Goal: Task Accomplishment & Management: Use online tool/utility

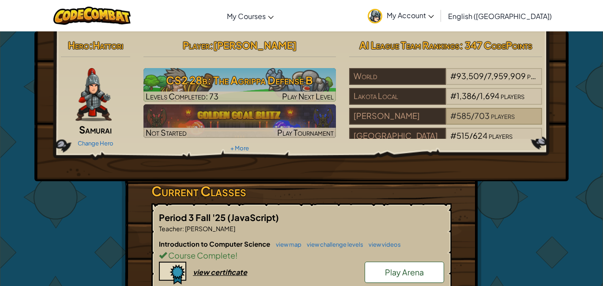
scroll to position [29, 0]
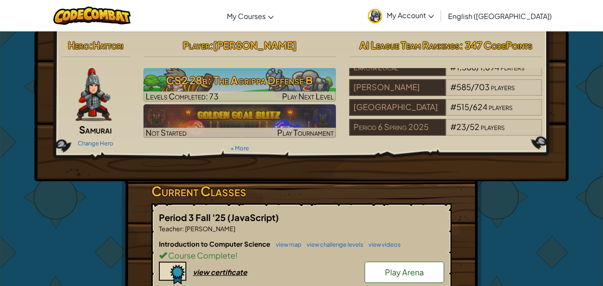
click at [470, 40] on span ": 347 CodePoints" at bounding box center [495, 45] width 73 height 12
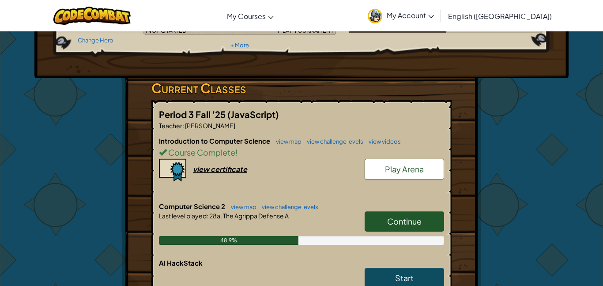
scroll to position [104, 0]
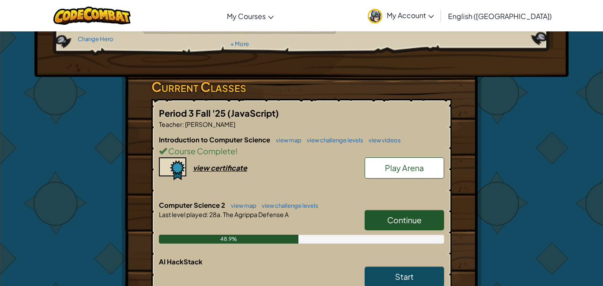
click at [391, 225] on link "Continue" at bounding box center [404, 220] width 79 height 20
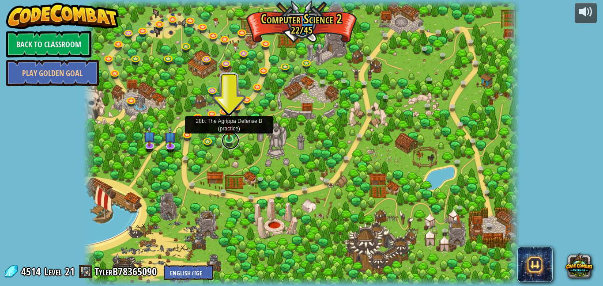
click at [228, 139] on link at bounding box center [231, 141] width 18 height 18
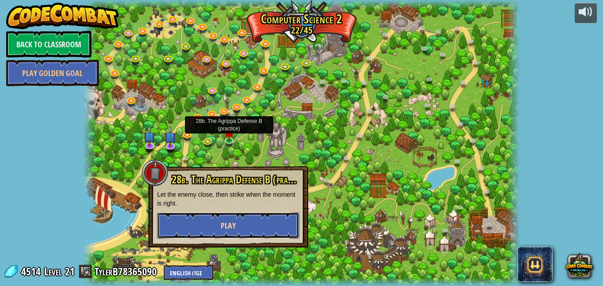
click at [247, 230] on button "Play" at bounding box center [228, 225] width 142 height 26
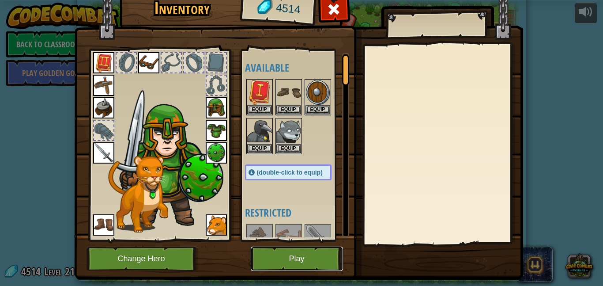
click at [301, 257] on button "Play" at bounding box center [297, 258] width 92 height 24
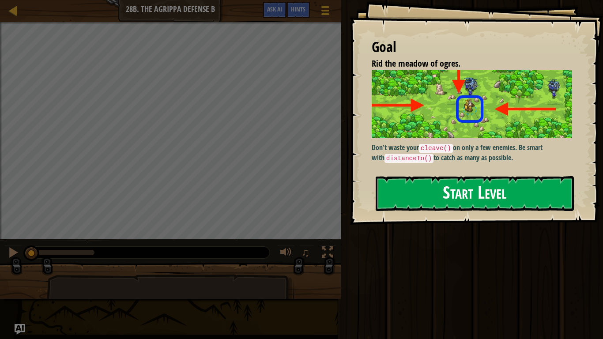
click at [452, 149] on code "cleave()" at bounding box center [436, 148] width 34 height 9
click at [451, 196] on button "Start Level" at bounding box center [475, 193] width 198 height 35
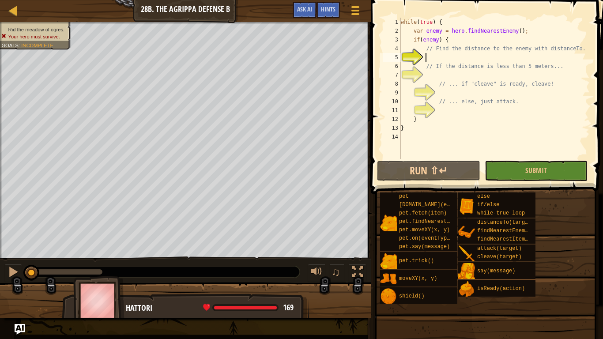
click at [442, 54] on div "while ( true ) { var enemy = hero . findNearestEnemy ( ) ; if ( enemy ) { // Fi…" at bounding box center [494, 97] width 191 height 159
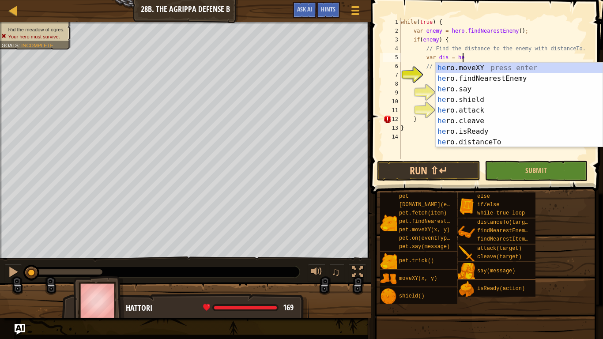
scroll to position [4, 9]
click at [466, 141] on div "her o.moveXY press enter her o.findNearestEnemy press enter her o.say press ent…" at bounding box center [519, 116] width 167 height 106
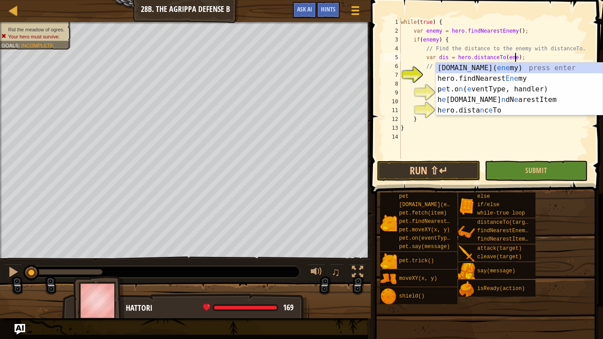
type textarea "var dis = hero.distanceTo(enemy);"
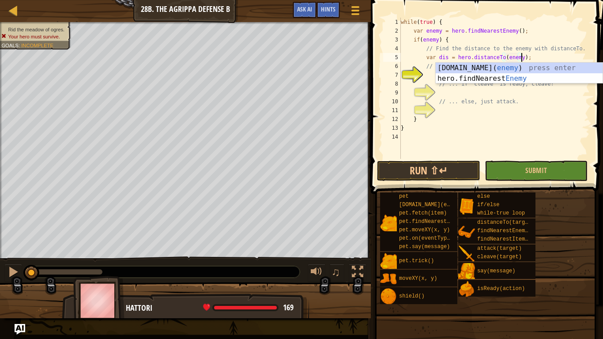
scroll to position [4, 18]
click at [475, 133] on div "while ( true ) { var enemy = hero . findNearestEnemy ( ) ; if ( enemy ) { // Fi…" at bounding box center [494, 97] width 191 height 159
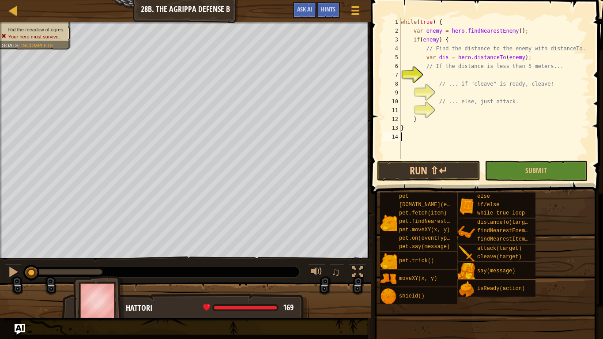
click at [475, 74] on div "while ( true ) { var enemy = hero . findNearestEnemy ( ) ; if ( enemy ) { // Fi…" at bounding box center [494, 97] width 191 height 159
type textarea "if (dis < 5)"
click at [479, 96] on div "while ( true ) { var enemy = hero . findNearestEnemy ( ) ; if ( enemy ) { // Fi…" at bounding box center [494, 97] width 191 height 159
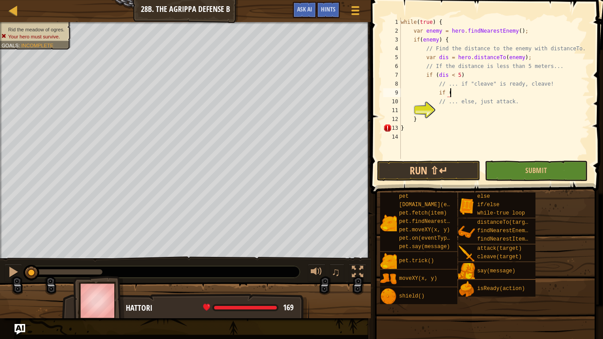
scroll to position [4, 7]
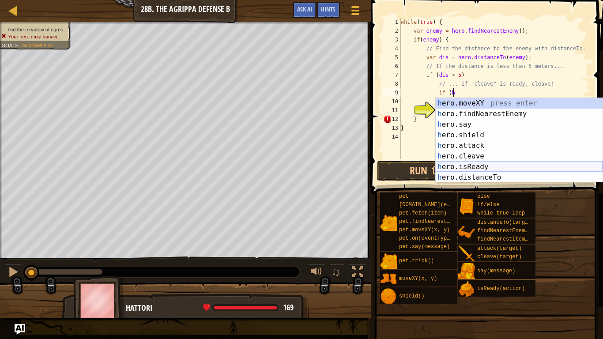
click at [487, 166] on div "h ero.moveXY press enter h ero.findNearestEnemy press enter h ero.say press ent…" at bounding box center [519, 151] width 167 height 106
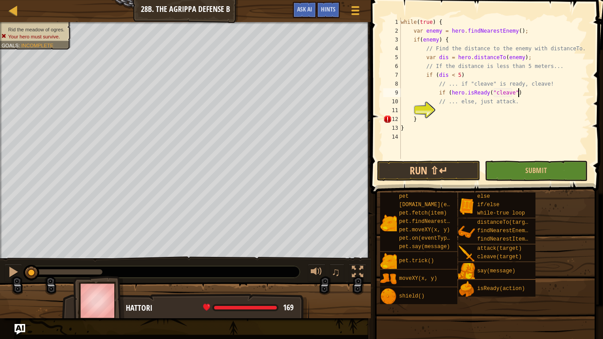
click at [534, 94] on div "while ( true ) { var enemy = hero . findNearestEnemy ( ) ; if ( enemy ) { // Fi…" at bounding box center [494, 97] width 191 height 159
type textarea "if (hero.isReady("cleave"))"
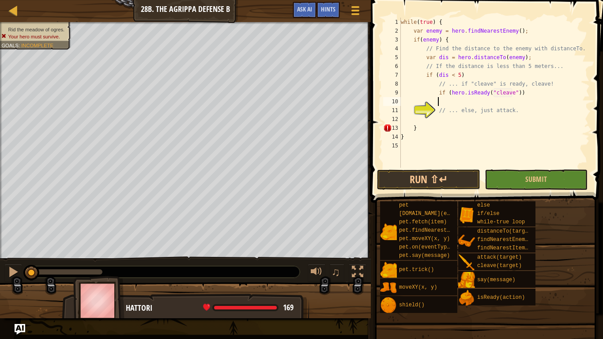
scroll to position [4, 5]
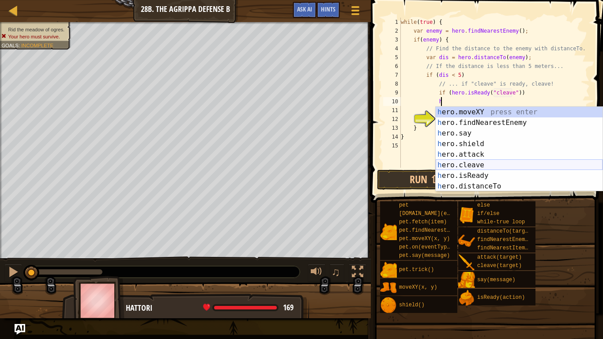
click at [505, 161] on div "h ero.moveXY press enter h ero.findNearestEnemy press enter h ero.say press ent…" at bounding box center [519, 160] width 167 height 106
type textarea "hero.cleave(enemy);"
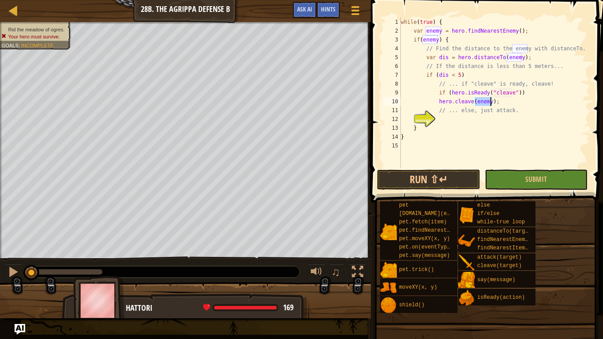
click at [478, 115] on div "while ( true ) { var enemy = hero . findNearestEnemy ( ) ; if ( enemy ) { // Fi…" at bounding box center [494, 102] width 191 height 168
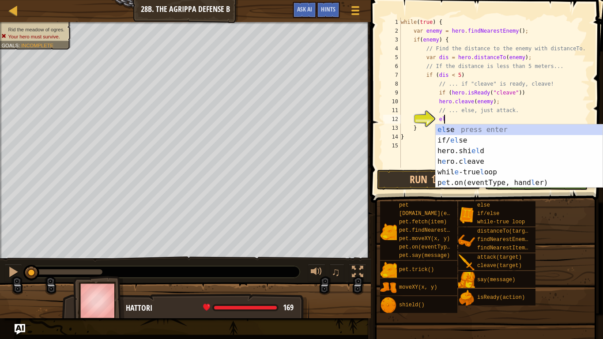
scroll to position [4, 7]
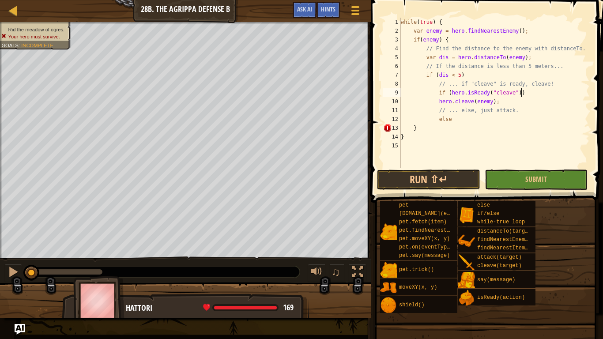
click at [540, 93] on div "while ( true ) { var enemy = hero . findNearestEnemy ( ) ; if ( enemy ) { // Fi…" at bounding box center [494, 102] width 191 height 168
type textarea "hero.cleave(enemy);"
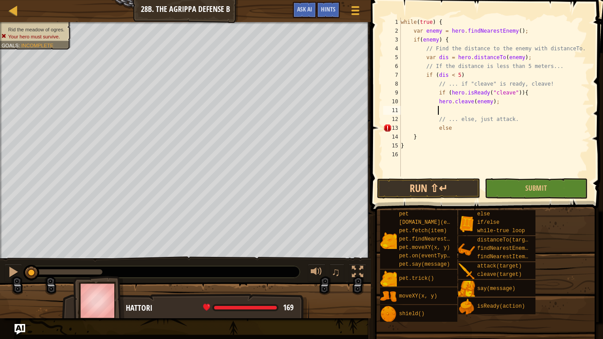
scroll to position [4, 5]
click at [469, 135] on div "while ( true ) { var enemy = hero . findNearestEnemy ( ) ; if ( enemy ) { // Fi…" at bounding box center [494, 106] width 191 height 177
click at [471, 130] on div "while ( true ) { var enemy = hero . findNearestEnemy ( ) ; if ( enemy ) { // Fi…" at bounding box center [494, 106] width 191 height 177
type textarea "else {"
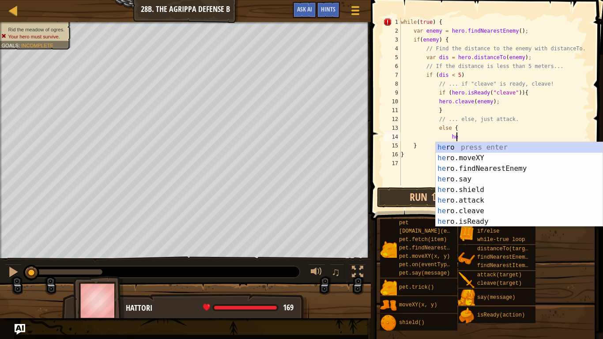
scroll to position [4, 8]
click at [477, 201] on div "her o press enter her o.moveXY press enter her o.findNearestEnemy press enter h…" at bounding box center [519, 195] width 167 height 106
type textarea "hero.attack(enemy);"
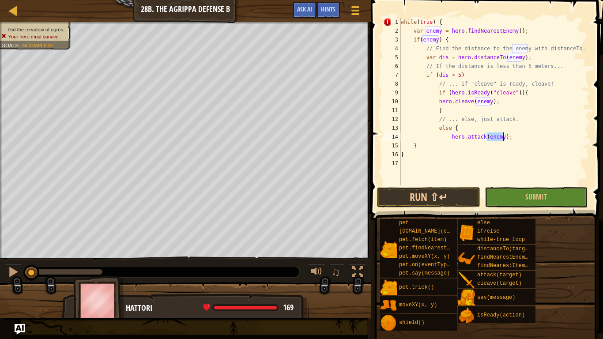
click at [515, 138] on div "while ( true ) { var enemy = hero . findNearestEnemy ( ) ; if ( enemy ) { // Fi…" at bounding box center [494, 110] width 191 height 185
type textarea "}"
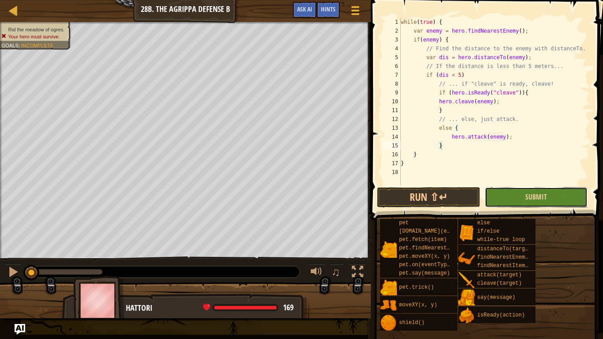
click at [508, 199] on button "Submit" at bounding box center [536, 197] width 103 height 20
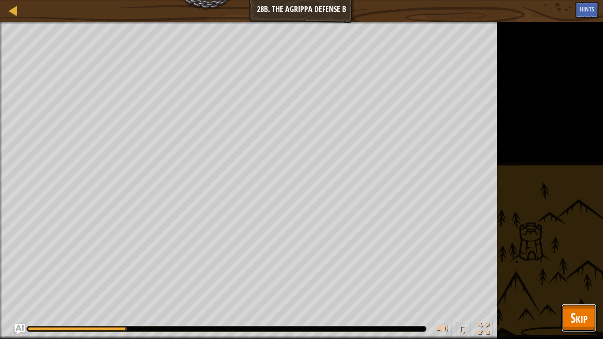
click at [568, 285] on button "Skip" at bounding box center [578, 318] width 35 height 28
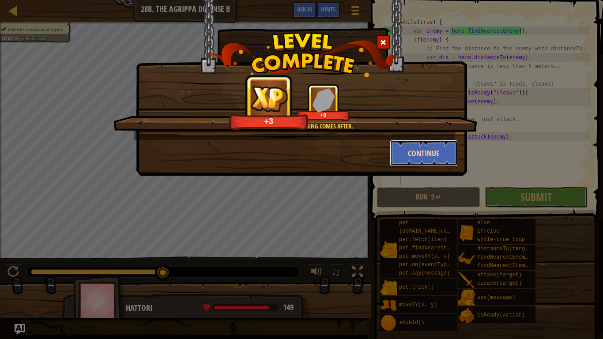
click at [407, 160] on button "Continue" at bounding box center [424, 153] width 68 height 26
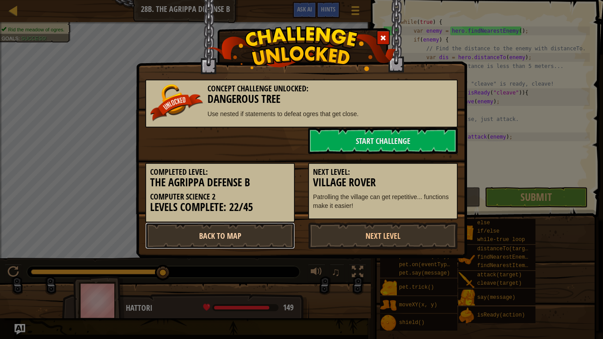
click at [274, 229] on link "Back to Map" at bounding box center [220, 235] width 150 height 26
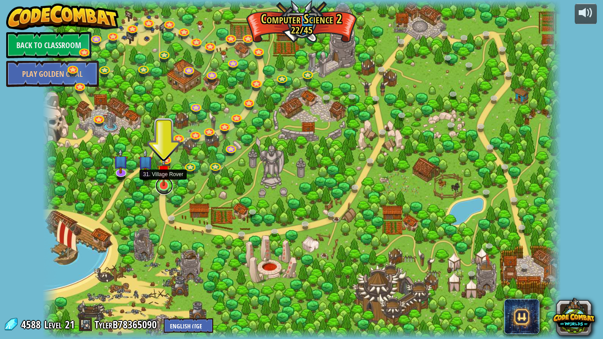
click at [161, 187] on link at bounding box center [164, 186] width 18 height 18
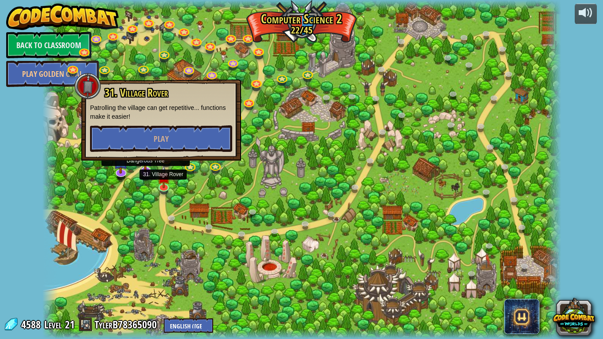
click at [144, 169] on img at bounding box center [145, 156] width 15 height 34
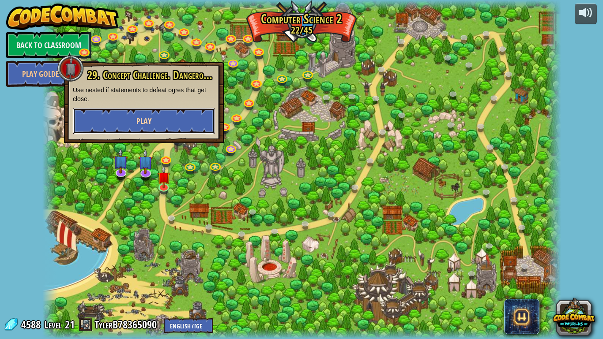
click at [183, 114] on button "Play" at bounding box center [144, 121] width 142 height 26
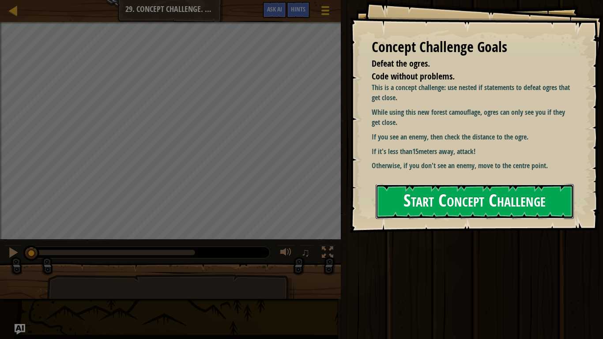
click at [402, 184] on button "Start Concept Challenge" at bounding box center [475, 201] width 198 height 35
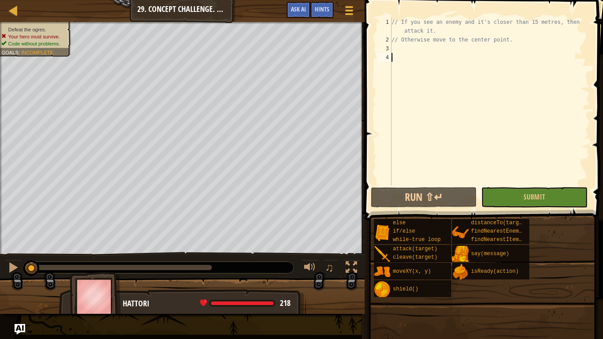
click at [444, 47] on div "// If you see an enemy and it's closer than 15 metres, then attack it. // Other…" at bounding box center [490, 115] width 200 height 194
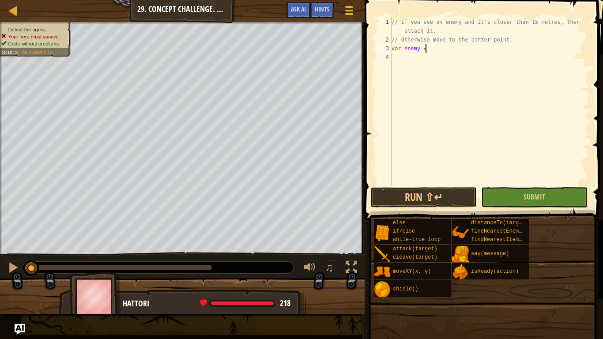
scroll to position [4, 4]
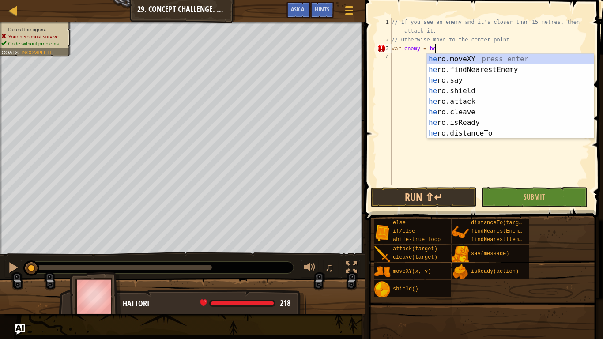
type textarea "var enemy = her"
click at [472, 72] on div "her o.moveXY press enter her o.findNearestEnemy press enter her o.say press ent…" at bounding box center [510, 107] width 167 height 106
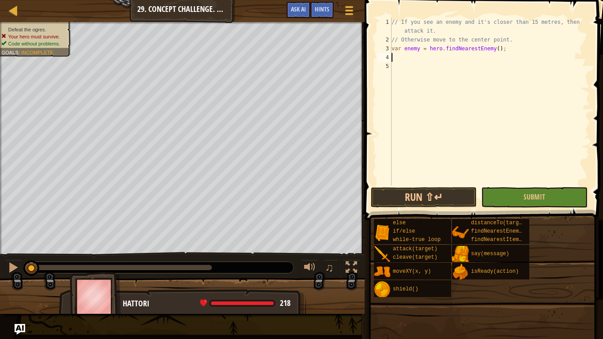
scroll to position [4, 0]
click at [429, 48] on div "// If you see an enemy and it's closer than 15 metres, then attack it. // Other…" at bounding box center [490, 115] width 200 height 194
click at [515, 49] on div "// If you see an enemy and it's closer than 15 metres, then attack it. // Other…" at bounding box center [490, 115] width 200 height 194
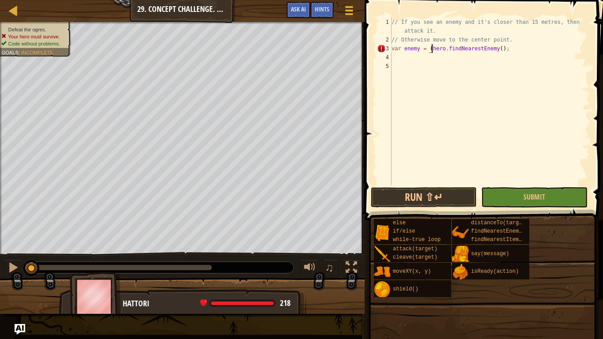
type textarea "var enemy = hero.findNearestEnemy();"
click at [492, 55] on div "// If you see an enemy and it's closer than 15 metres, then attack it. // Other…" at bounding box center [490, 115] width 200 height 194
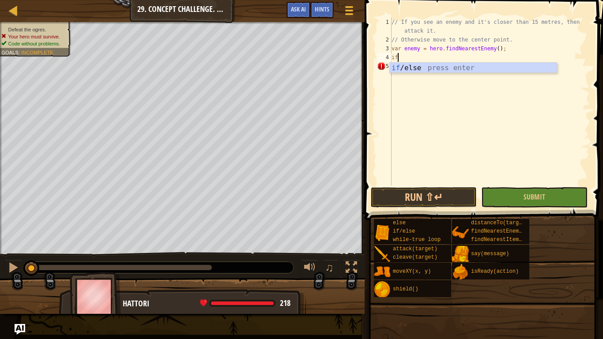
type textarea "i"
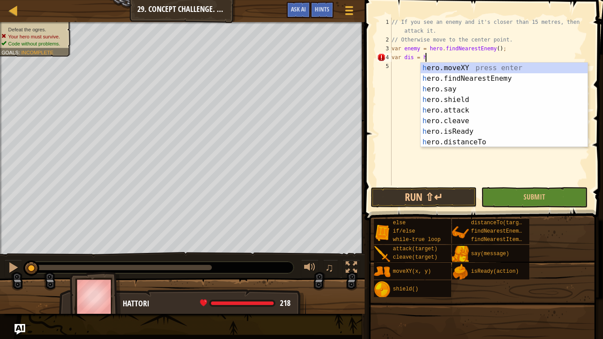
scroll to position [4, 5]
click at [487, 139] on div "he ro.moveXY press enter he ro.findNearestEnemy press enter he ro.say press ent…" at bounding box center [504, 116] width 167 height 106
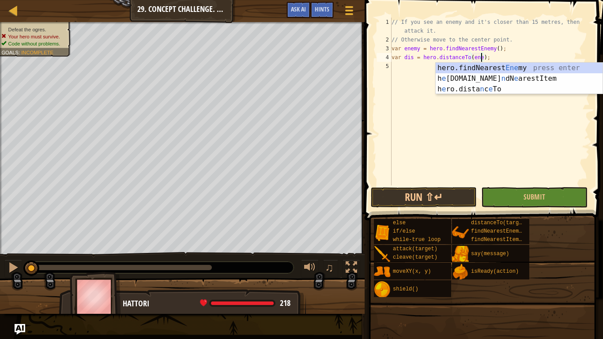
type textarea "var dis = hero.distanceTo(enemy);"
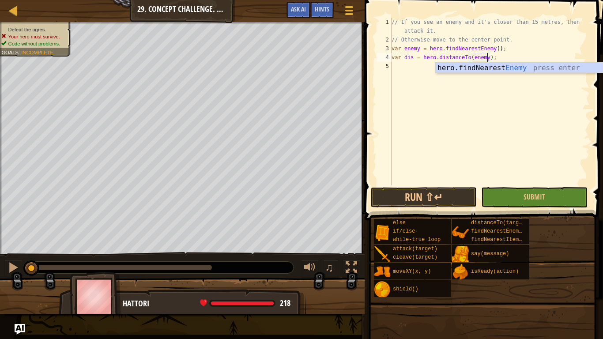
scroll to position [4, 14]
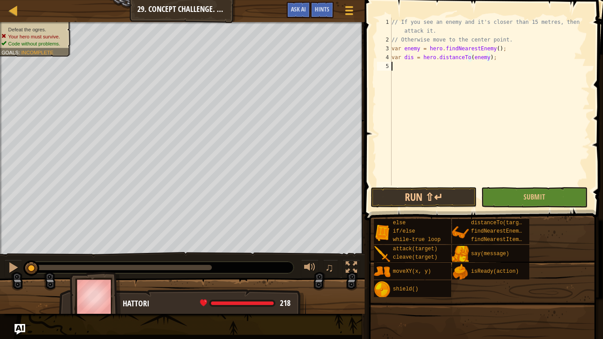
click at [483, 119] on div "// If you see an enemy and it's closer than 15 metres, then attack it. // Other…" at bounding box center [490, 115] width 200 height 194
click at [511, 39] on div "// If you see an enemy and it's closer than 15 metres, then attack it. // Other…" at bounding box center [490, 115] width 200 height 194
type textarea "// Otherwise move to the center point."
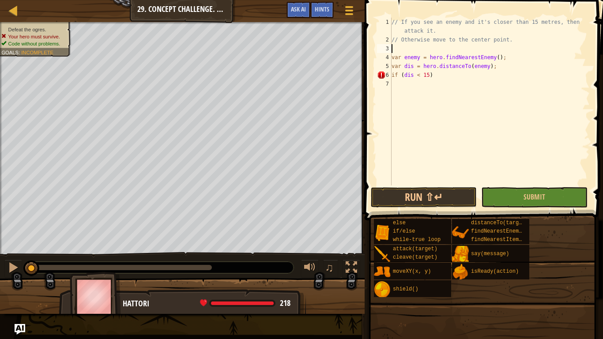
type textarea "wh"
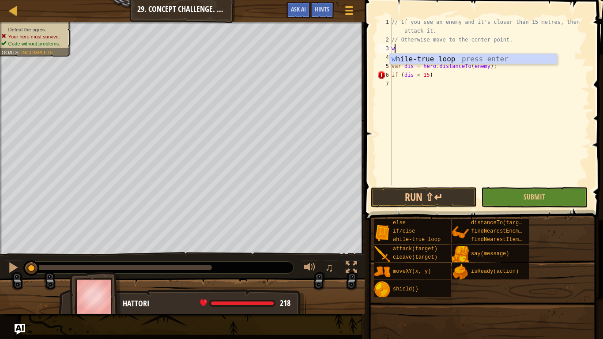
scroll to position [4, 0]
click at [511, 56] on div "wh ile-true loop press enter" at bounding box center [473, 70] width 167 height 32
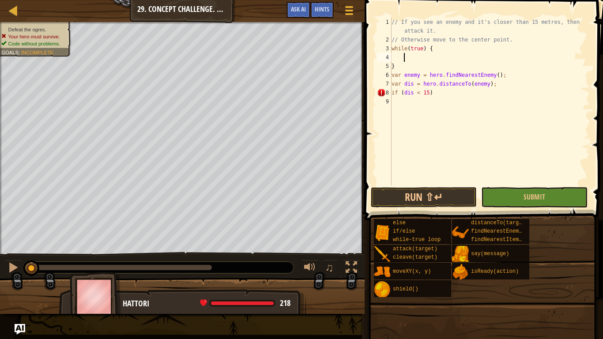
click at [458, 71] on div "// If you see an enemy and it's closer than 15 metres, then attack it. // Other…" at bounding box center [490, 115] width 200 height 194
click at [455, 64] on div "// If you see an enemy and it's closer than 15 metres, then attack it. // Other…" at bounding box center [490, 115] width 200 height 194
type textarea "}"
click at [457, 88] on div "// If you see an enemy and it's closer than 15 metres, then attack it. // Other…" at bounding box center [490, 115] width 200 height 194
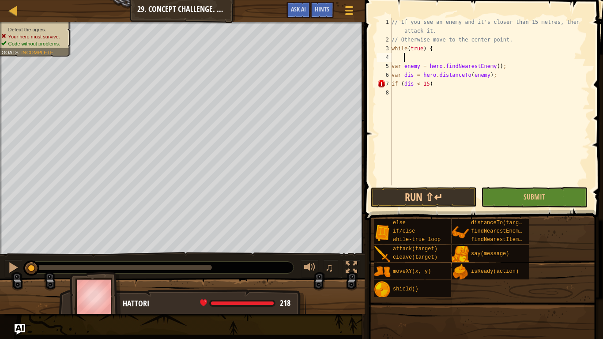
type textarea "if (dis < 15)"
click at [473, 85] on div "// If you see an enemy and it's closer than 15 metres, then attack it. // Other…" at bounding box center [490, 115] width 200 height 194
type textarea "if (dis < 15){"
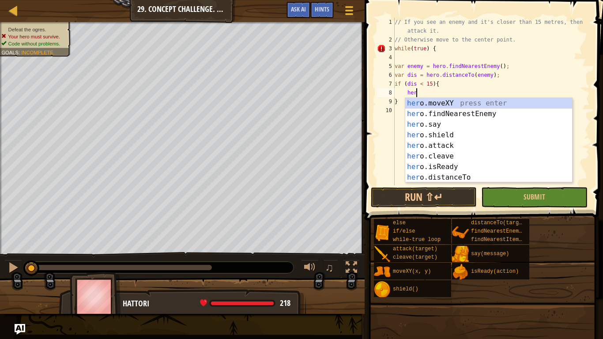
scroll to position [4, 3]
click at [447, 147] on div "hero .moveXY press enter hero .findNearestEnemy press enter hero .say press ent…" at bounding box center [488, 151] width 167 height 106
type textarea "hero.attack(enemy);"
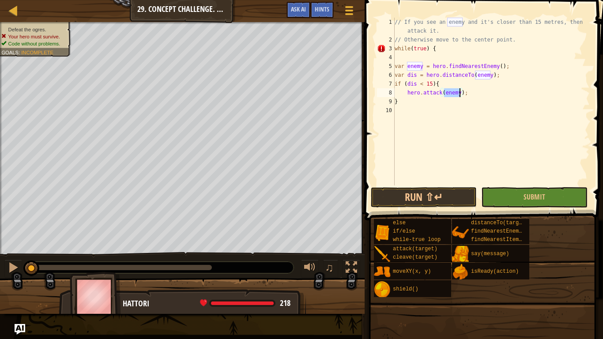
click at [478, 90] on div "// If you see an enemy and it's closer than 15 metres, then attack it. // Other…" at bounding box center [491, 115] width 197 height 194
type textarea "}"
type textarea "else {"
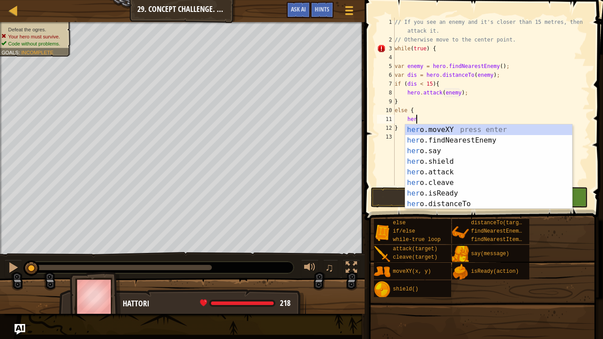
scroll to position [4, 3]
click at [478, 129] on div "hero .moveXY press enter hero .findNearestEnemy press enter hero .say press ent…" at bounding box center [488, 177] width 167 height 106
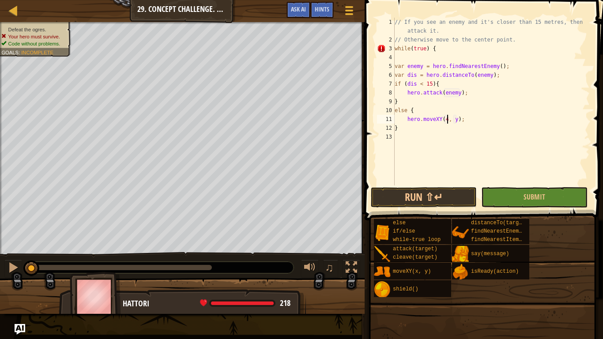
scroll to position [4, 8]
type textarea "hero.moveXY(40, 34);"
click at [480, 121] on div "// If you see an enemy and it's closer than 15 metres, then attack it. // Other…" at bounding box center [491, 115] width 197 height 194
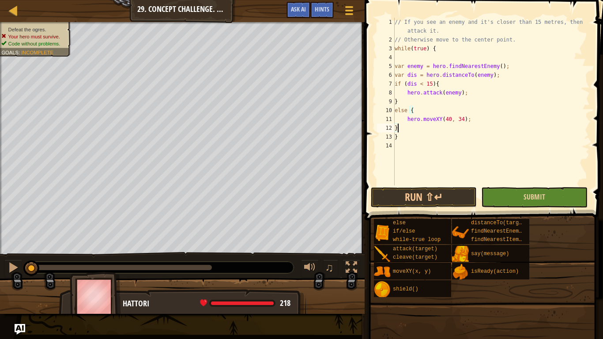
type textarea "}"
click at [504, 200] on button "Submit" at bounding box center [534, 197] width 106 height 20
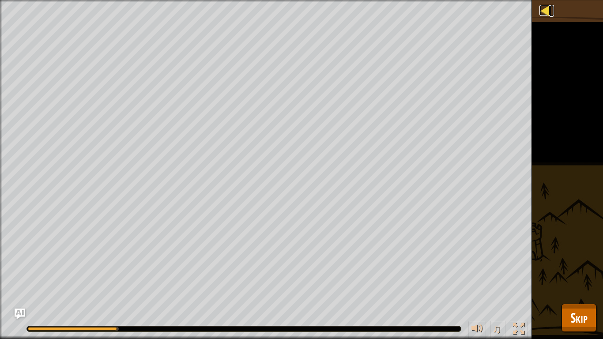
click at [542, 12] on div at bounding box center [544, 10] width 11 height 11
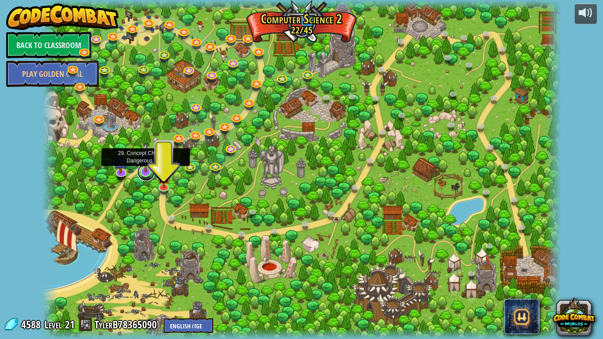
click at [146, 177] on link at bounding box center [146, 172] width 18 height 18
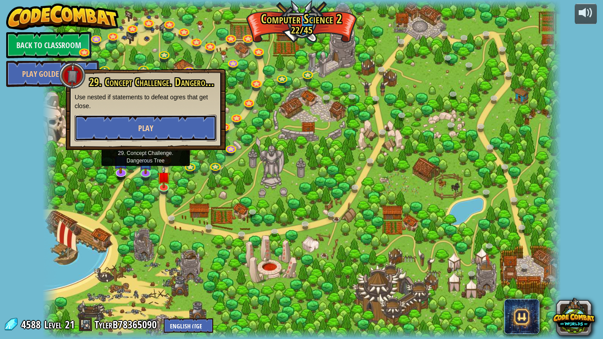
click at [159, 130] on button "Play" at bounding box center [146, 128] width 142 height 26
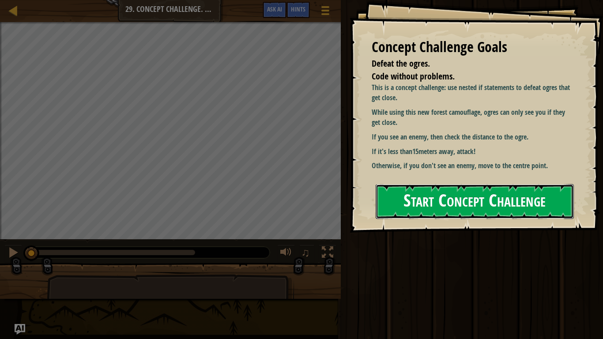
click at [409, 184] on button "Start Concept Challenge" at bounding box center [475, 201] width 198 height 35
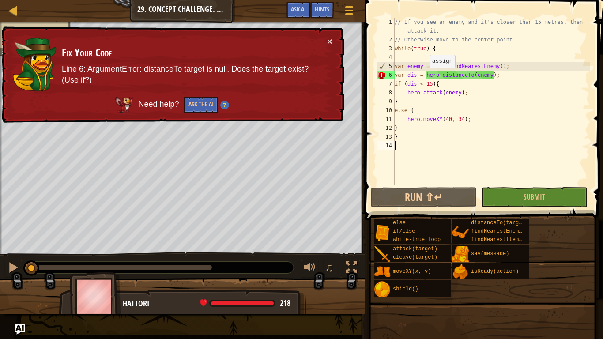
click at [425, 76] on div "// If you see an enemy and it's closer than 15 metres, then attack it. // Other…" at bounding box center [491, 115] width 197 height 194
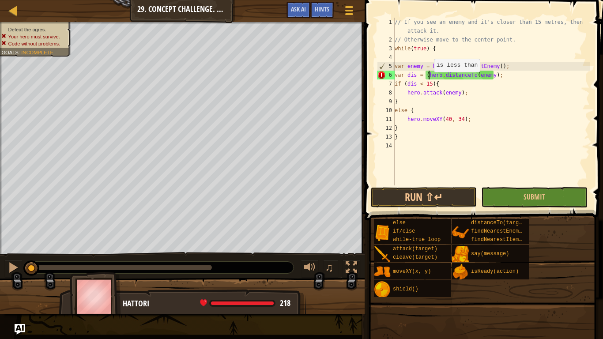
scroll to position [4, 5]
click at [516, 74] on div "// If you see an enemy and it's closer than 15 metres, then attack it. // Other…" at bounding box center [491, 115] width 197 height 194
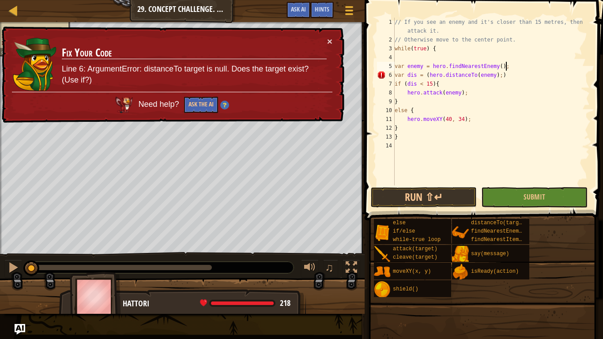
click at [533, 76] on div "// If you see an enemy and it's closer than 15 metres, then attack it. // Other…" at bounding box center [491, 115] width 197 height 194
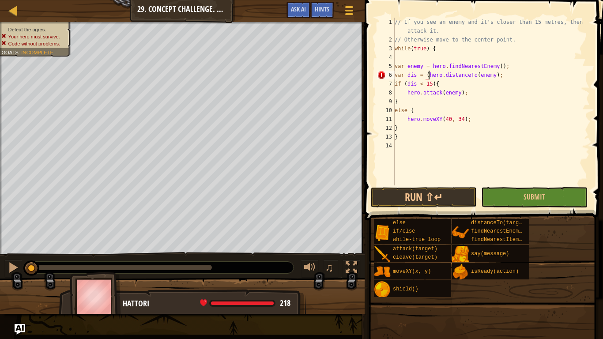
scroll to position [4, 14]
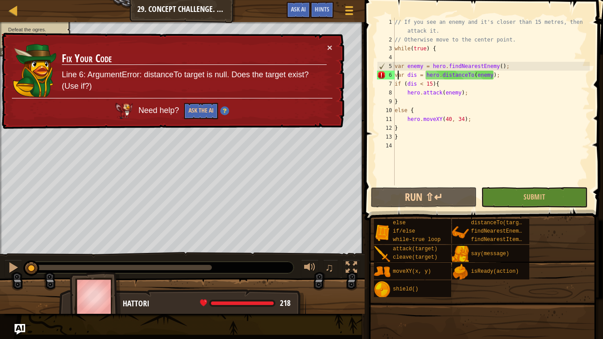
click at [397, 76] on div "// If you see an enemy and it's closer than 15 metres, then attack it. // Other…" at bounding box center [491, 115] width 197 height 194
click at [414, 75] on div "// If you see an enemy and it's closer than 15 metres, then attack it. // Other…" at bounding box center [491, 115] width 197 height 194
click at [424, 75] on div "// If you see an enemy and it's closer than 15 metres, then attack it. // Other…" at bounding box center [491, 115] width 197 height 194
click at [448, 76] on div "// If you see an enemy and it's closer than 15 metres, then attack it. // Other…" at bounding box center [491, 115] width 197 height 194
click at [420, 68] on div "// If you see an enemy and it's closer than 15 metres, then attack it. // Other…" at bounding box center [491, 115] width 197 height 194
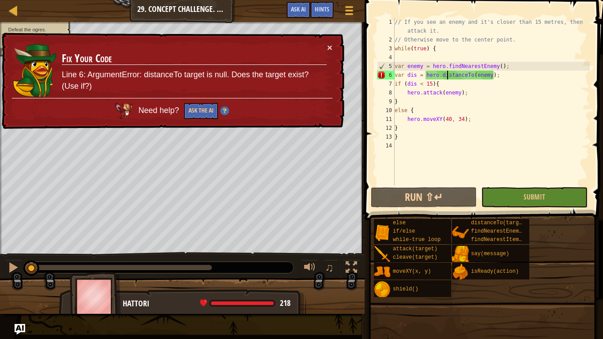
click at [420, 68] on div "// If you see an enemy and it's closer than 15 metres, then attack it. // Other…" at bounding box center [491, 115] width 197 height 194
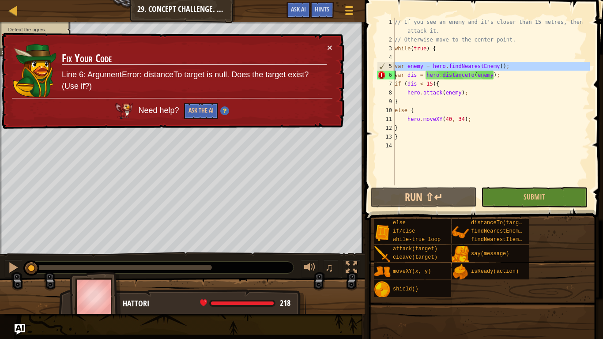
click at [420, 68] on div "// If you see an enemy and it's closer than 15 metres, then attack it. // Other…" at bounding box center [491, 102] width 197 height 168
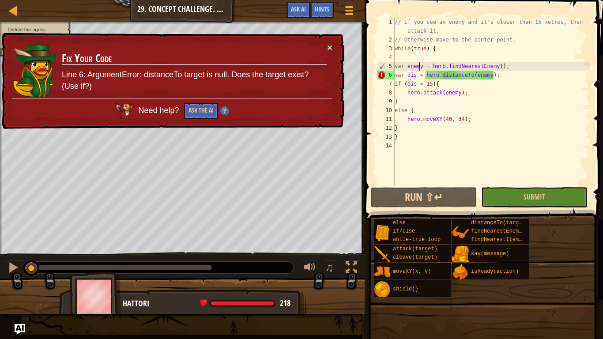
click at [420, 68] on div "// If you see an enemy and it's closer than 15 metres, then attack it. // Other…" at bounding box center [491, 115] width 197 height 194
click at [435, 68] on div "// If you see an enemy and it's closer than 15 metres, then attack it. // Other…" at bounding box center [491, 115] width 197 height 194
click at [501, 76] on div "// If you see an enemy and it's closer than 15 metres, then attack it. // Other…" at bounding box center [491, 115] width 197 height 194
type textarea "var dis = hero.distanceTo(enemy);"
click at [13, 13] on div at bounding box center [13, 10] width 11 height 11
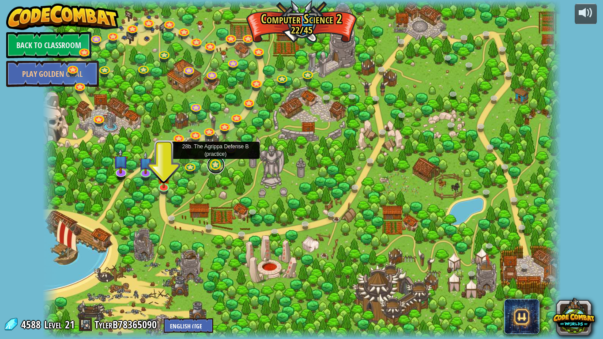
click at [216, 166] on link at bounding box center [216, 165] width 18 height 18
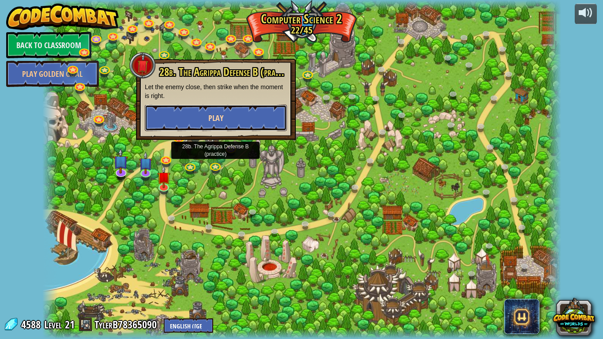
click at [218, 106] on button "Play" at bounding box center [216, 118] width 142 height 26
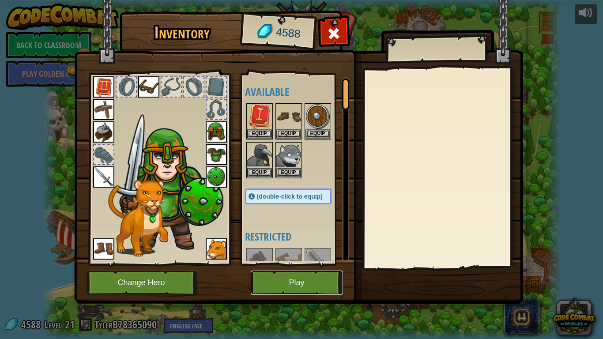
click at [304, 285] on button "Play" at bounding box center [297, 283] width 92 height 24
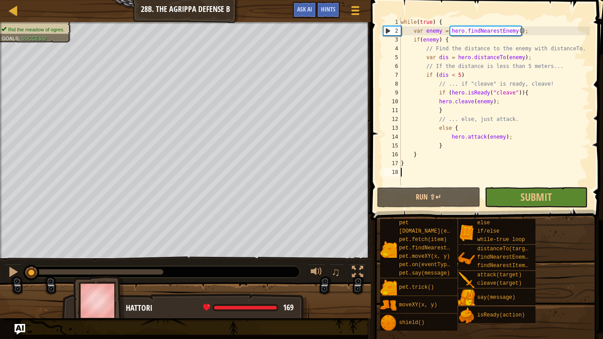
click at [421, 29] on div "while ( true ) { var enemy = hero . findNearestEnemy ( ) ; if ( enemy ) { // Fi…" at bounding box center [494, 110] width 191 height 185
click at [430, 39] on div "while ( true ) { var enemy = hero . findNearestEnemy ( ) ; if ( enemy ) { // Fi…" at bounding box center [494, 110] width 191 height 185
click at [431, 60] on div "while ( true ) { var enemy = hero . findNearestEnemy ( ) ; if ( enemy ) { // Fi…" at bounding box center [494, 110] width 191 height 185
type textarea "var dis = hero.distanceTo(enemy);"
click at [431, 60] on div "while ( true ) { var enemy = hero . findNearestEnemy ( ) ; if ( enemy ) { // Fi…" at bounding box center [494, 110] width 191 height 185
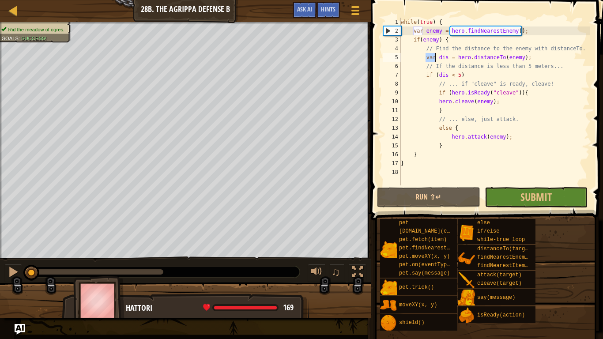
click at [431, 60] on div "while ( true ) { var enemy = hero . findNearestEnemy ( ) ; if ( enemy ) { // Fi…" at bounding box center [494, 102] width 191 height 168
click at [14, 15] on div at bounding box center [13, 10] width 11 height 11
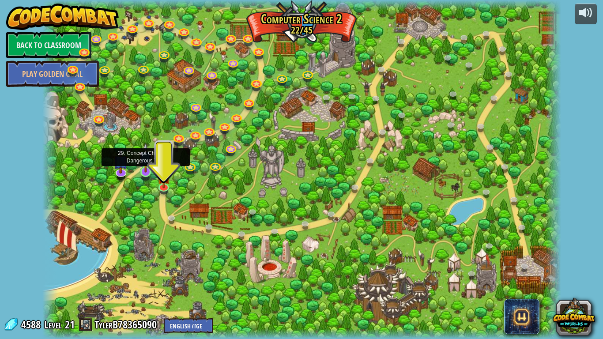
click at [139, 169] on img at bounding box center [145, 158] width 13 height 30
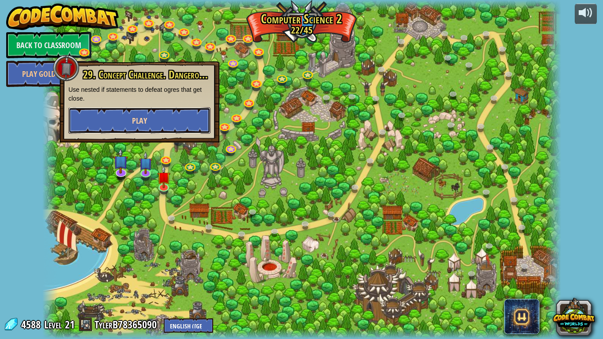
click at [151, 115] on button "Play" at bounding box center [139, 120] width 142 height 26
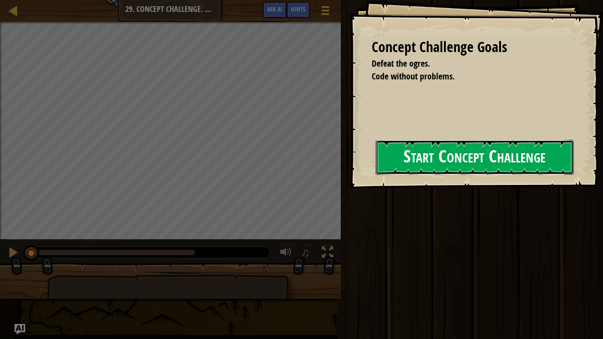
click at [413, 154] on button "Start Concept Challenge" at bounding box center [475, 157] width 198 height 35
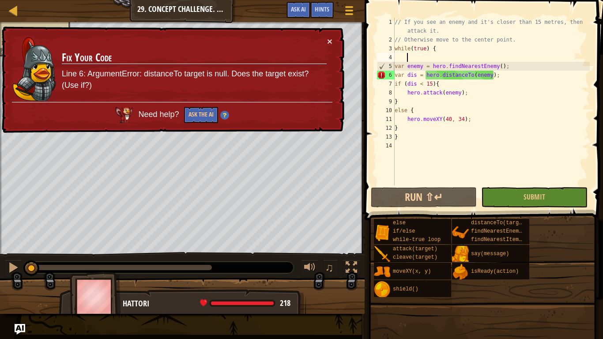
click at [506, 59] on div "// If you see an enemy and it's closer than 15 metres, then attack it. // Other…" at bounding box center [491, 115] width 197 height 194
click at [511, 64] on div "// If you see an enemy and it's closer than 15 metres, then attack it. // Other…" at bounding box center [491, 115] width 197 height 194
type textarea "var enemy = hero.findNearestEnemy();"
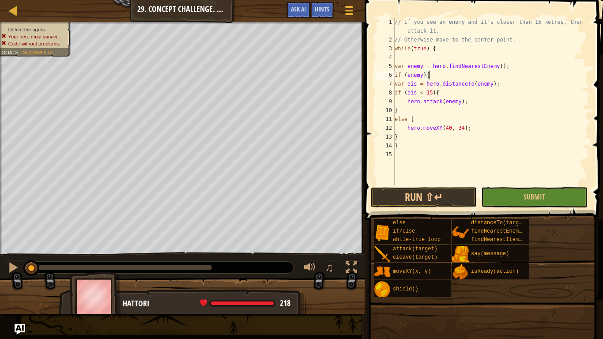
scroll to position [4, 4]
click at [512, 122] on div "// If you see an enemy and it's closer than 15 metres, then attack it. // Other…" at bounding box center [491, 115] width 197 height 194
click at [512, 125] on div "// If you see an enemy and it's closer than 15 metres, then attack it. // Other…" at bounding box center [491, 115] width 197 height 194
type textarea "hero.moveXY(40, 34);"
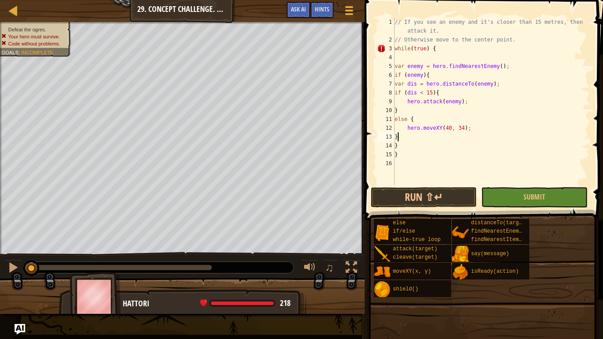
scroll to position [4, 2]
click at [519, 201] on button "Submit" at bounding box center [534, 197] width 106 height 20
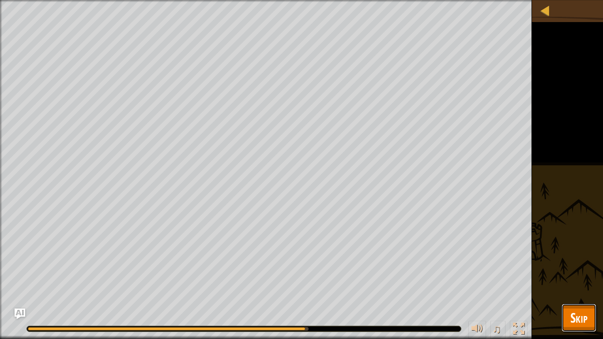
click at [581, 285] on span "Skip" at bounding box center [578, 317] width 17 height 18
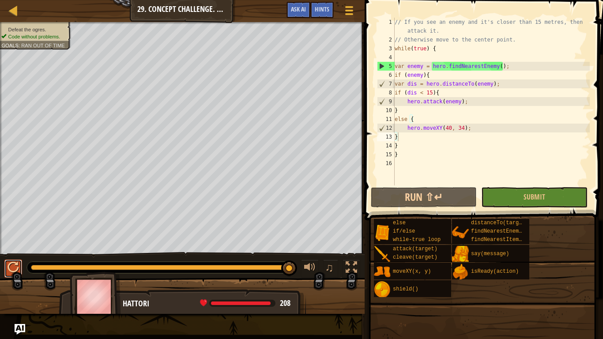
click at [13, 263] on div at bounding box center [13, 267] width 11 height 11
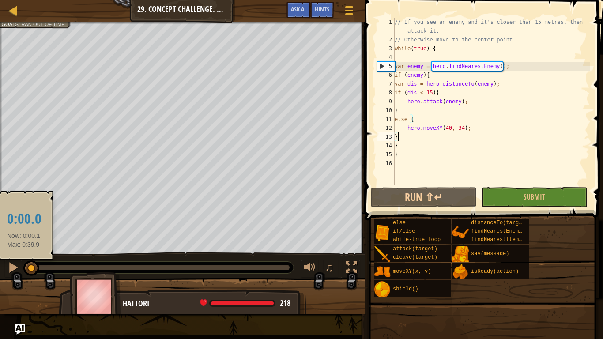
drag, startPoint x: 34, startPoint y: 269, endPoint x: 24, endPoint y: 261, distance: 13.2
click at [24, 261] on div at bounding box center [31, 268] width 16 height 16
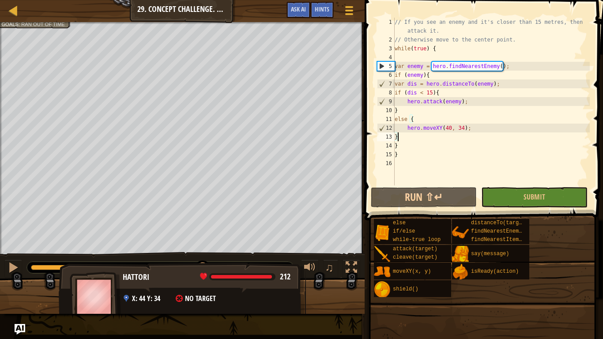
drag, startPoint x: 41, startPoint y: 265, endPoint x: 205, endPoint y: 285, distance: 164.9
click at [205, 285] on div "Defeat the ogres. Code without problems. Goals : Ran out of time ♫ Hattori 212 …" at bounding box center [301, 168] width 603 height 292
drag, startPoint x: 206, startPoint y: 283, endPoint x: 230, endPoint y: 280, distance: 24.4
click at [230, 280] on div "Hattori 212 x: 44 y: 34 No target" at bounding box center [182, 299] width 247 height 73
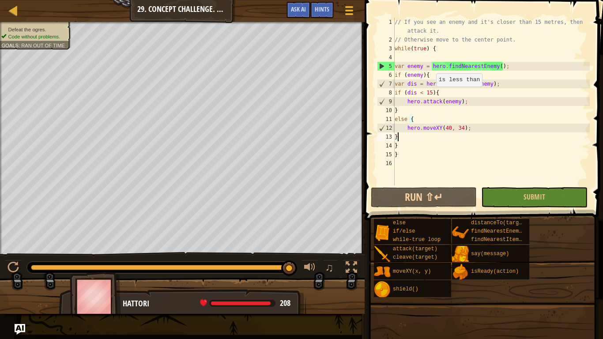
click at [431, 95] on div "// If you see an enemy and it's closer than 15 metres, then attack it. // Other…" at bounding box center [491, 115] width 197 height 194
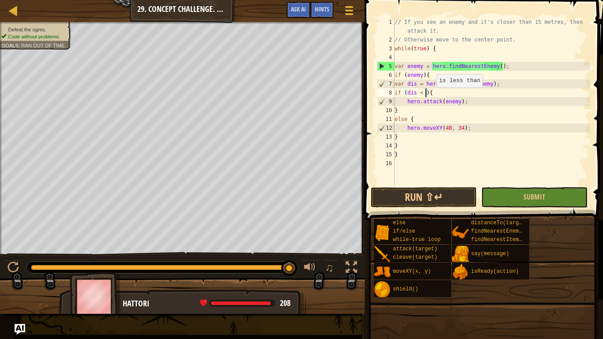
scroll to position [4, 5]
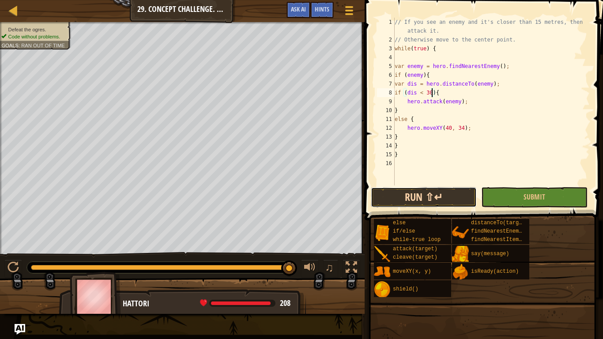
click at [431, 197] on button "Run ⇧↵" at bounding box center [424, 197] width 106 height 20
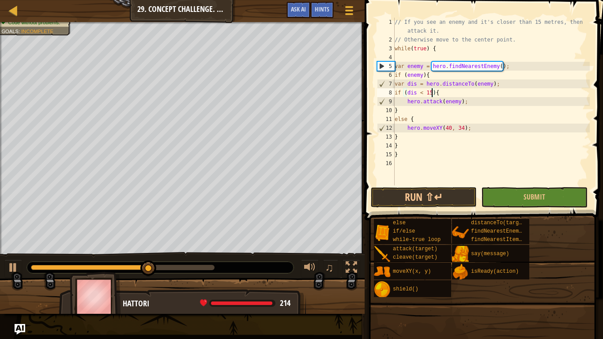
click at [439, 102] on div "// If you see an enemy and it's closer than 15 metres, then attack it. // Other…" at bounding box center [491, 115] width 197 height 194
click at [406, 122] on div "// If you see an enemy and it's closer than 15 metres, then attack it. // Other…" at bounding box center [491, 115] width 197 height 194
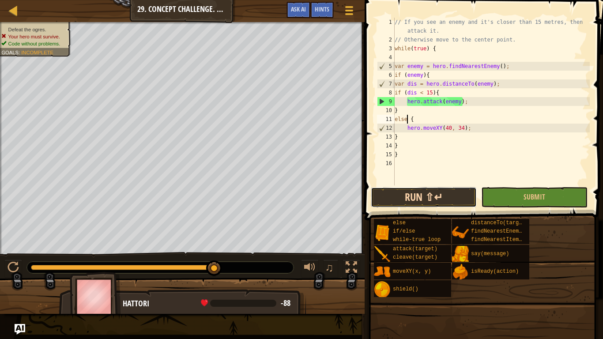
click at [410, 192] on button "Run ⇧↵" at bounding box center [424, 197] width 106 height 20
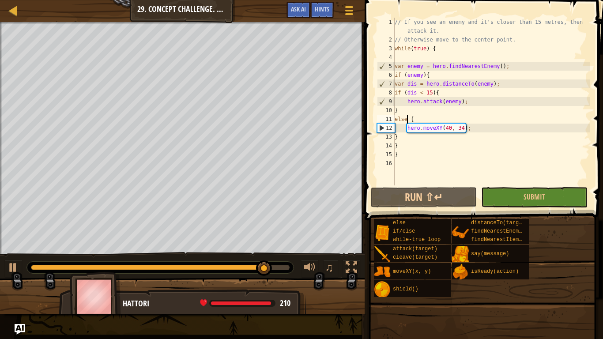
click at [407, 94] on div "// If you see an enemy and it's closer than 15 metres, then attack it. // Other…" at bounding box center [491, 115] width 197 height 194
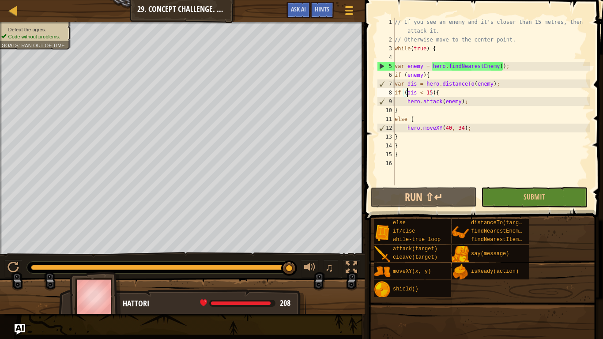
click at [422, 113] on div "// If you see an enemy and it's closer than 15 metres, then attack it. // Other…" at bounding box center [491, 115] width 197 height 194
click at [417, 135] on div "// If you see an enemy and it's closer than 15 metres, then attack it. // Other…" at bounding box center [491, 115] width 197 height 194
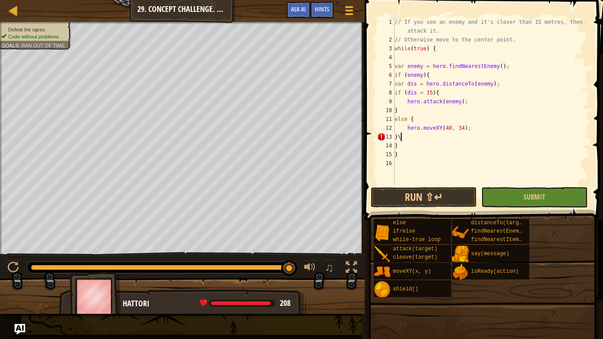
type textarea "}"
click at [420, 112] on div "// If you see an enemy and it's closer than 15 metres, then attack it. // Other…" at bounding box center [491, 115] width 197 height 194
type textarea "}"
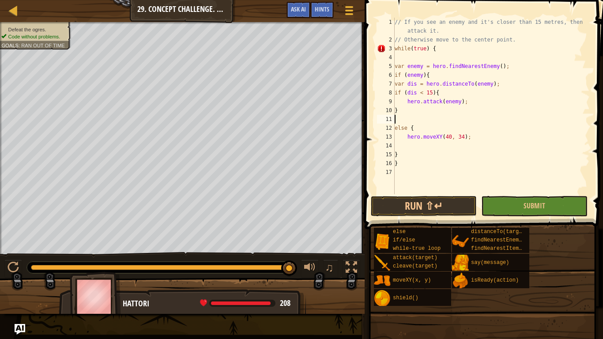
type textarea "}"
click at [459, 206] on button "Run ⇧↵" at bounding box center [424, 206] width 106 height 20
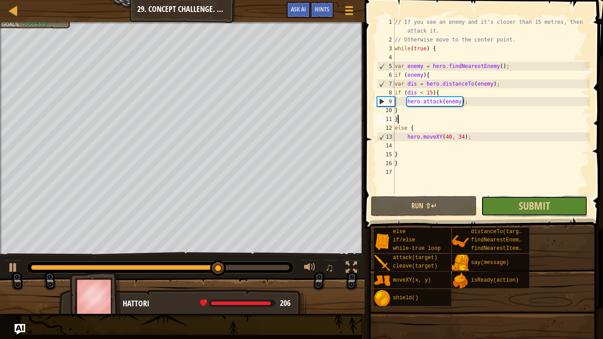
click at [507, 209] on button "Submit" at bounding box center [534, 206] width 106 height 20
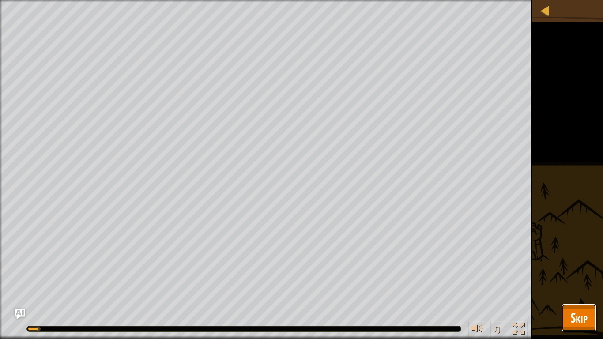
click at [575, 285] on span "Skip" at bounding box center [578, 317] width 17 height 18
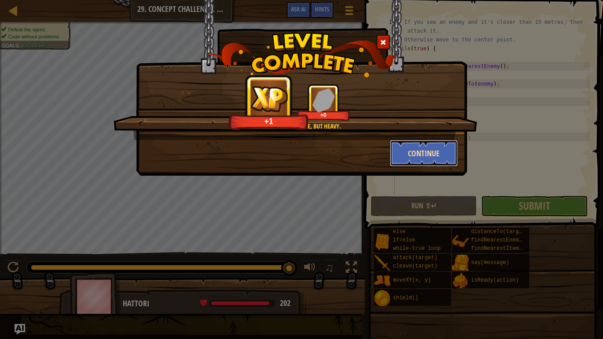
click at [404, 159] on button "Continue" at bounding box center [424, 153] width 68 height 26
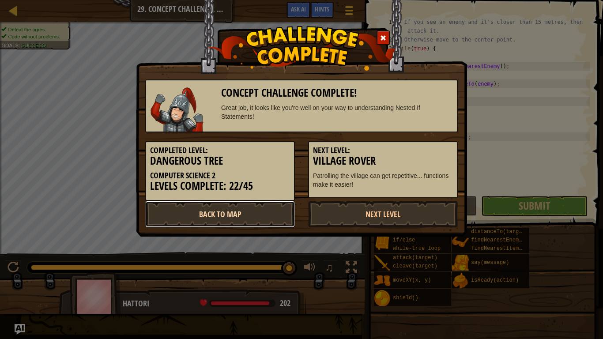
click at [273, 214] on link "Back to Map" at bounding box center [220, 214] width 150 height 26
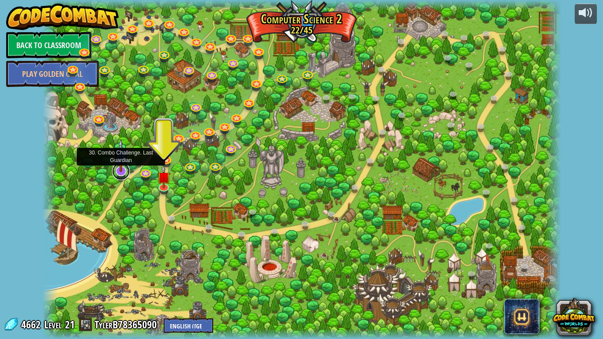
click at [123, 173] on link at bounding box center [121, 171] width 18 height 18
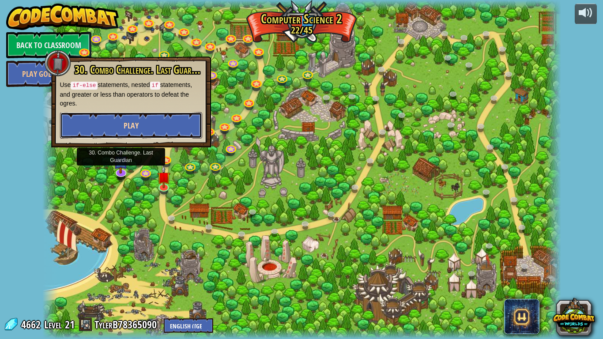
click at [131, 117] on button "Play" at bounding box center [131, 125] width 142 height 26
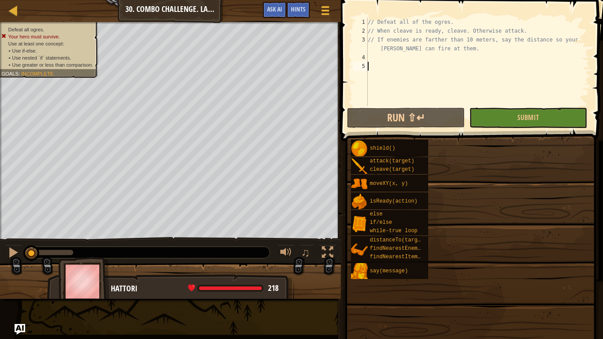
drag, startPoint x: 462, startPoint y: 209, endPoint x: 448, endPoint y: 155, distance: 55.5
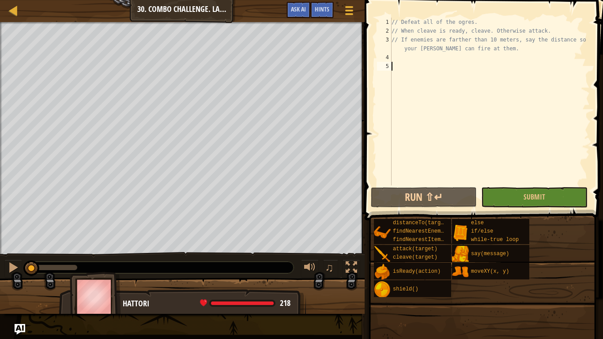
click at [434, 27] on div "// Defeat all of the ogres. // When cleave is ready, cleave. Otherwise attack. …" at bounding box center [490, 110] width 200 height 185
click at [432, 28] on div "// Defeat all of the ogres. // When cleave is ready, cleave. Otherwise attack. …" at bounding box center [490, 110] width 200 height 185
click at [415, 38] on div "// Defeat all of the ogres. // When cleave is ready, cleave. Otherwise attack. …" at bounding box center [490, 110] width 200 height 185
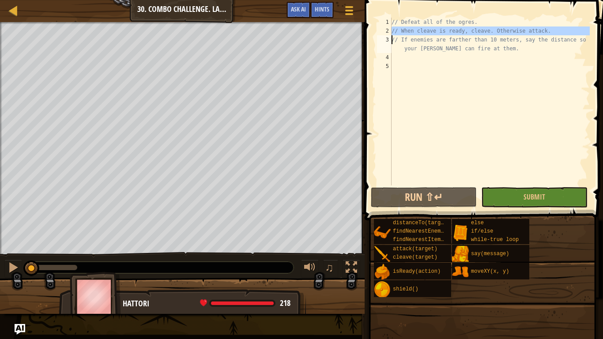
click at [415, 38] on div "// Defeat all of the ogres. // When cleave is ready, cleave. Otherwise attack. …" at bounding box center [490, 110] width 200 height 185
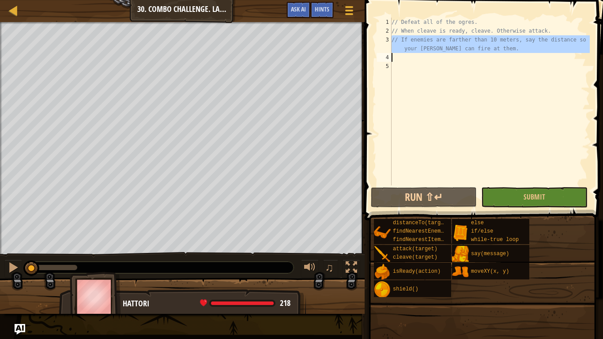
click at [415, 38] on div "// Defeat all of the ogres. // When cleave is ready, cleave. Otherwise attack. …" at bounding box center [490, 102] width 200 height 168
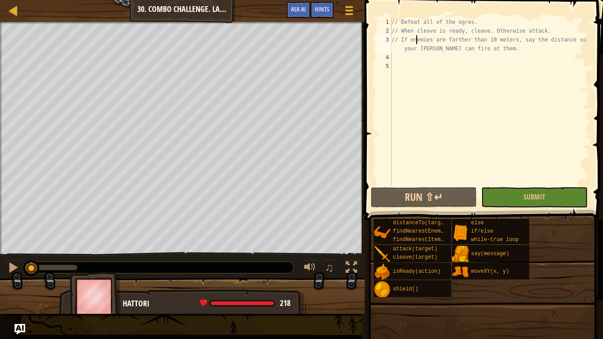
click at [415, 38] on div "// Defeat all of the ogres. // When cleave is ready, cleave. Otherwise attack. …" at bounding box center [490, 110] width 200 height 185
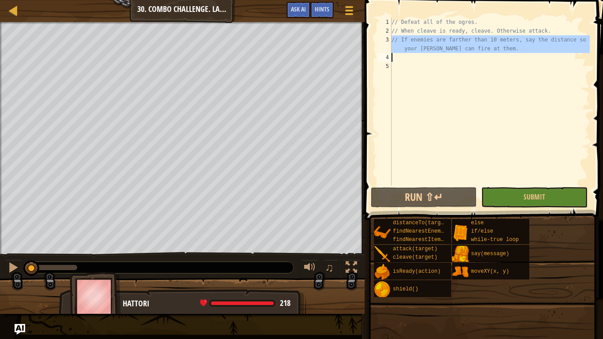
click at [415, 38] on div "// Defeat all of the ogres. // When cleave is ready, cleave. Otherwise attack. …" at bounding box center [490, 102] width 200 height 168
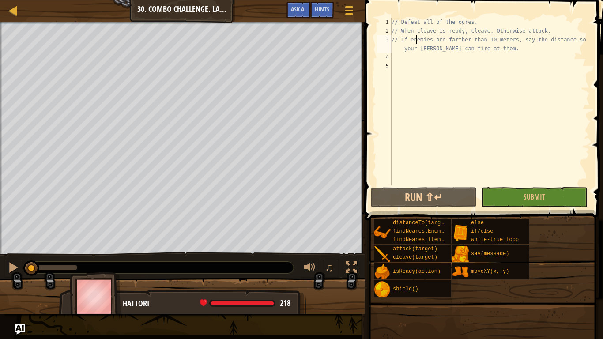
click at [475, 47] on div "// Defeat all of the ogres. // When cleave is ready, cleave. Otherwise attack. …" at bounding box center [490, 110] width 200 height 185
type textarea "// If enemies are farther than 10 meters, say the distance so your [PERSON_NAME…"
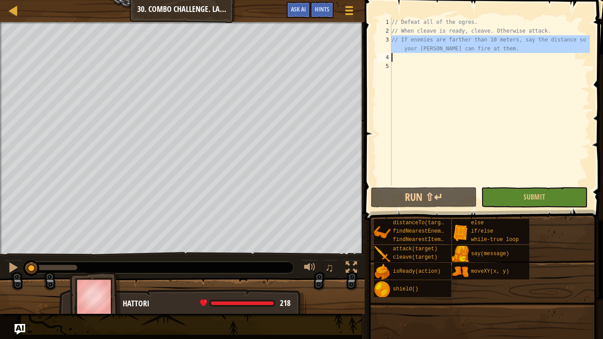
click at [451, 64] on div "// Defeat all of the ogres. // When cleave is ready, cleave. Otherwise attack. …" at bounding box center [490, 110] width 200 height 185
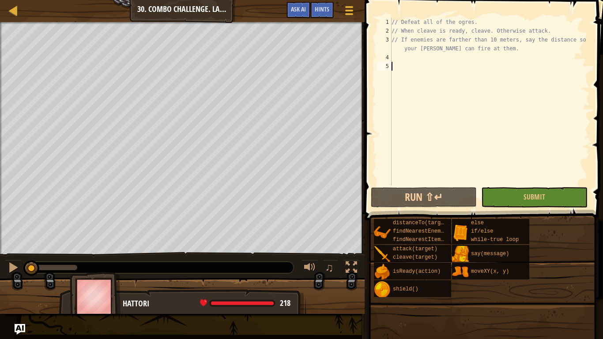
click at [450, 60] on div "// Defeat all of the ogres. // When cleave is ready, cleave. Otherwise attack. …" at bounding box center [490, 110] width 200 height 185
type textarea "wh"
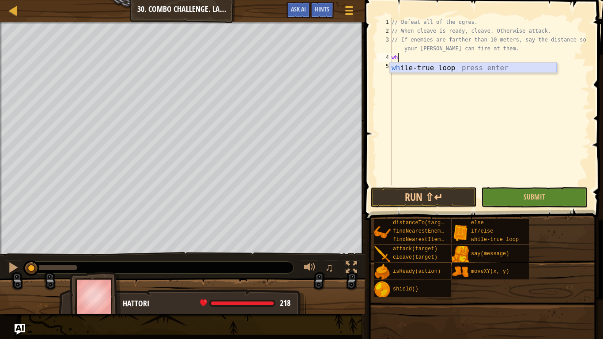
click at [450, 64] on div "wh ile-true loop press enter" at bounding box center [473, 79] width 167 height 32
click at [436, 75] on div "// Defeat all of the ogres. // When cleave is ready, cleave. Otherwise attack. …" at bounding box center [490, 110] width 200 height 185
type textarea "}"
click at [434, 69] on div "// Defeat all of the ogres. // When cleave is ready, cleave. Otherwise attack. …" at bounding box center [490, 110] width 200 height 185
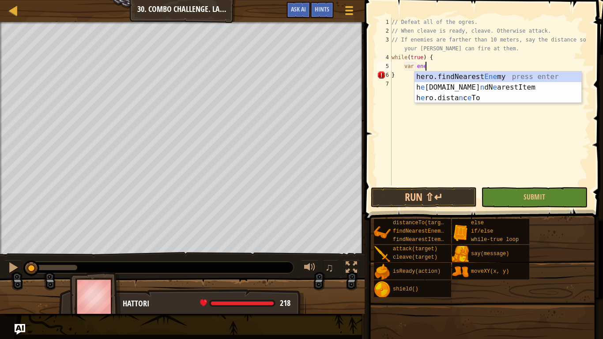
scroll to position [4, 5]
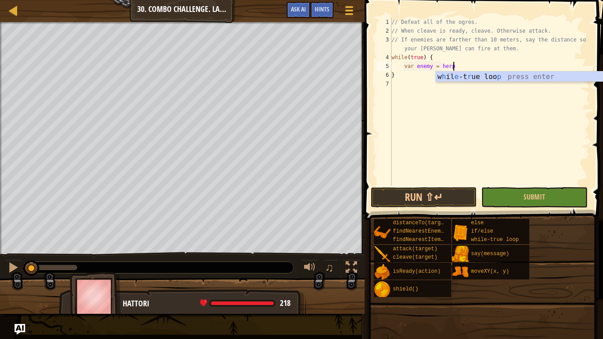
type textarea "var enemy = her"
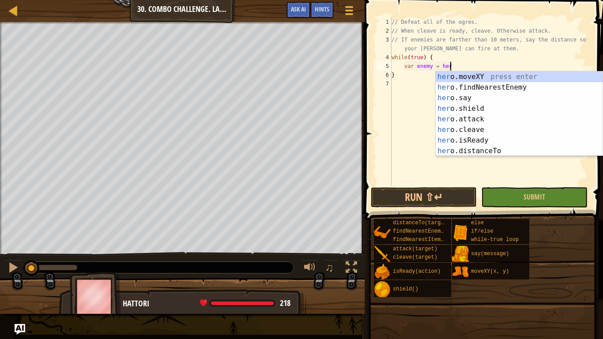
scroll to position [4, 8]
click at [452, 84] on div "her o.moveXY press enter her o.findNearestEnemy press enter her o.say press ent…" at bounding box center [519, 124] width 167 height 106
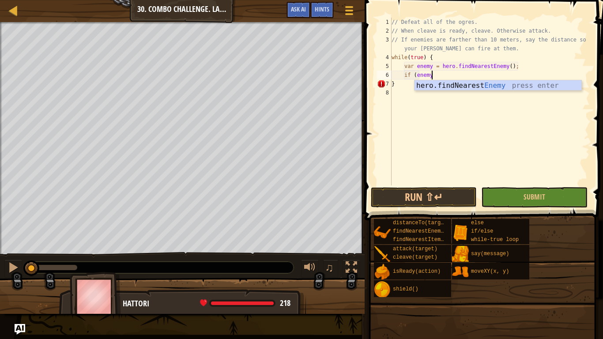
scroll to position [4, 5]
type textarea "if (enemy)"
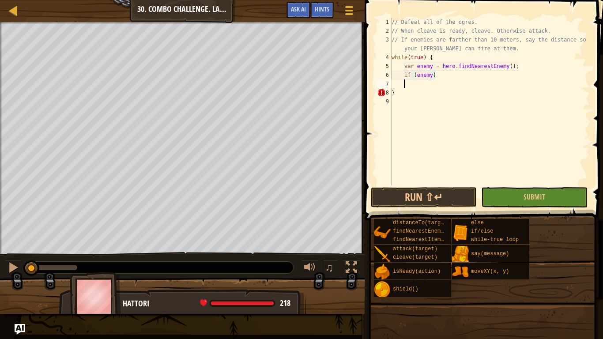
scroll to position [4, 1]
type textarea "v"
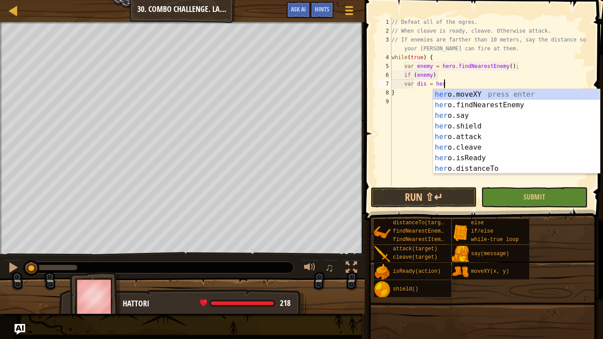
scroll to position [4, 7]
click at [476, 166] on div "her o.moveXY press enter her o.findNearestEnemy press enter her o.say press ent…" at bounding box center [516, 142] width 167 height 106
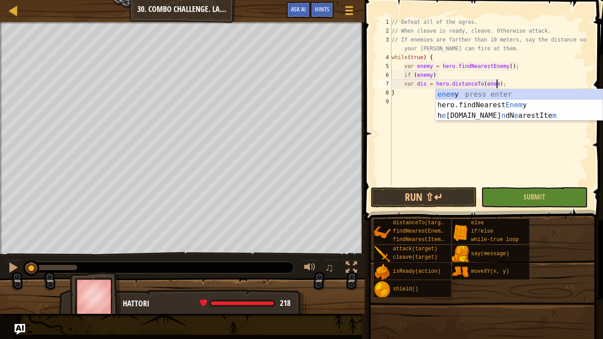
type textarea "var dis = hero.distanceTo(enemy);"
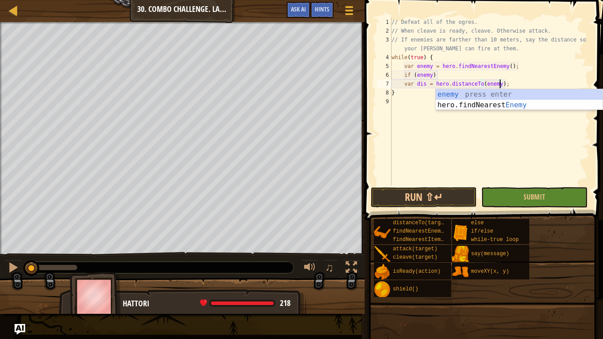
click at [513, 83] on div "// Defeat all of the ogres. // When cleave is ready, cleave. Otherwise attack. …" at bounding box center [490, 110] width 200 height 185
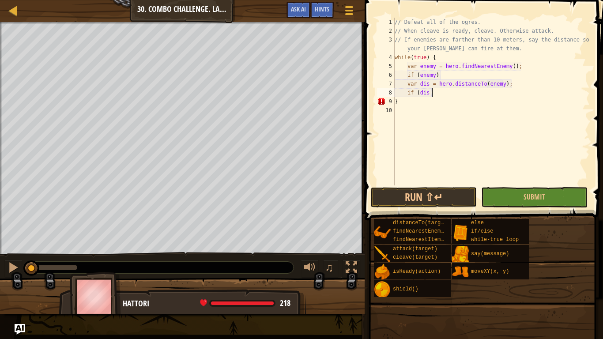
scroll to position [4, 5]
type textarea "if (dis < 10)"
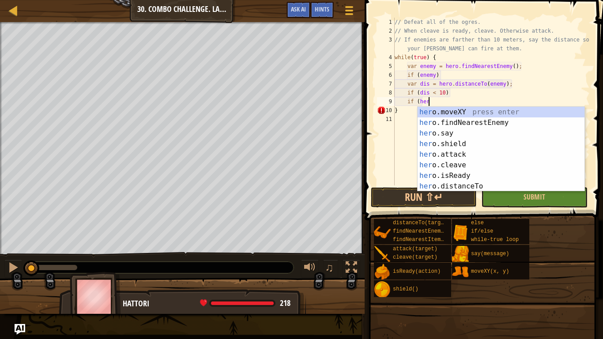
scroll to position [4, 5]
click at [484, 176] on div "hero .moveXY press enter hero .findNearestEnemy press enter hero .say press ent…" at bounding box center [500, 160] width 167 height 106
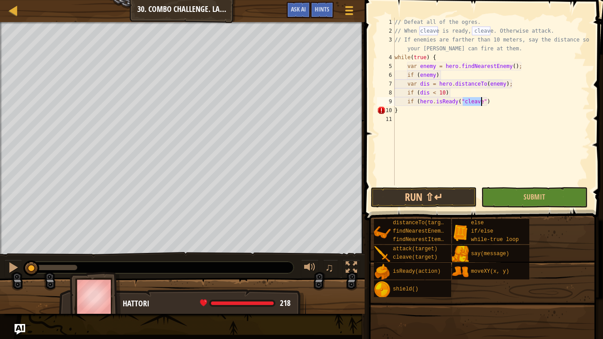
click at [499, 103] on div "// Defeat all of the ogres. // When cleave is ready, cleave. Otherwise attack. …" at bounding box center [491, 110] width 197 height 185
type textarea "if (hero.isReady("cleave"){"
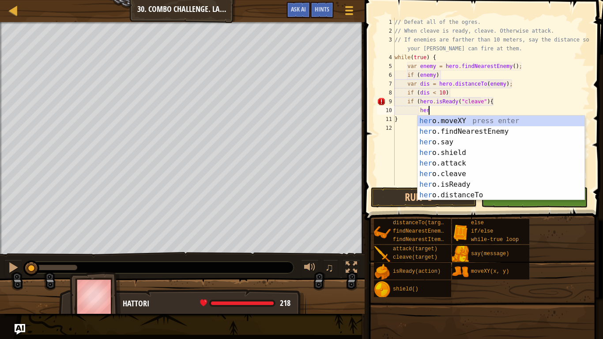
scroll to position [4, 4]
click at [477, 176] on div "her o.moveXY press enter her o.findNearestEnemy press enter her o.say press ent…" at bounding box center [500, 169] width 167 height 106
type textarea "hero.cleave(enemy);"
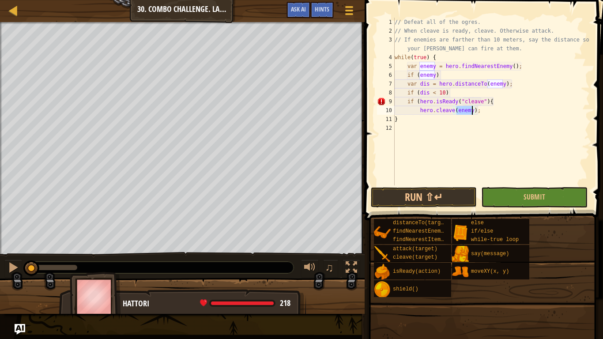
click at [496, 112] on div "// Defeat all of the ogres. // When cleave is ready, cleave. Otherwise attack. …" at bounding box center [491, 110] width 197 height 185
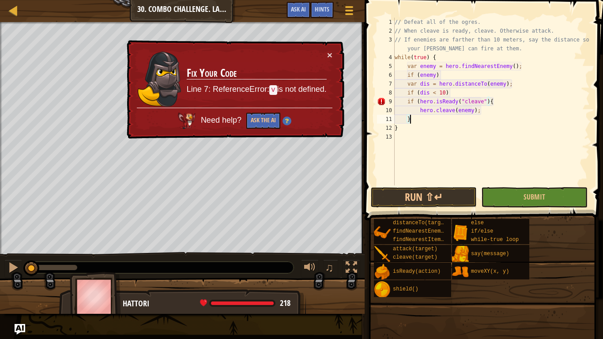
click at [470, 93] on div "// Defeat all of the ogres. // When cleave is ready, cleave. Otherwise attack. …" at bounding box center [491, 110] width 197 height 185
click at [412, 98] on div "// Defeat all of the ogres. // When cleave is ready, cleave. Otherwise attack. …" at bounding box center [491, 110] width 197 height 185
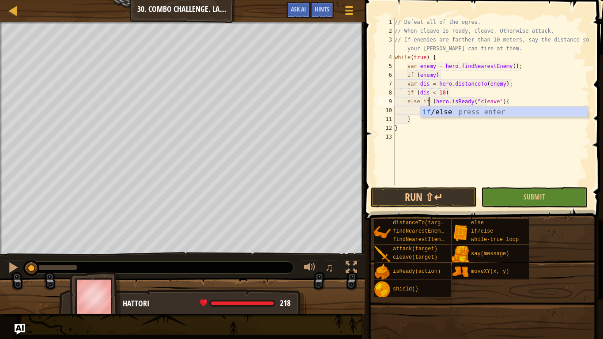
scroll to position [4, 5]
click at [459, 127] on div "// Defeat all of the ogres. // When cleave is ready, cleave. Otherwise attack. …" at bounding box center [491, 110] width 197 height 185
click at [417, 102] on div "// Defeat all of the ogres. // When cleave is ready, cleave. Otherwise attack. …" at bounding box center [491, 110] width 197 height 185
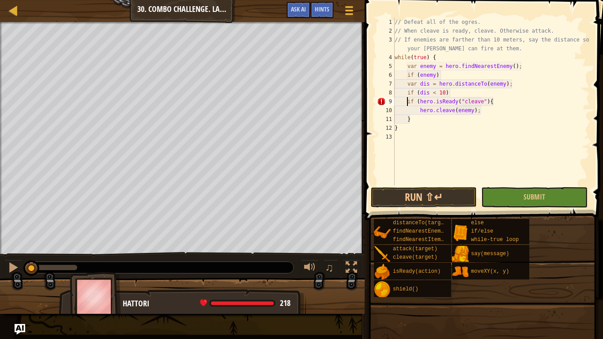
click at [493, 112] on div "// Defeat all of the ogres. // When cleave is ready, cleave. Otherwise attack. …" at bounding box center [491, 110] width 197 height 185
click at [493, 119] on div "// Defeat all of the ogres. // When cleave is ready, cleave. Otherwise attack. …" at bounding box center [491, 110] width 197 height 185
type textarea "}"
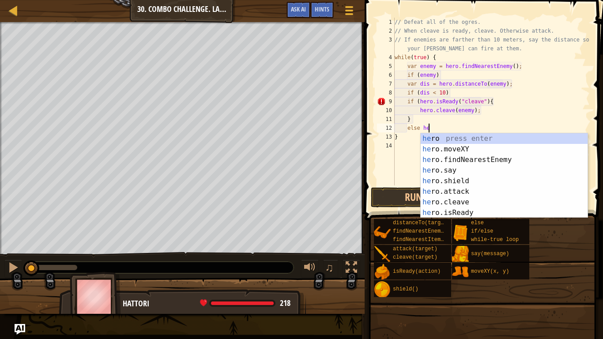
scroll to position [4, 5]
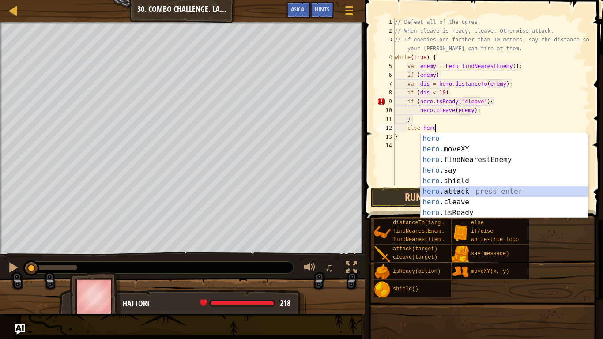
click at [469, 188] on div "hero press enter hero .moveXY press enter hero .findNearestEnemy press enter he…" at bounding box center [504, 186] width 167 height 106
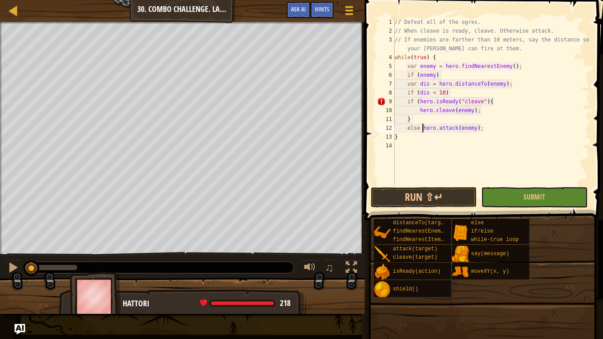
click at [421, 126] on div "// Defeat all of the ogres. // When cleave is ready, cleave. Otherwise attack. …" at bounding box center [491, 110] width 197 height 185
click at [433, 128] on div "// Defeat all of the ogres. // When cleave is ready, cleave. Otherwise attack. …" at bounding box center [491, 110] width 197 height 185
click at [475, 137] on div "// Defeat all of the ogres. // When cleave is ready, cleave. Otherwise attack. …" at bounding box center [491, 110] width 197 height 185
type textarea "hero.attack(enemy);"
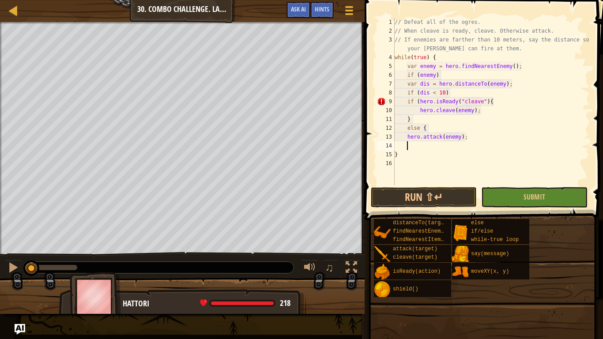
type textarea "}"
click at [14, 16] on div at bounding box center [13, 10] width 11 height 11
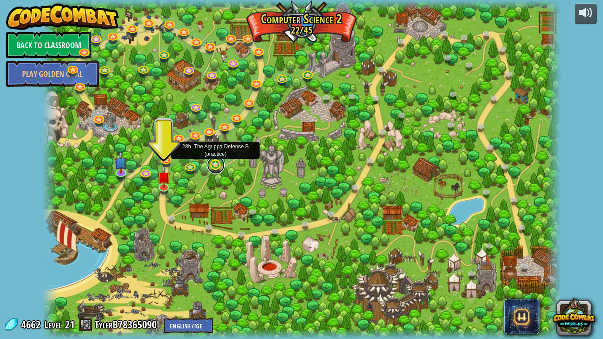
click at [214, 169] on link at bounding box center [216, 165] width 18 height 18
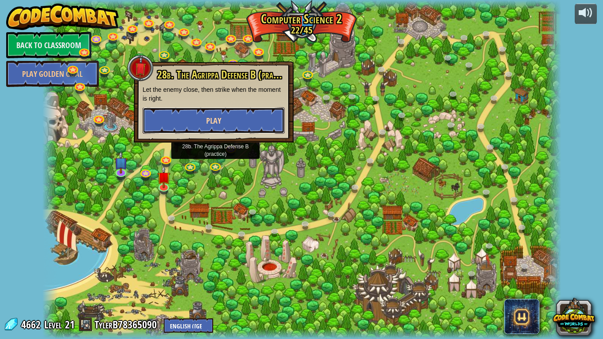
click at [220, 117] on span "Play" at bounding box center [213, 120] width 15 height 11
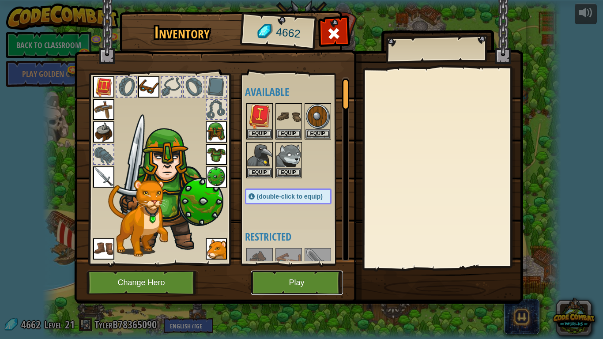
click at [303, 285] on button "Play" at bounding box center [297, 283] width 92 height 24
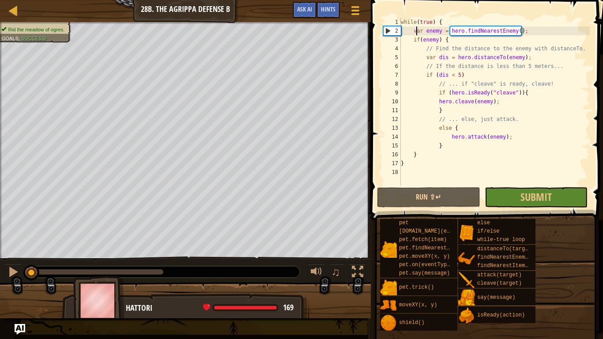
click at [416, 31] on div "while ( true ) { var enemy = hero . findNearestEnemy ( ) ; if ( enemy ) { // Fi…" at bounding box center [494, 110] width 191 height 185
drag, startPoint x: 416, startPoint y: 31, endPoint x: 452, endPoint y: 31, distance: 35.7
click at [452, 31] on div "while ( true ) { var enemy = hero . findNearestEnemy ( ) ; if ( enemy ) { // Fi…" at bounding box center [494, 110] width 191 height 185
click at [413, 41] on div "while ( true ) { var enemy = hero . findNearestEnemy ( ) ; if ( enemy ) { // Fi…" at bounding box center [494, 110] width 191 height 185
drag, startPoint x: 413, startPoint y: 41, endPoint x: 447, endPoint y: 43, distance: 33.1
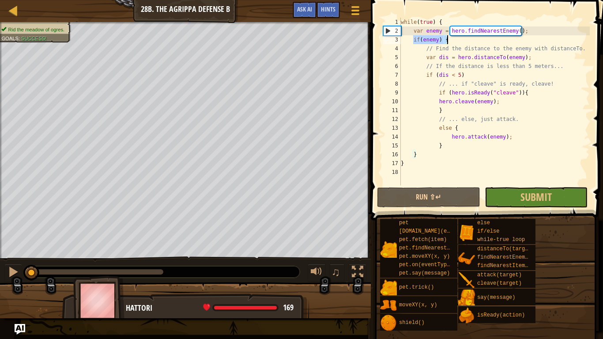
click at [447, 43] on div "while ( true ) { var enemy = hero . findNearestEnemy ( ) ; if ( enemy ) { // Fi…" at bounding box center [494, 110] width 191 height 185
click at [429, 60] on div "while ( true ) { var enemy = hero . findNearestEnemy ( ) ; if ( enemy ) { // Fi…" at bounding box center [494, 110] width 191 height 185
drag, startPoint x: 429, startPoint y: 60, endPoint x: 484, endPoint y: 61, distance: 54.7
click at [484, 61] on div "while ( true ) { var enemy = hero . findNearestEnemy ( ) ; if ( enemy ) { // Fi…" at bounding box center [494, 110] width 191 height 185
click at [450, 42] on div "while ( true ) { var enemy = hero . findNearestEnemy ( ) ; if ( enemy ) { // Fi…" at bounding box center [494, 110] width 191 height 185
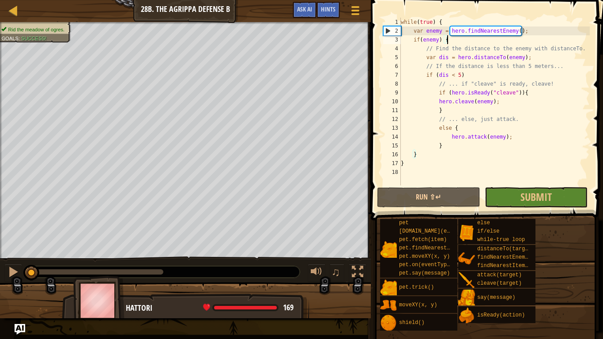
click at [433, 58] on div "while ( true ) { var enemy = hero . findNearestEnemy ( ) ; if ( enemy ) { // Fi…" at bounding box center [494, 110] width 191 height 185
click at [433, 58] on div "while ( true ) { var enemy = hero . findNearestEnemy ( ) ; if ( enemy ) { // Fi…" at bounding box center [494, 102] width 191 height 168
click at [433, 58] on div "while ( true ) { var enemy = hero . findNearestEnemy ( ) ; if ( enemy ) { // Fi…" at bounding box center [494, 110] width 191 height 185
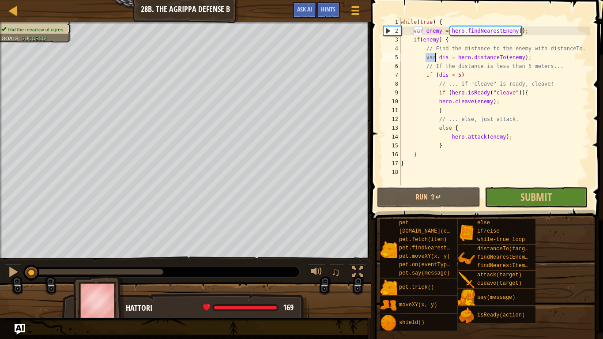
click at [433, 58] on div "while ( true ) { var enemy = hero . findNearestEnemy ( ) ; if ( enemy ) { // Fi…" at bounding box center [494, 110] width 191 height 185
click at [430, 78] on div "while ( true ) { var enemy = hero . findNearestEnemy ( ) ; if ( enemy ) { // Fi…" at bounding box center [494, 110] width 191 height 185
click at [441, 93] on div "while ( true ) { var enemy = hero . findNearestEnemy ( ) ; if ( enemy ) { // Fi…" at bounding box center [494, 110] width 191 height 185
click at [468, 79] on div "while ( true ) { var enemy = hero . findNearestEnemy ( ) ; if ( enemy ) { // Fi…" at bounding box center [494, 110] width 191 height 185
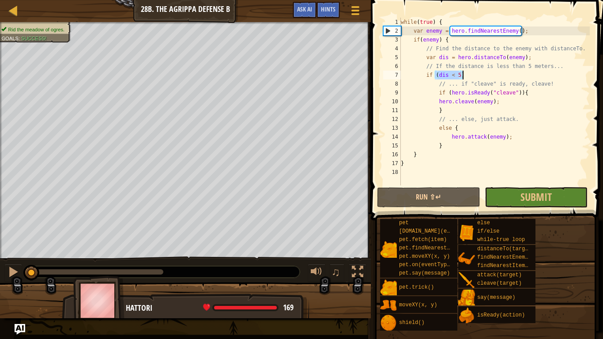
click at [468, 79] on div "while ( true ) { var enemy = hero . findNearestEnemy ( ) ; if ( enemy ) { // Fi…" at bounding box center [494, 110] width 191 height 185
click at [465, 88] on div "while ( true ) { var enemy = hero . findNearestEnemy ( ) ; if ( enemy ) { // Fi…" at bounding box center [494, 110] width 191 height 185
click at [459, 125] on div "while ( true ) { var enemy = hero . findNearestEnemy ( ) ; if ( enemy ) { // Fi…" at bounding box center [494, 110] width 191 height 185
click at [458, 149] on div "while ( true ) { var enemy = hero . findNearestEnemy ( ) ; if ( enemy ) { // Fi…" at bounding box center [494, 110] width 191 height 185
click at [462, 139] on div "while ( true ) { var enemy = hero . findNearestEnemy ( ) ; if ( enemy ) { // Fi…" at bounding box center [494, 110] width 191 height 185
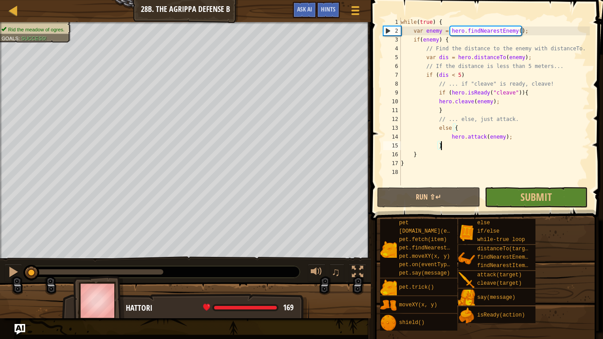
type textarea "hero.attack(enemy);"
click at [16, 13] on div at bounding box center [13, 10] width 11 height 11
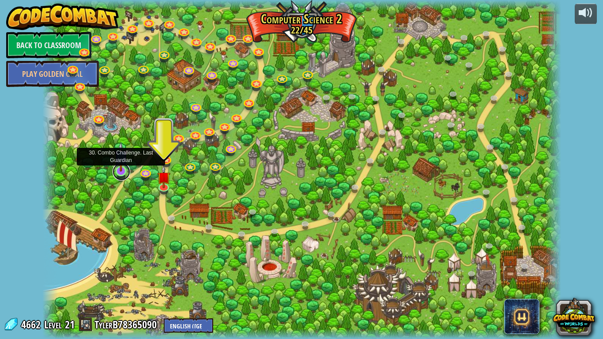
click at [125, 172] on link at bounding box center [122, 172] width 18 height 18
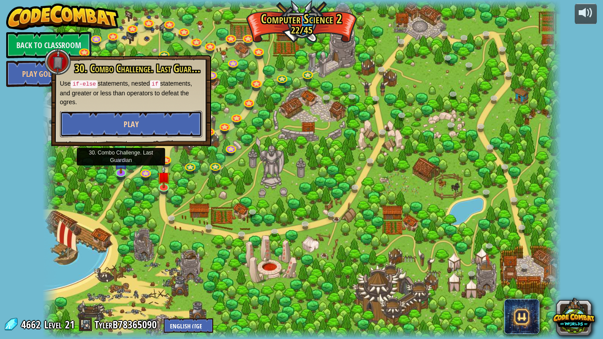
click at [142, 122] on button "Play" at bounding box center [131, 124] width 142 height 26
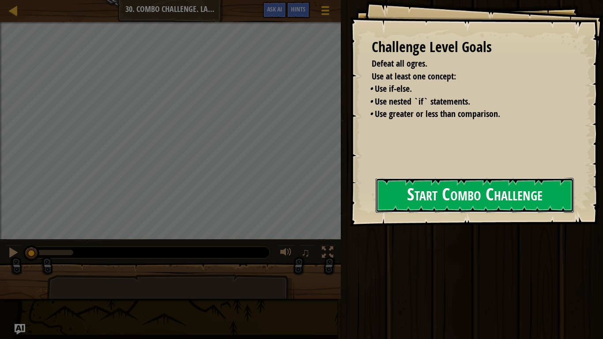
click at [413, 196] on button "Start Combo Challenge" at bounding box center [475, 195] width 198 height 35
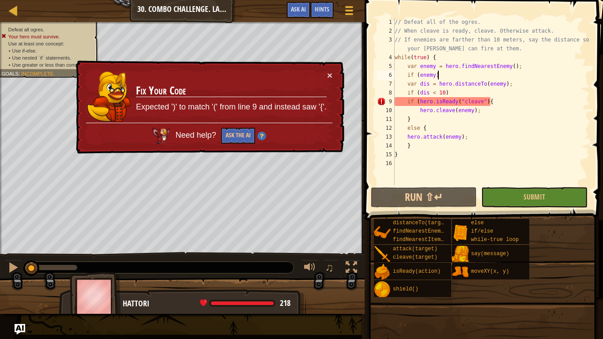
click at [482, 75] on div "// Defeat all of the ogres. // When cleave is ready, cleave. Otherwise attack. …" at bounding box center [491, 110] width 197 height 185
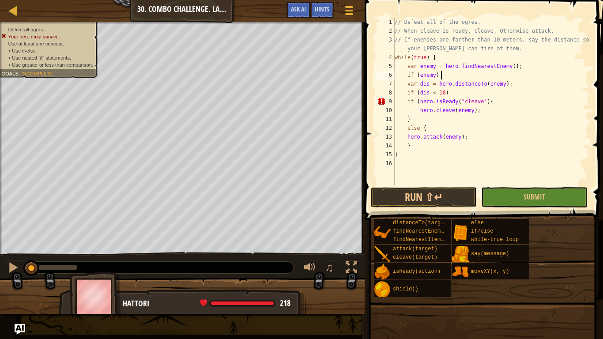
scroll to position [4, 7]
click at [483, 133] on div "// Defeat all of the ogres. // When cleave is ready, cleave. Otherwise attack. …" at bounding box center [491, 110] width 197 height 185
click at [471, 142] on div "// Defeat all of the ogres. // When cleave is ready, cleave. Otherwise attack. …" at bounding box center [491, 110] width 197 height 185
type textarea "}"
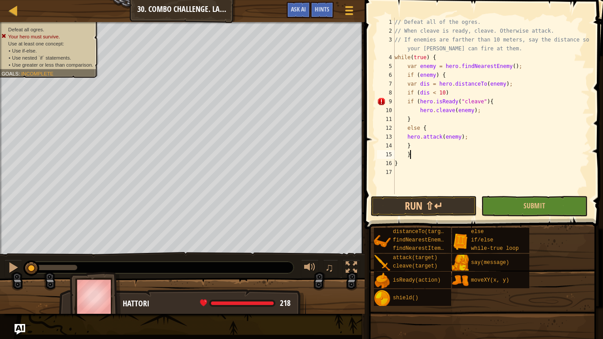
scroll to position [4, 2]
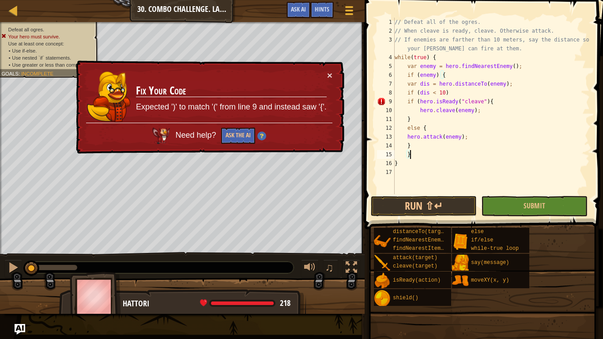
click at [488, 102] on div "// Defeat all of the ogres. // When cleave is ready, cleave. Otherwise attack. …" at bounding box center [491, 115] width 197 height 194
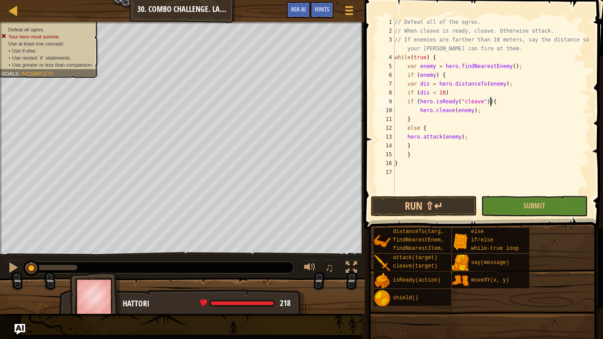
click at [419, 155] on div "// Defeat all of the ogres. // When cleave is ready, cleave. Otherwise attack. …" at bounding box center [491, 115] width 197 height 194
type textarea "}"
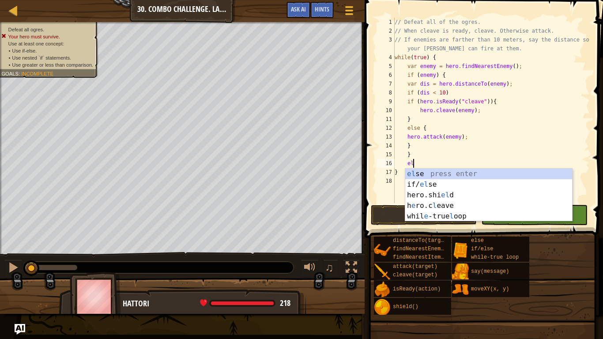
scroll to position [4, 3]
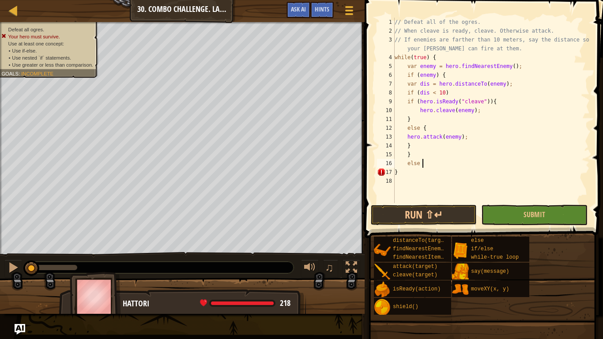
type textarea "else {"
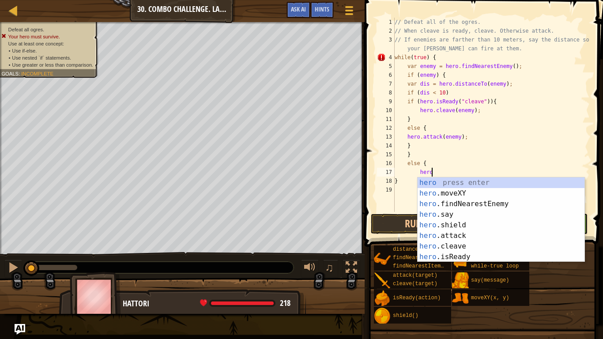
scroll to position [4, 5]
click at [457, 216] on div "hero press enter hero .moveXY press enter hero .findNearestEnemy press enter he…" at bounding box center [500, 230] width 167 height 106
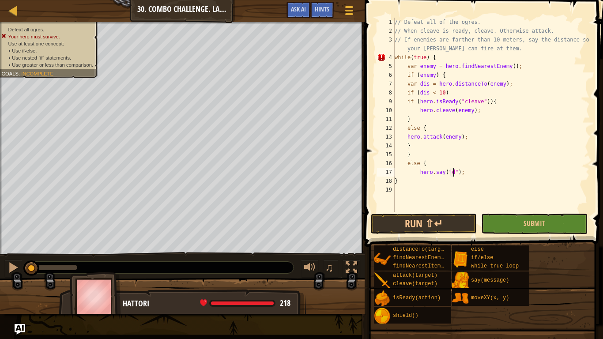
type textarea "hero.say("dis");"
click at [481, 174] on div "// Defeat all of the ogres. // When cleave is ready, cleave. Otherwise attack. …" at bounding box center [491, 124] width 197 height 212
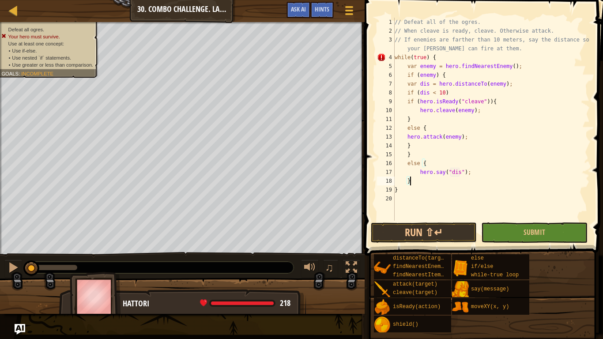
scroll to position [4, 4]
click at [484, 233] on button "Submit" at bounding box center [534, 232] width 106 height 20
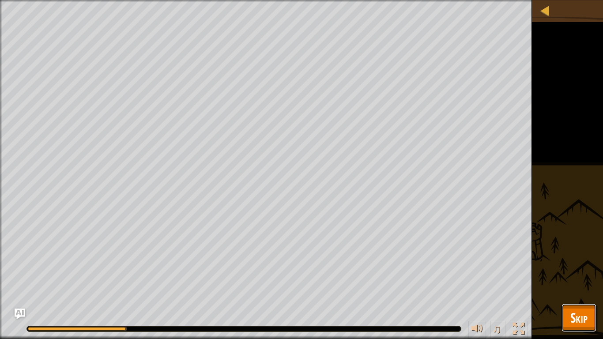
click at [575, 285] on span "Skip" at bounding box center [578, 317] width 17 height 18
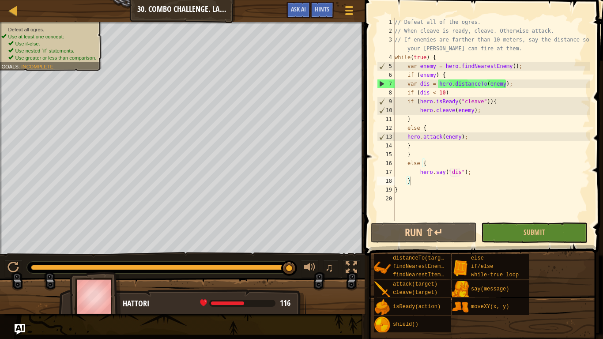
click at [448, 90] on div "// Defeat all of the ogres. // When cleave is ready, cleave. Otherwise attack. …" at bounding box center [491, 128] width 197 height 221
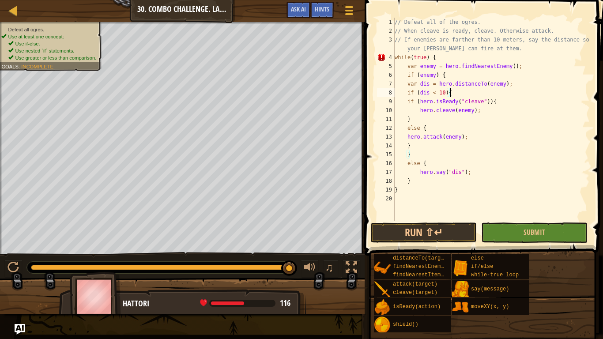
click at [476, 137] on div "// Defeat all of the ogres. // When cleave is ready, cleave. Otherwise attack. …" at bounding box center [491, 128] width 197 height 221
click at [453, 145] on div "// Defeat all of the ogres. // When cleave is ready, cleave. Otherwise attack. …" at bounding box center [491, 128] width 197 height 221
click at [467, 94] on div "// Defeat all of the ogres. // When cleave is ready, cleave. Otherwise attack. …" at bounding box center [491, 128] width 197 height 221
click at [478, 138] on div "// Defeat all of the ogres. // When cleave is ready, cleave. Otherwise attack. …" at bounding box center [491, 128] width 197 height 221
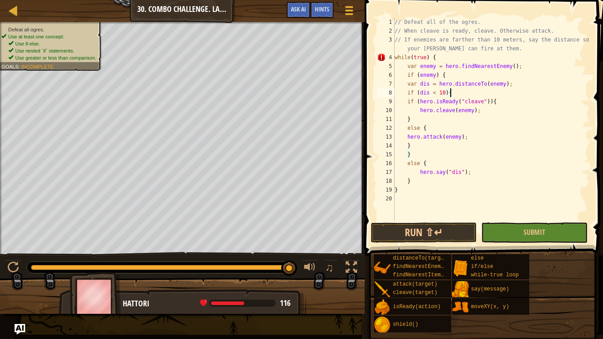
type textarea "hero.attack(enemy);"
type textarea "}"
click at [419, 157] on div "// Defeat all of the ogres. // When cleave is ready, cleave. Otherwise attack. …" at bounding box center [491, 128] width 197 height 221
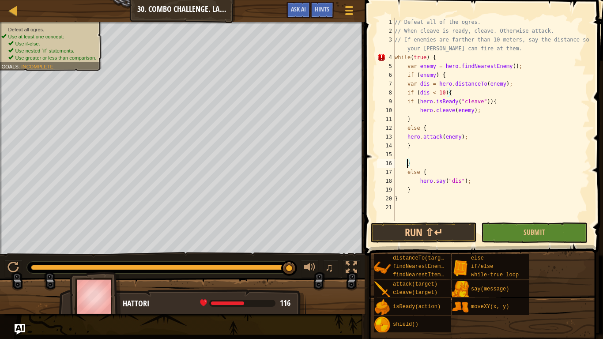
scroll to position [4, 0]
click at [488, 171] on div "// Defeat all of the ogres. // When cleave is ready, cleave. Otherwise attack. …" at bounding box center [491, 128] width 197 height 221
type textarea "hero.say("dis");"
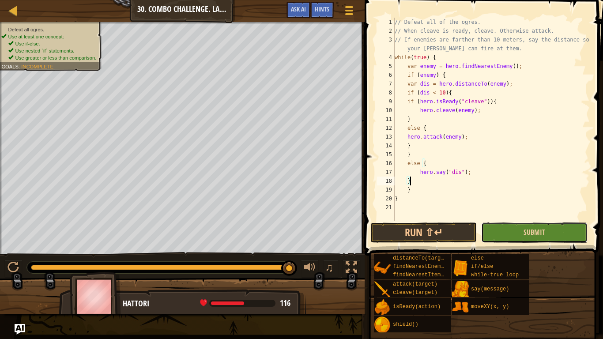
click at [503, 238] on button "Submit" at bounding box center [534, 232] width 106 height 20
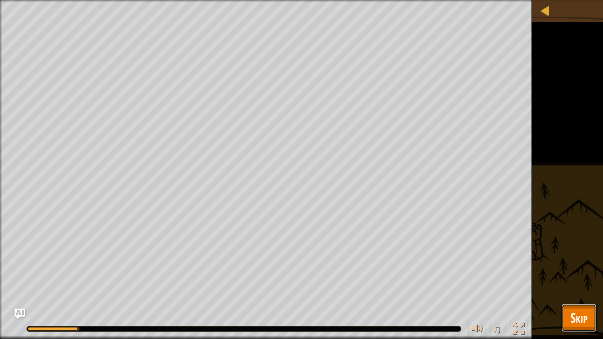
click at [578, 285] on span "Skip" at bounding box center [578, 317] width 17 height 18
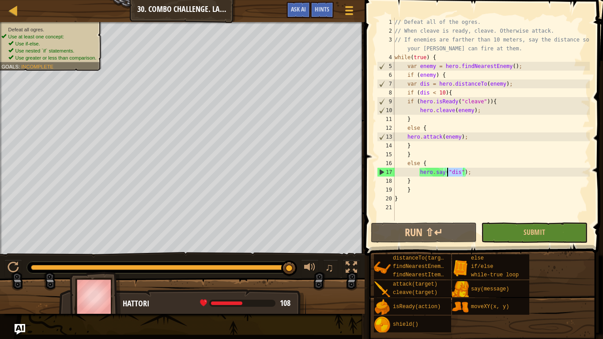
drag, startPoint x: 462, startPoint y: 172, endPoint x: 447, endPoint y: 172, distance: 15.5
click at [447, 172] on div "// Defeat all of the ogres. // When cleave is ready, cleave. Otherwise attack. …" at bounding box center [491, 128] width 197 height 221
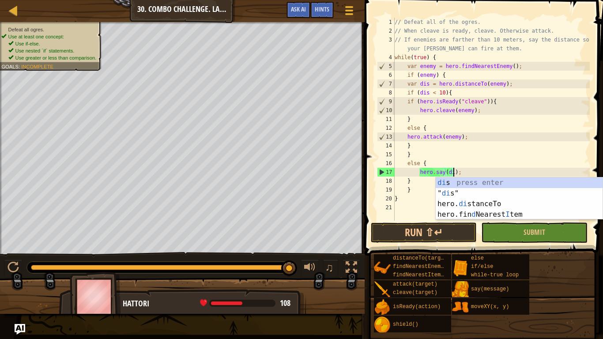
scroll to position [4, 9]
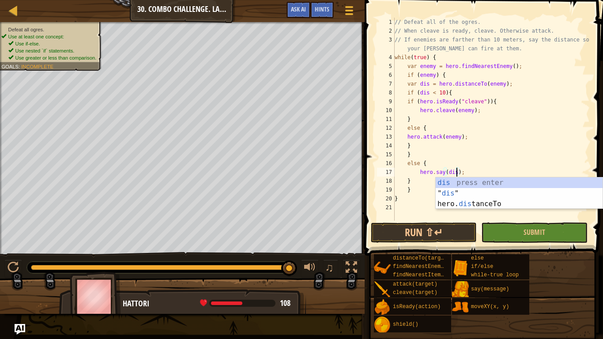
click at [480, 169] on div "// Defeat all of the ogres. // When cleave is ready, cleave. Otherwise attack. …" at bounding box center [491, 128] width 197 height 221
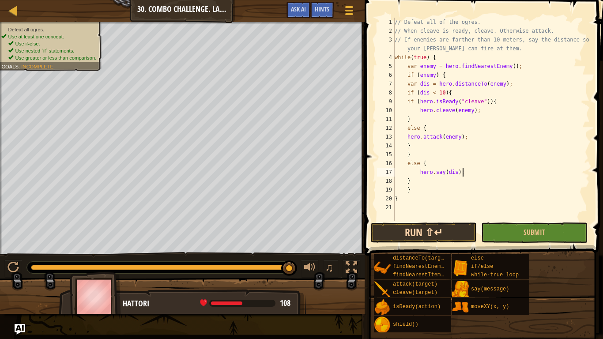
type textarea "hero.say(dis);"
click at [467, 233] on button "Run ⇧↵" at bounding box center [424, 232] width 106 height 20
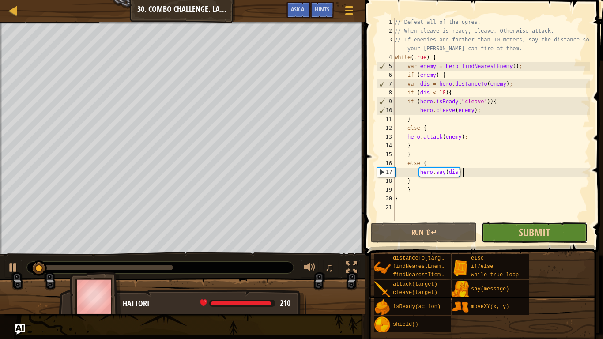
click at [500, 236] on button "Submit" at bounding box center [534, 232] width 106 height 20
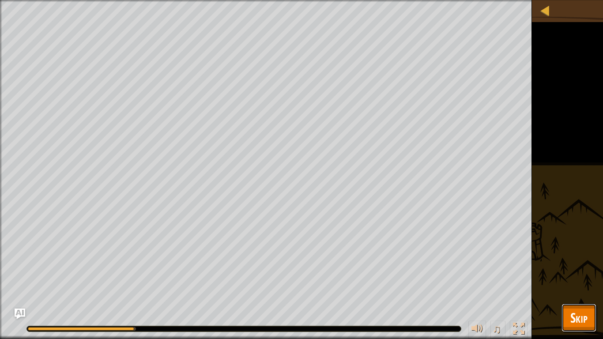
click at [568, 285] on button "Skip" at bounding box center [578, 318] width 35 height 28
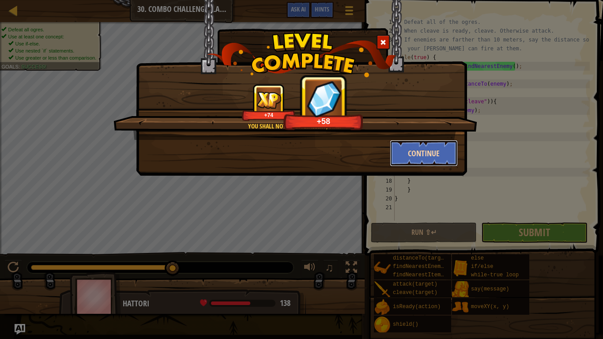
click at [418, 155] on button "Continue" at bounding box center [424, 153] width 68 height 26
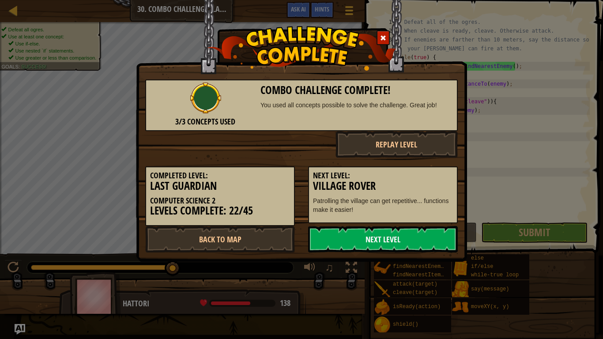
click at [379, 240] on link "Next Level" at bounding box center [383, 239] width 150 height 26
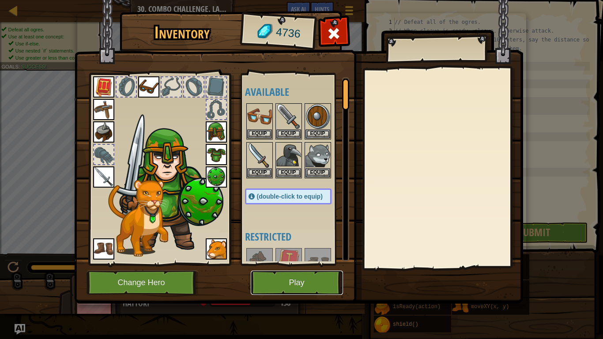
click at [320, 277] on button "Play" at bounding box center [297, 283] width 92 height 24
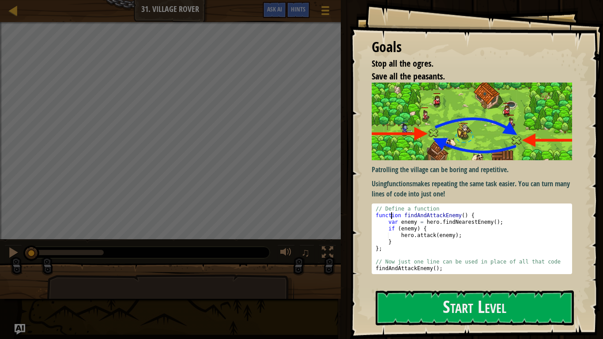
click at [390, 217] on div "// Define a function function findAndAttackEnemy ( ) { var enemy = hero . findN…" at bounding box center [472, 245] width 196 height 79
drag, startPoint x: 390, startPoint y: 217, endPoint x: 413, endPoint y: 216, distance: 23.0
click at [413, 216] on div "// Define a function function findAndAttackEnemy ( ) { var enemy = hero . findN…" at bounding box center [472, 245] width 196 height 79
click at [392, 224] on div "// Define a function function findAndAttackEnemy ( ) { var enemy = hero . findN…" at bounding box center [472, 245] width 196 height 79
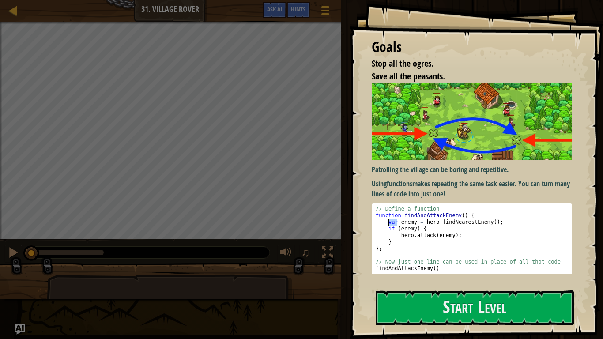
click at [392, 224] on div "// Define a function function findAndAttackEnemy ( ) { var enemy = hero . findN…" at bounding box center [472, 245] width 196 height 79
click at [392, 224] on div "// Define a function function findAndAttackEnemy ( ) { var enemy = hero . findN…" at bounding box center [472, 239] width 196 height 66
click at [392, 224] on div "// Define a function function findAndAttackEnemy ( ) { var enemy = hero . findN…" at bounding box center [472, 245] width 196 height 79
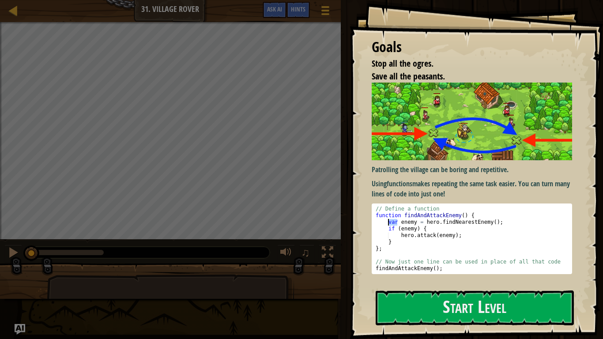
type textarea "var enemy = hero.findNearestEnemy(); if (enemy) {"
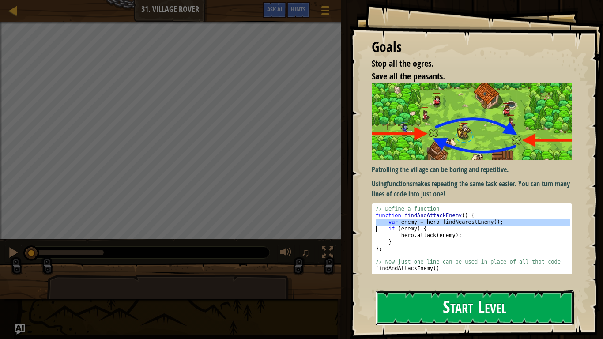
click at [431, 285] on button "Start Level" at bounding box center [475, 307] width 198 height 35
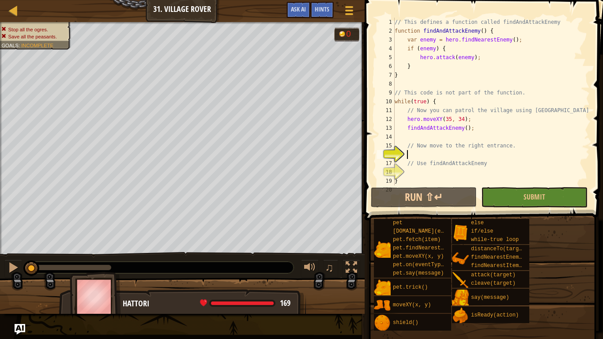
click at [404, 41] on div "// This defines a function called findAndAttackEnemy function findAndAttackEnem…" at bounding box center [491, 110] width 197 height 185
click at [410, 44] on div "// This defines a function called findAndAttackEnemy function findAndAttackEnem…" at bounding box center [491, 110] width 197 height 185
click at [408, 47] on div "// This defines a function called findAndAttackEnemy function findAndAttackEnem…" at bounding box center [491, 110] width 197 height 185
click at [427, 57] on div "// This defines a function called findAndAttackEnemy function findAndAttackEnem…" at bounding box center [491, 110] width 197 height 185
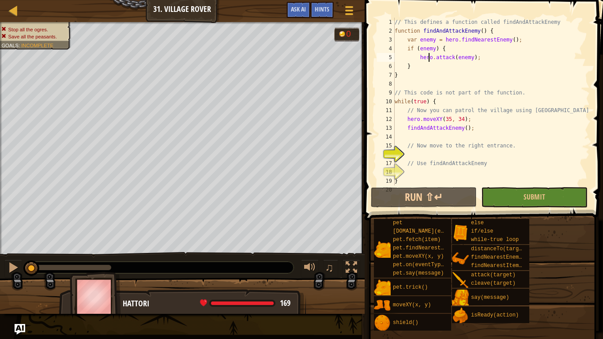
click at [401, 98] on div "// This defines a function called findAndAttackEnemy function findAndAttackEnem…" at bounding box center [491, 110] width 197 height 185
drag, startPoint x: 401, startPoint y: 98, endPoint x: 436, endPoint y: 99, distance: 34.9
click at [436, 99] on div "// This defines a function called findAndAttackEnemy function findAndAttackEnem…" at bounding box center [491, 110] width 197 height 185
click at [411, 120] on div "// This defines a function called findAndAttackEnemy function findAndAttackEnem…" at bounding box center [491, 110] width 197 height 185
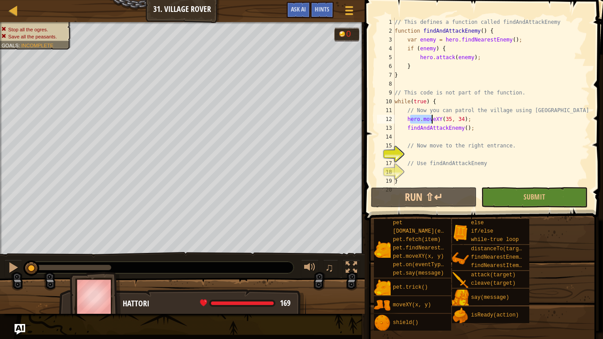
drag, startPoint x: 411, startPoint y: 120, endPoint x: 451, endPoint y: 119, distance: 39.7
click at [451, 119] on div "// This defines a function called findAndAttackEnemy function findAndAttackEnem…" at bounding box center [491, 110] width 197 height 185
click at [433, 128] on div "// This defines a function called findAndAttackEnemy function findAndAttackEnem…" at bounding box center [491, 110] width 197 height 185
type textarea "findAndAttackEnemy();"
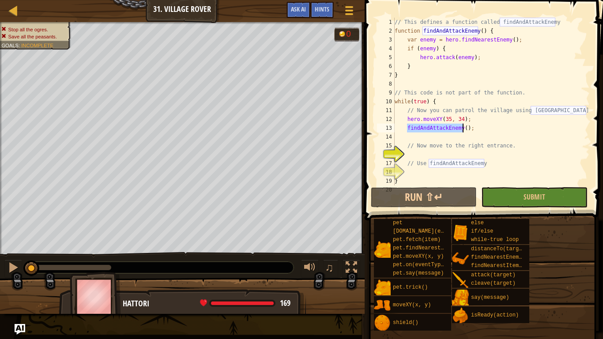
click at [433, 128] on div "// This defines a function called findAndAttackEnemy function findAndAttackEnem…" at bounding box center [491, 110] width 197 height 185
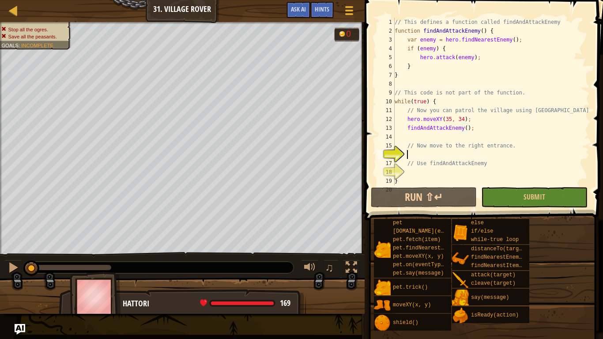
click at [429, 152] on div "// This defines a function called findAndAttackEnemy function findAndAttackEnem…" at bounding box center [491, 110] width 197 height 185
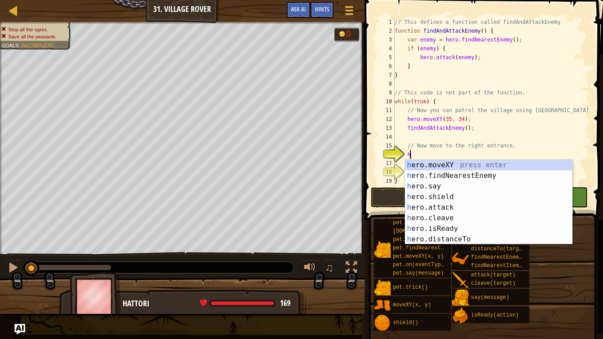
scroll to position [4, 2]
click at [440, 166] on div "h ero.moveXY press enter h ero.findNearestEnemy press enter h ero.say press ent…" at bounding box center [488, 213] width 167 height 106
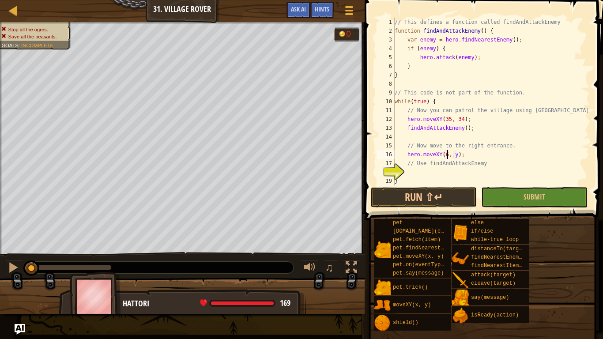
scroll to position [4, 8]
type textarea "hero.moveXY(60, 31);"
click at [451, 169] on div "// This defines a function called findAndAttackEnemy function findAndAttackEnem…" at bounding box center [491, 110] width 197 height 185
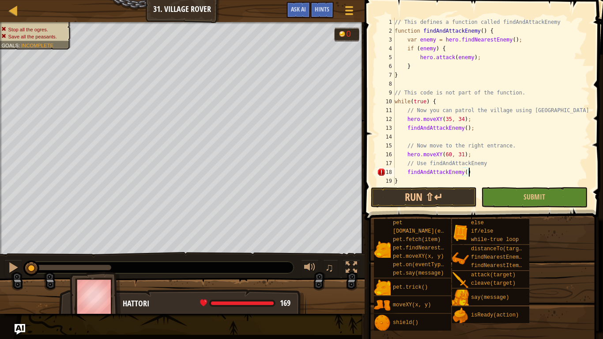
type textarea "findAndAttackEnemy();"
click at [514, 196] on button "Submit" at bounding box center [534, 197] width 106 height 20
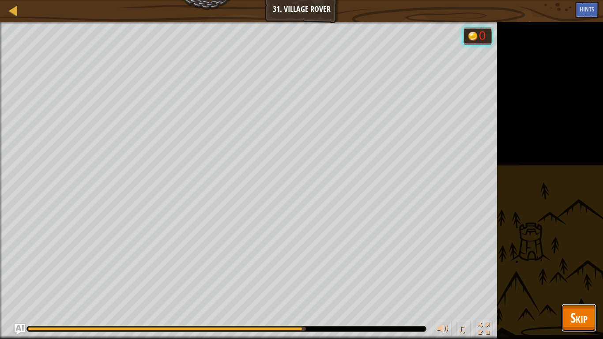
click at [583, 285] on span "Skip" at bounding box center [578, 317] width 17 height 18
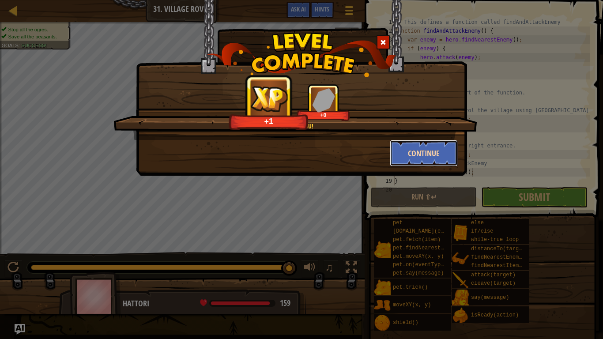
click at [400, 147] on button "Continue" at bounding box center [424, 153] width 68 height 26
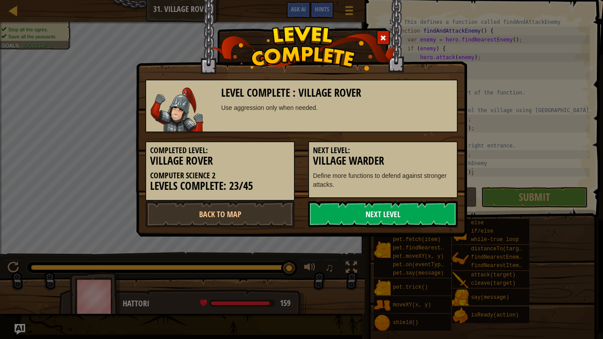
click at [387, 212] on link "Next Level" at bounding box center [383, 214] width 150 height 26
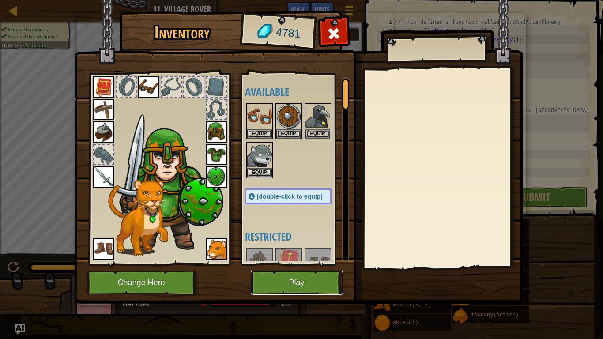
click at [324, 275] on button "Play" at bounding box center [297, 283] width 92 height 24
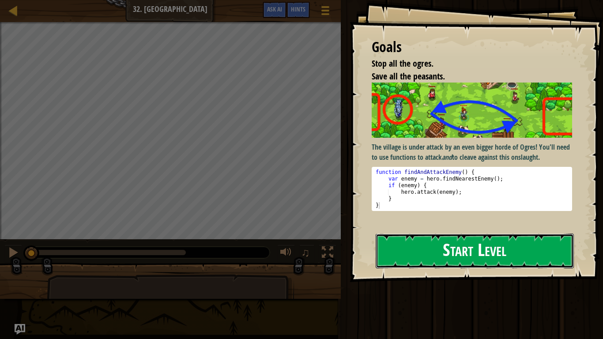
click at [431, 244] on button "Start Level" at bounding box center [475, 250] width 198 height 35
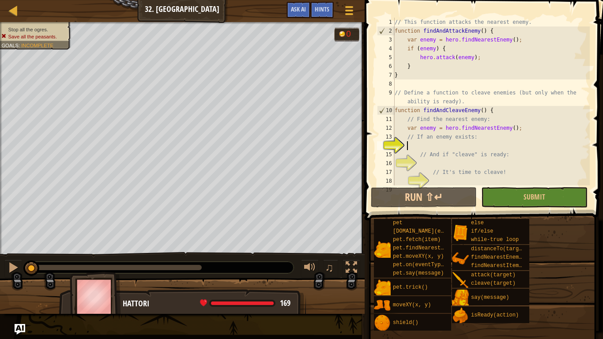
click at [413, 41] on div "// This function attacks the nearest enemy. function findAndAttackEnemy ( ) { v…" at bounding box center [491, 110] width 197 height 185
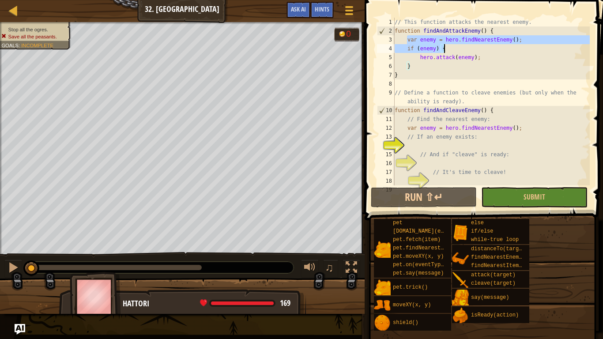
drag, startPoint x: 413, startPoint y: 41, endPoint x: 485, endPoint y: 45, distance: 72.9
click at [485, 45] on div "// This function attacks the nearest enemy. function findAndAttackEnemy ( ) { v…" at bounding box center [491, 110] width 197 height 185
click at [484, 45] on div "// This function attacks the nearest enemy. function findAndAttackEnemy ( ) { v…" at bounding box center [491, 102] width 197 height 168
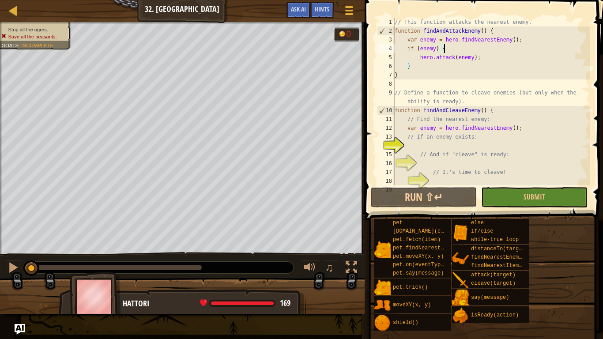
click at [458, 37] on div "// This function attacks the nearest enemy. function findAndAttackEnemy ( ) { v…" at bounding box center [491, 110] width 197 height 185
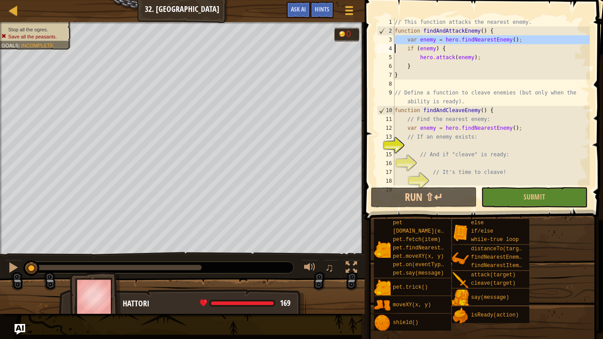
click at [458, 37] on div "// This function attacks the nearest enemy. function findAndAttackEnemy ( ) { v…" at bounding box center [491, 102] width 197 height 168
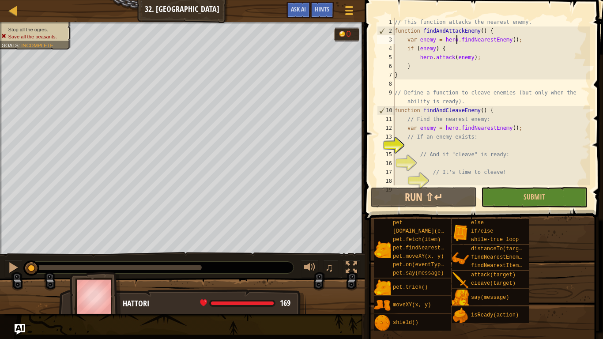
click at [447, 47] on div "// This function attacks the nearest enemy. function findAndAttackEnemy ( ) { v…" at bounding box center [491, 110] width 197 height 185
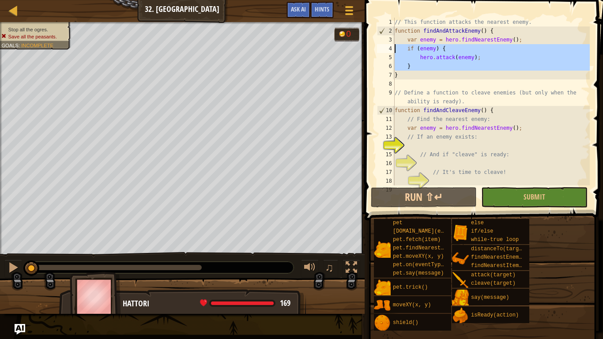
click at [447, 47] on div "// This function attacks the nearest enemy. function findAndAttackEnemy ( ) { v…" at bounding box center [491, 102] width 197 height 168
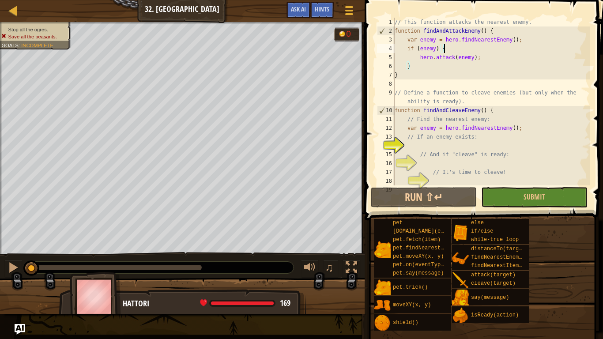
click at [441, 54] on div "// This function attacks the nearest enemy. function findAndAttackEnemy ( ) { v…" at bounding box center [491, 110] width 197 height 185
click at [441, 54] on div "// This function attacks the nearest enemy. function findAndAttackEnemy ( ) { v…" at bounding box center [491, 102] width 197 height 168
click at [415, 112] on div "// This function attacks the nearest enemy. function findAndAttackEnemy ( ) { v…" at bounding box center [491, 110] width 197 height 185
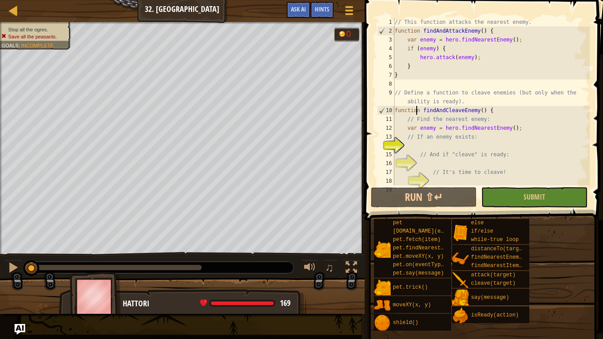
click at [415, 112] on div "// This function attacks the nearest enemy. function findAndAttackEnemy ( ) { v…" at bounding box center [491, 110] width 197 height 185
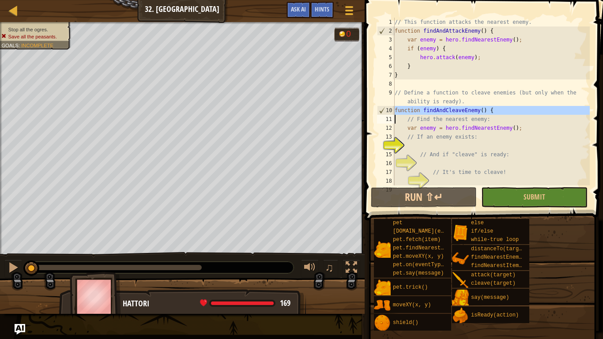
click at [415, 112] on div "// This function attacks the nearest enemy. function findAndAttackEnemy ( ) { v…" at bounding box center [491, 102] width 197 height 168
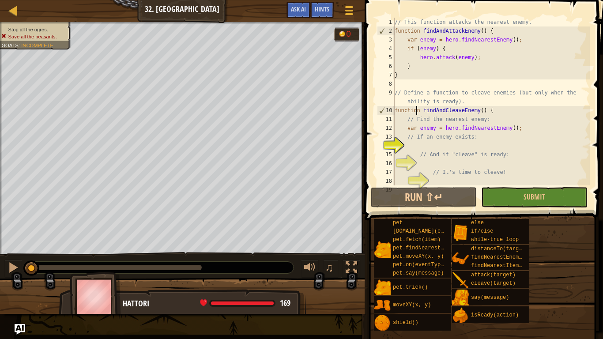
click at [415, 112] on div "// This function attacks the nearest enemy. function findAndAttackEnemy ( ) { v…" at bounding box center [491, 110] width 197 height 185
click at [433, 109] on div "// This function attacks the nearest enemy. function findAndAttackEnemy ( ) { v…" at bounding box center [491, 110] width 197 height 185
click at [428, 118] on div "// This function attacks the nearest enemy. function findAndAttackEnemy ( ) { v…" at bounding box center [491, 110] width 197 height 185
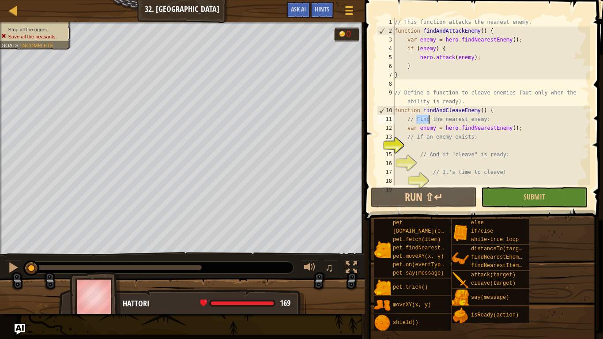
click at [425, 125] on div "// This function attacks the nearest enemy. function findAndAttackEnemy ( ) { v…" at bounding box center [491, 110] width 197 height 185
type textarea "var enemy = hero.findNearestEnemy(); // If an enemy exists:"
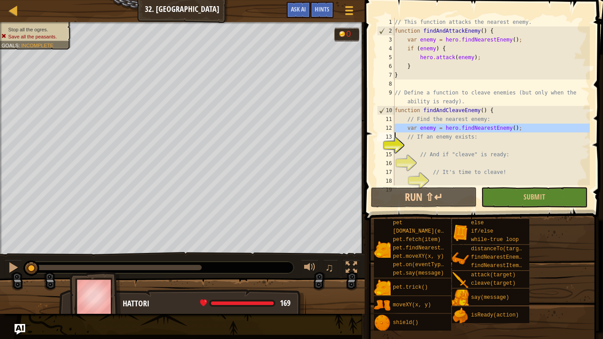
click at [432, 147] on div "// This function attacks the nearest enemy. function findAndAttackEnemy ( ) { v…" at bounding box center [491, 110] width 197 height 185
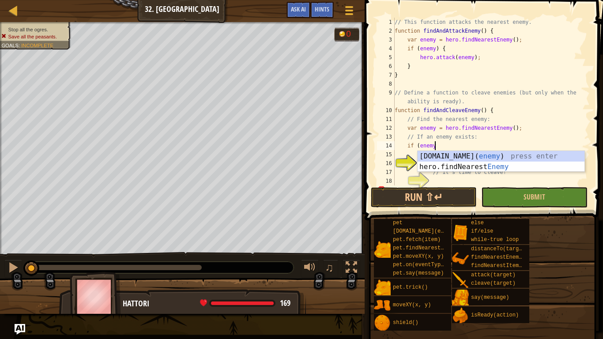
type textarea "if (enemy)"
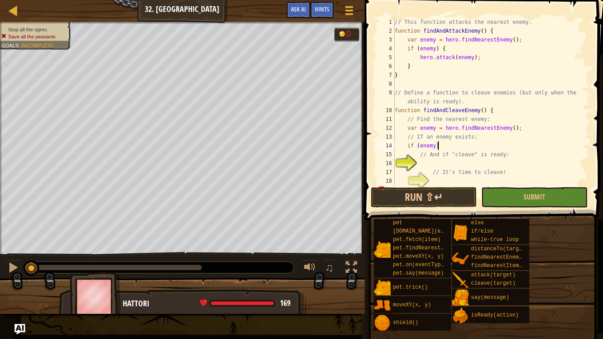
click at [442, 160] on div "// This function attacks the nearest enemy. function findAndAttackEnemy ( ) { v…" at bounding box center [491, 110] width 197 height 185
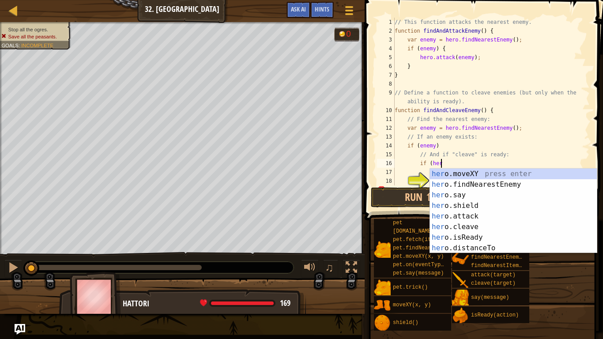
scroll to position [4, 6]
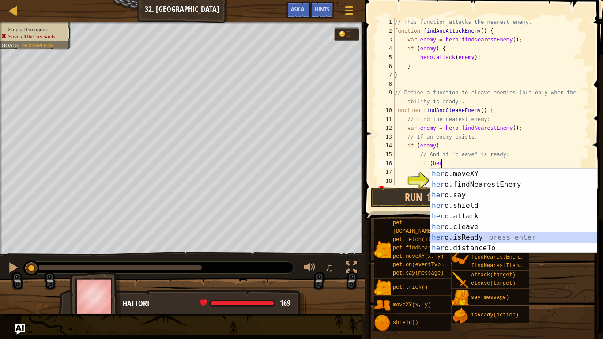
click at [465, 233] on div "her o.moveXY press enter her o.findNearestEnemy press enter her o.say press ent…" at bounding box center [513, 222] width 167 height 106
type textarea "if (hero.isReady("cleave")"
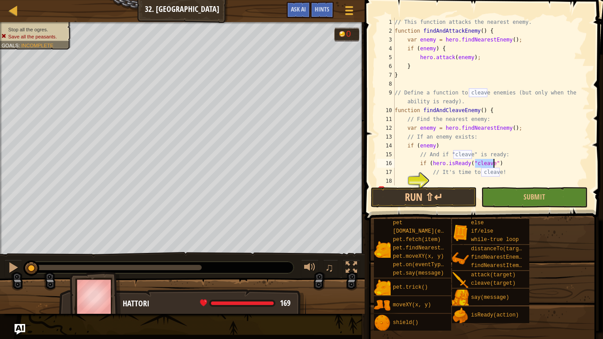
click at [511, 161] on div "// This function attacks the nearest enemy. function findAndAttackEnemy ( ) { v…" at bounding box center [491, 110] width 197 height 185
click at [512, 162] on div "// This function attacks the nearest enemy. function findAndAttackEnemy ( ) { v…" at bounding box center [491, 110] width 197 height 185
type textarea "if (hero.isReady("cleave")){"
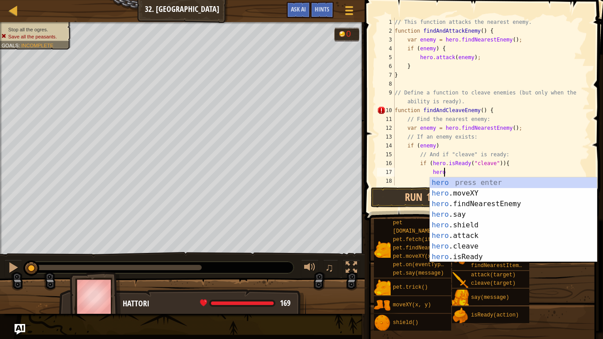
scroll to position [4, 7]
click at [480, 243] on div "hero press enter hero .moveXY press enter hero .findNearestEnemy press enter he…" at bounding box center [513, 230] width 167 height 106
type textarea "hero.cleave(enemy);"
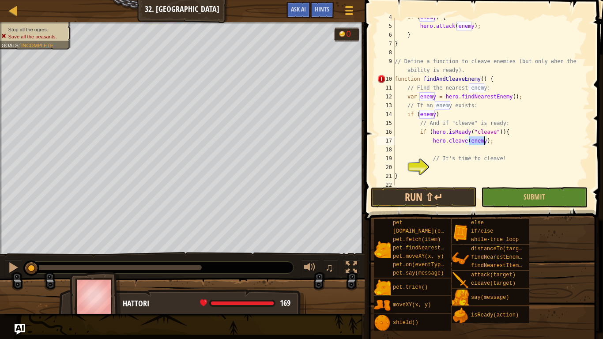
scroll to position [31, 0]
click at [504, 150] on div "if ( enemy ) { hero . attack ( enemy ) ; } } // Define a function to cleave ene…" at bounding box center [491, 105] width 197 height 185
click at [502, 143] on div "if ( enemy ) { hero . attack ( enemy ) ; } } // Define a function to cleave ene…" at bounding box center [491, 105] width 197 height 185
type textarea "hero.cleave(enemy);"
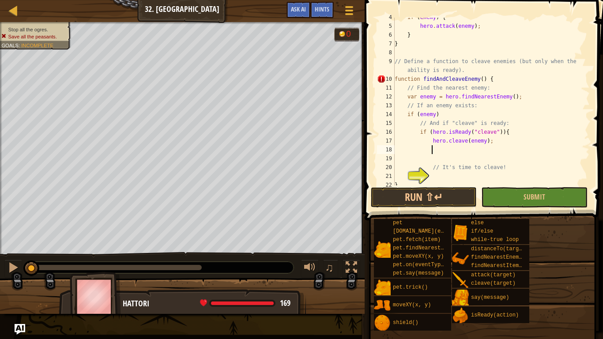
type textarea "}"
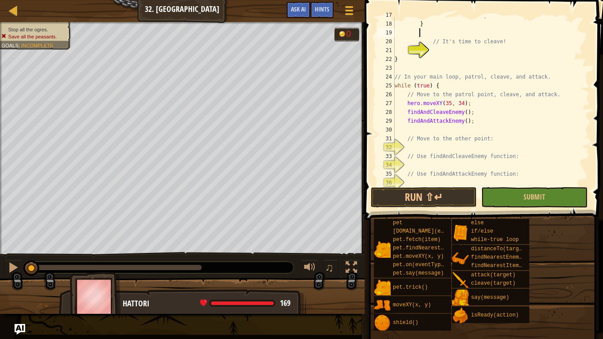
scroll to position [157, 0]
click at [430, 112] on div "hero . cleave ( enemy ) ; } // It's time to cleave! } // In your main loop, pat…" at bounding box center [491, 103] width 197 height 185
click at [422, 104] on div "hero . cleave ( enemy ) ; } // It's time to cleave! } // In your main loop, pat…" at bounding box center [491, 103] width 197 height 185
click at [429, 113] on div "hero . cleave ( enemy ) ; } // It's time to cleave! } // In your main loop, pat…" at bounding box center [491, 103] width 197 height 185
click at [425, 122] on div "hero . cleave ( enemy ) ; } // It's time to cleave! } // In your main loop, pat…" at bounding box center [491, 103] width 197 height 185
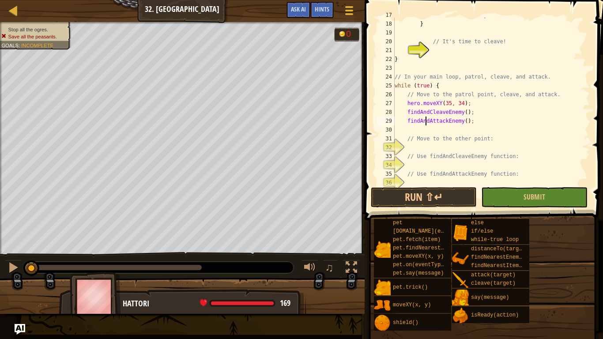
type textarea "findAndAttackEnemy();"
click at [435, 148] on div "hero . cleave ( enemy ) ; } // It's time to cleave! } // In your main loop, pat…" at bounding box center [491, 103] width 197 height 185
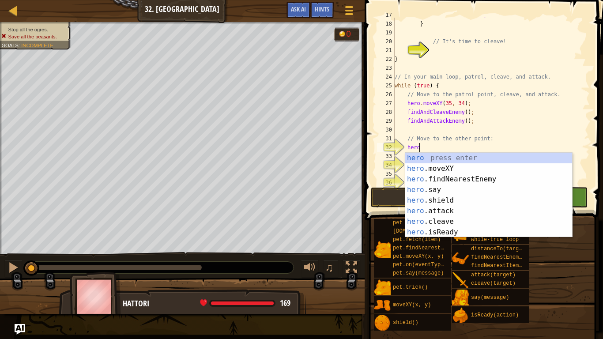
scroll to position [4, 3]
click at [432, 168] on div "hero press enter hero .moveXY press enter hero .findNearestEnemy press enter he…" at bounding box center [488, 206] width 167 height 106
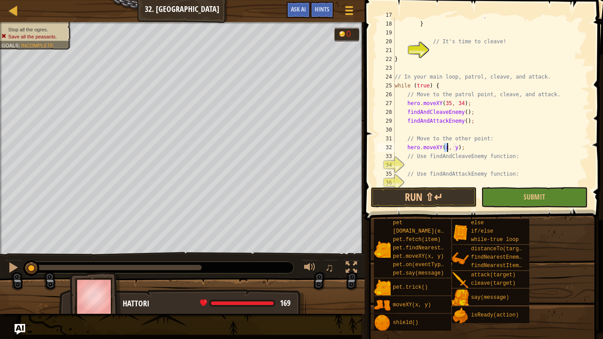
scroll to position [4, 8]
type textarea "hero.moveXY(60, 31);"
click at [470, 166] on div "hero . cleave ( enemy ) ; } // It's time to cleave! } // In your main loop, pat…" at bounding box center [491, 103] width 197 height 185
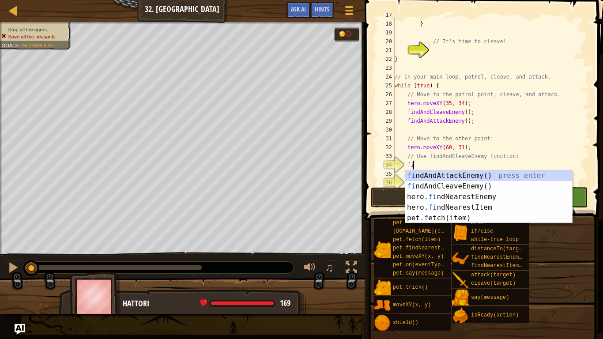
type textarea "find"
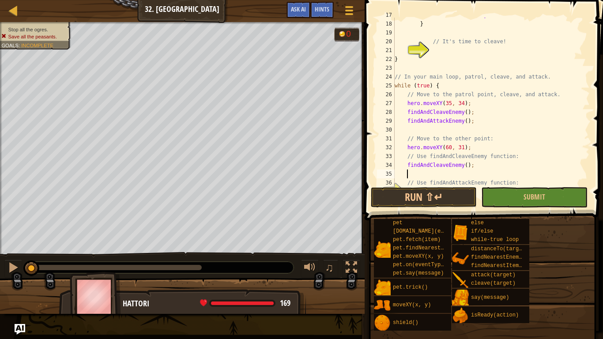
scroll to position [185, 0]
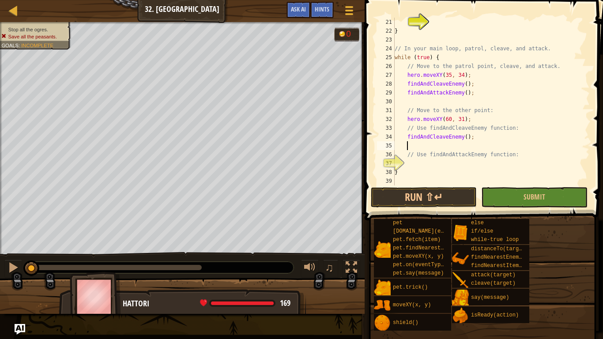
click at [446, 168] on div "} // In your main loop, patrol, cleave, and attack. while ( true ) { // Move to…" at bounding box center [491, 110] width 197 height 185
type textarea "}"
click at [449, 164] on div "} // In your main loop, patrol, cleave, and attack. while ( true ) { // Move to…" at bounding box center [491, 110] width 197 height 185
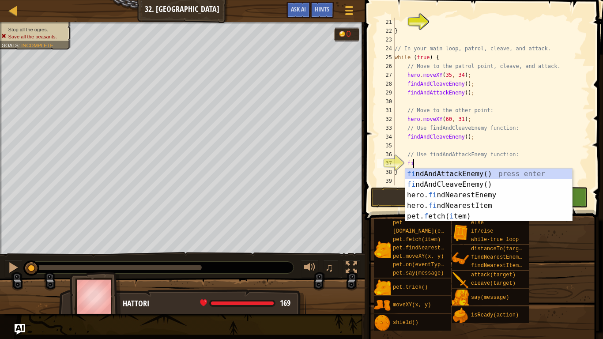
scroll to position [4, 3]
type textarea "find"
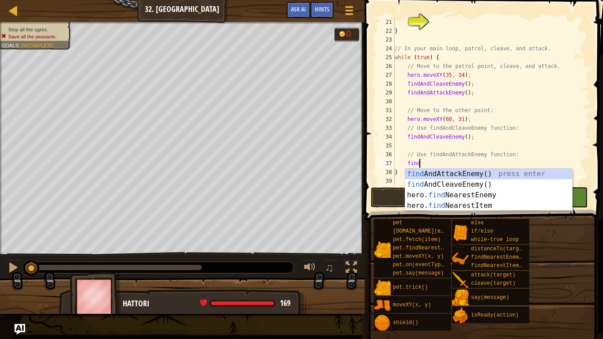
scroll to position [4, 1]
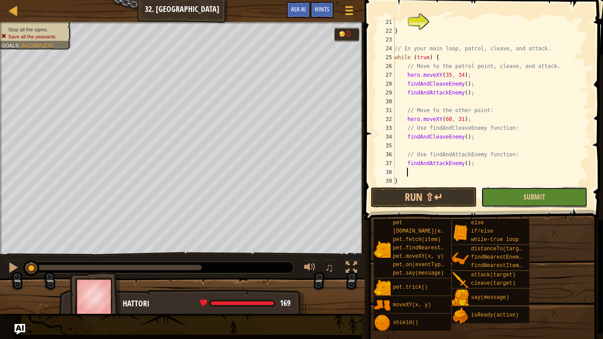
click at [518, 195] on button "Submit" at bounding box center [534, 197] width 106 height 20
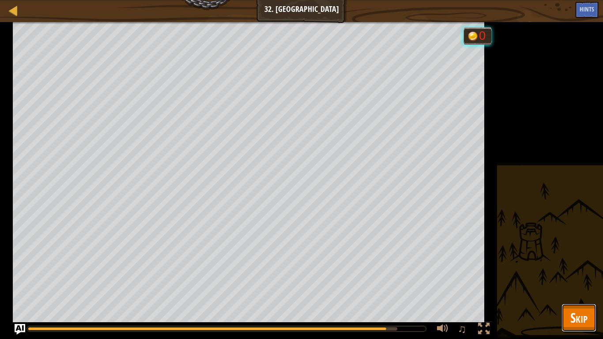
click at [580, 285] on span "Skip" at bounding box center [578, 317] width 17 height 18
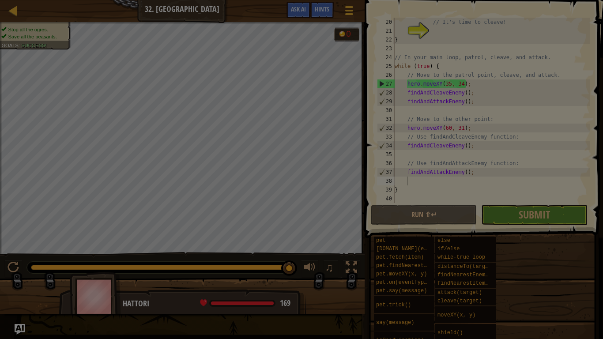
scroll to position [177, 0]
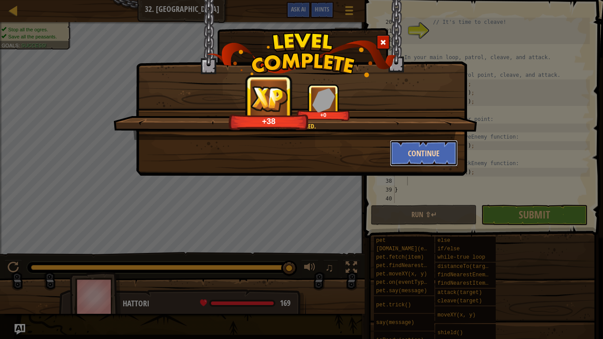
click at [409, 157] on button "Continue" at bounding box center [424, 153] width 68 height 26
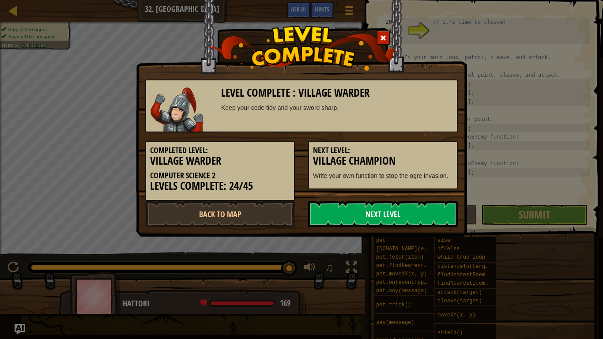
click at [383, 214] on link "Next Level" at bounding box center [383, 214] width 150 height 26
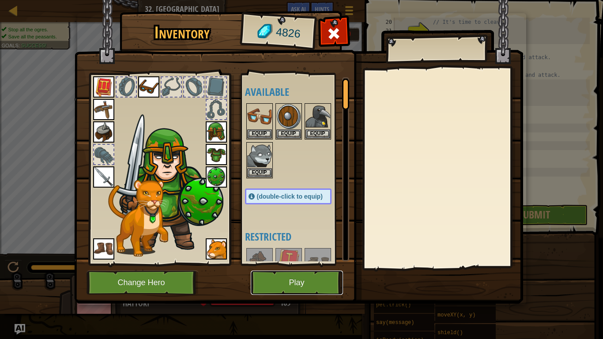
click at [323, 274] on button "Play" at bounding box center [297, 283] width 92 height 24
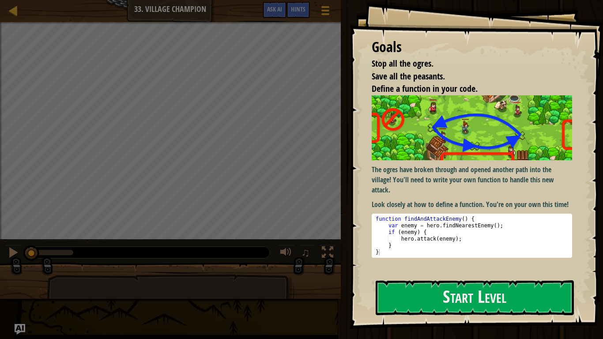
click at [390, 221] on div "function findAndAttackEnemy ( ) { var enemy = hero . findNearestEnemy ( ) ; if …" at bounding box center [472, 242] width 196 height 53
click at [392, 224] on div "function findAndAttackEnemy ( ) { var enemy = hero . findNearestEnemy ( ) ; if …" at bounding box center [472, 242] width 196 height 53
drag, startPoint x: 392, startPoint y: 224, endPoint x: 502, endPoint y: 229, distance: 109.5
click at [502, 229] on div "function findAndAttackEnemy ( ) { var enemy = hero . findNearestEnemy ( ) ; if …" at bounding box center [472, 242] width 196 height 53
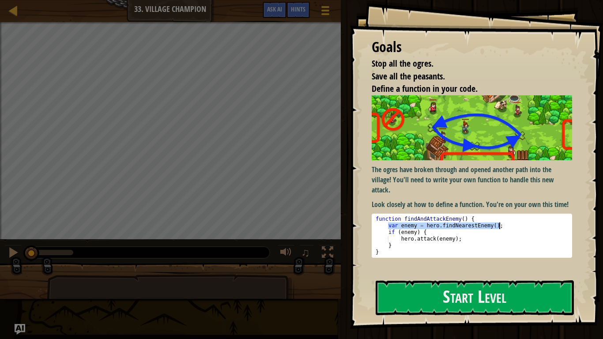
click at [500, 232] on div "function findAndAttackEnemy ( ) { var enemy = hero . findNearestEnemy ( ) ; if …" at bounding box center [472, 242] width 196 height 53
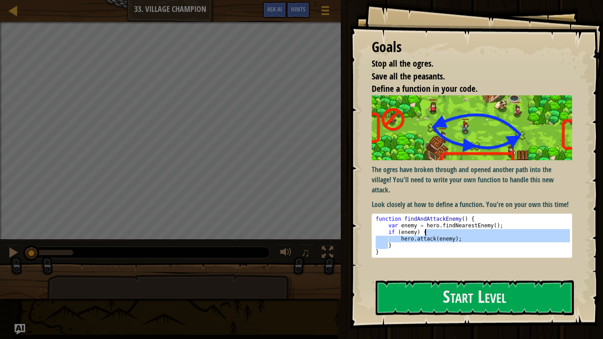
click at [500, 232] on div "function findAndAttackEnemy ( ) { var enemy = hero . findNearestEnemy ( ) ; if …" at bounding box center [472, 242] width 196 height 53
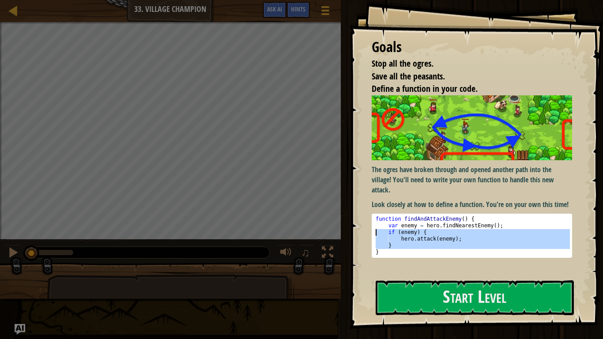
click at [499, 232] on div "function findAndAttackEnemy ( ) { var enemy = hero . findNearestEnemy ( ) ; if …" at bounding box center [472, 236] width 196 height 40
type textarea "if (enemy) {"
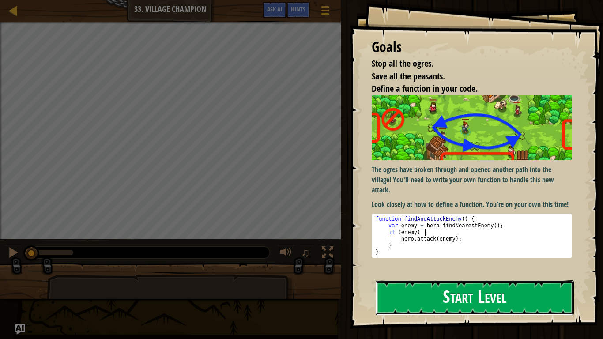
click at [433, 285] on button "Start Level" at bounding box center [475, 297] width 198 height 35
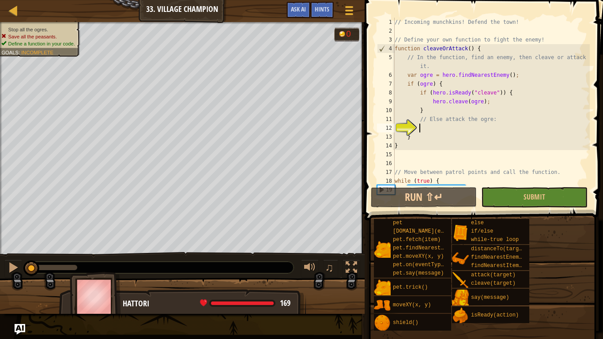
scroll to position [26, 0]
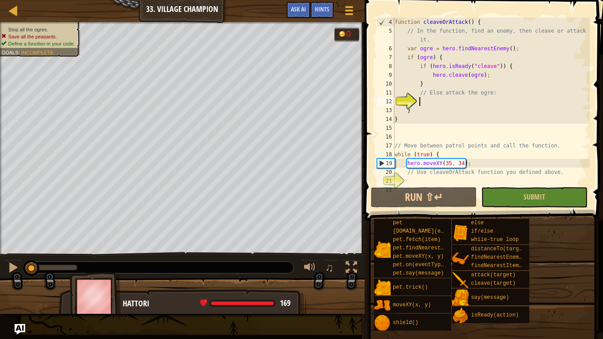
click at [437, 69] on div "function cleaveOrAttack ( ) { // In the function, find an enemy, then cleave or…" at bounding box center [491, 110] width 197 height 185
click at [440, 75] on div "function cleaveOrAttack ( ) { // In the function, find an enemy, then cleave or…" at bounding box center [491, 110] width 197 height 185
type textarea "hero.cleave(ogre);"
click at [447, 99] on div "function cleaveOrAttack ( ) { // In the function, find an enemy, then cleave or…" at bounding box center [491, 110] width 197 height 185
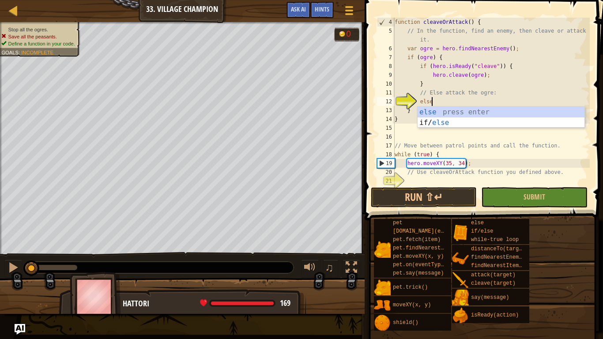
scroll to position [4, 5]
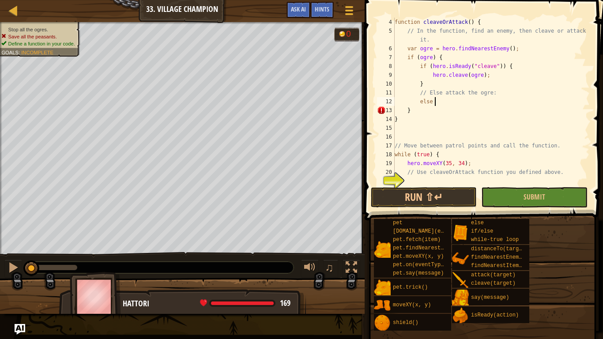
type textarea "else {"
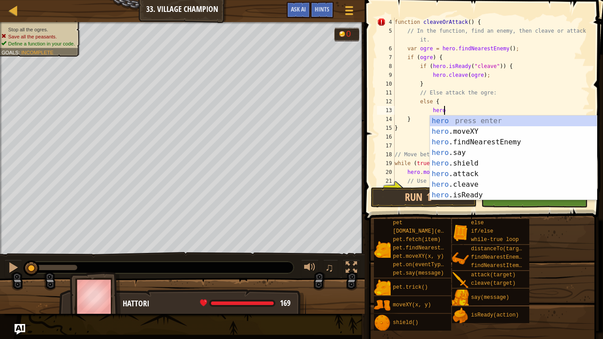
scroll to position [4, 7]
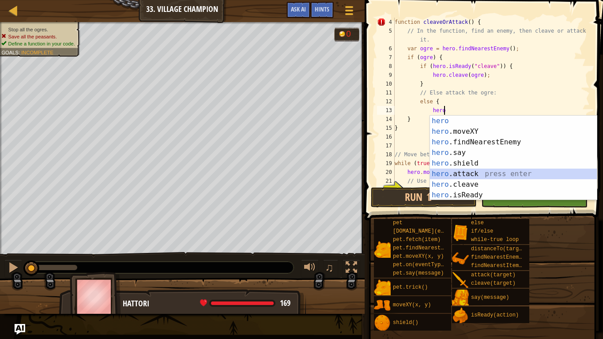
click at [462, 172] on div "hero press enter hero .moveXY press enter hero .findNearestEnemy press enter he…" at bounding box center [513, 169] width 167 height 106
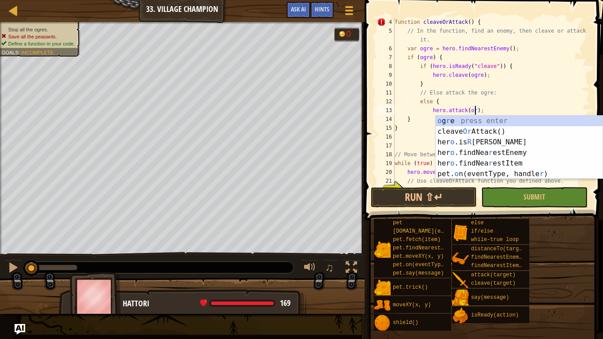
type textarea "hero.attack(orge);"
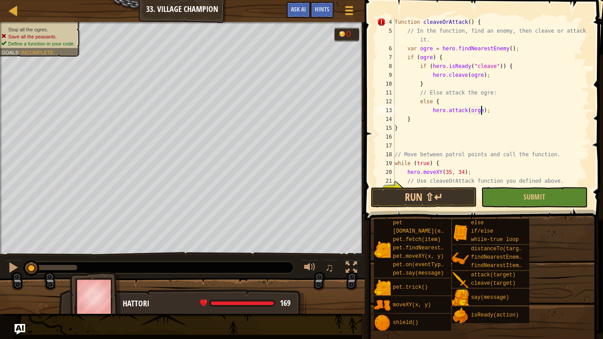
click at [498, 109] on div "function cleaveOrAttack ( ) { // In the function, find an enemy, then cleave or…" at bounding box center [491, 110] width 197 height 185
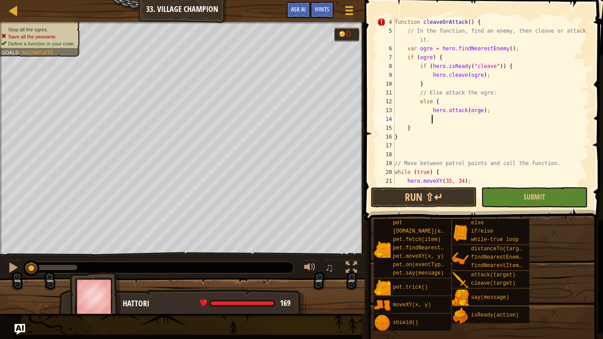
type textarea "}"
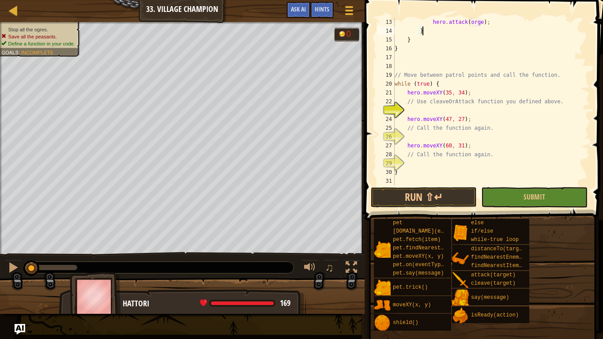
scroll to position [115, 0]
click at [445, 111] on div "hero . attack ( orge ) ; } } } // Move between patrol points and call the funct…" at bounding box center [491, 110] width 197 height 185
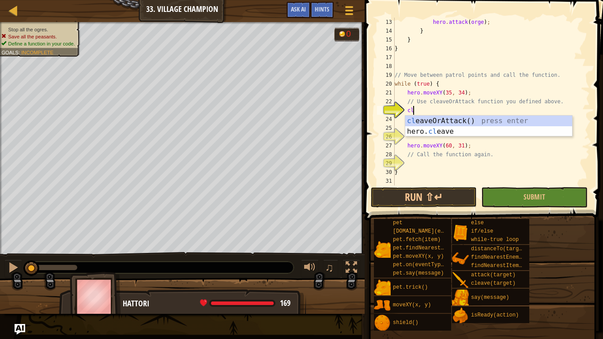
type textarea "cle"
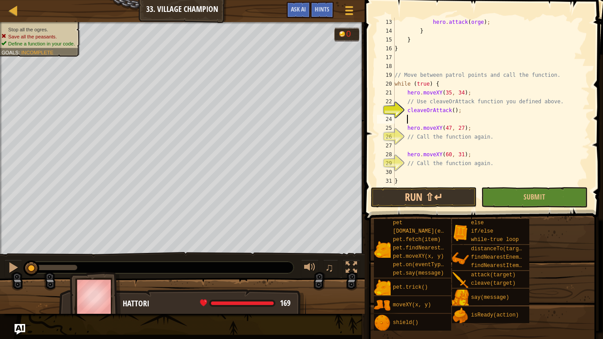
scroll to position [4, 1]
type textarea "// Call the function again."
type textarea "cl"
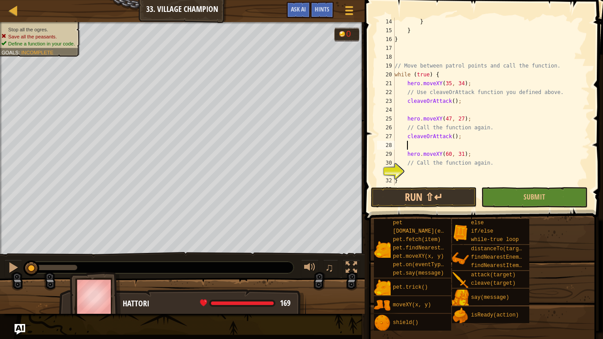
scroll to position [132, 0]
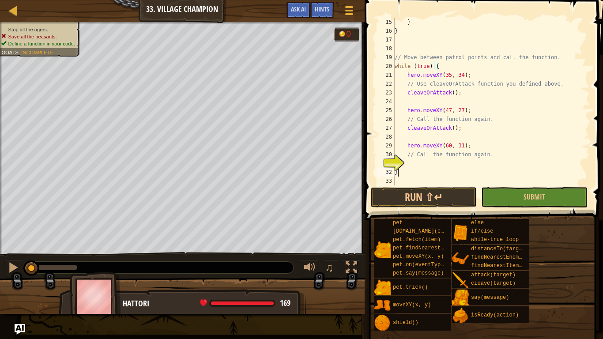
click at [435, 168] on div "} } // Move between patrol points and call the function. while ( true ) { hero …" at bounding box center [491, 110] width 197 height 185
type textarea "}"
click at [433, 168] on div "} } // Move between patrol points and call the function. while ( true ) { hero …" at bounding box center [491, 110] width 197 height 185
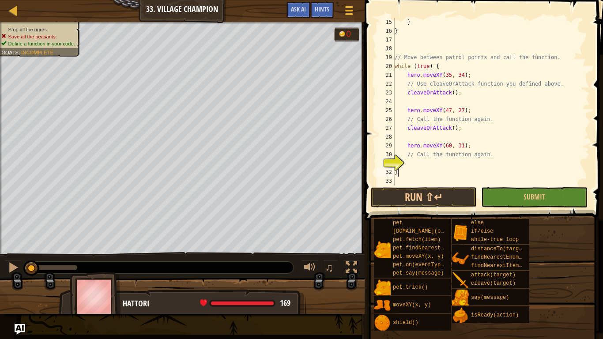
type textarea "}"
click at [432, 159] on div "} } // Move between patrol points and call the function. while ( true ) { hero …" at bounding box center [491, 110] width 197 height 185
type textarea "cl"
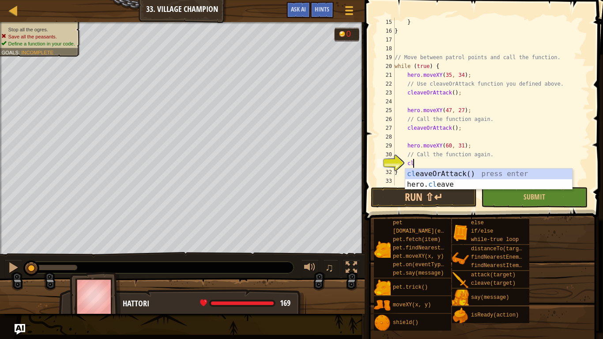
scroll to position [4, 1]
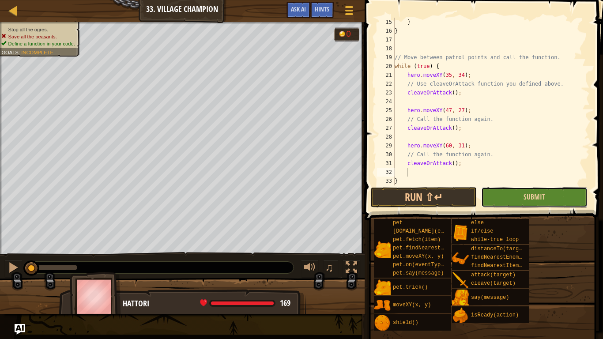
click at [498, 192] on button "Submit" at bounding box center [534, 197] width 106 height 20
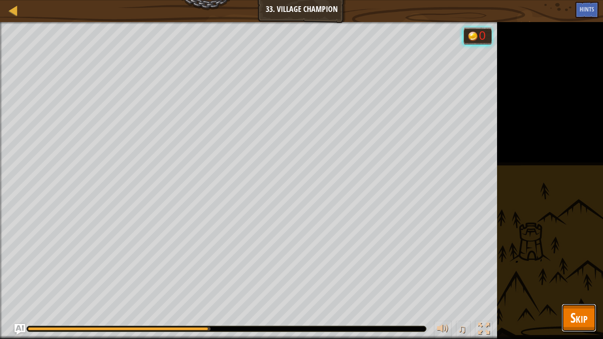
click at [582, 285] on span "Skip" at bounding box center [578, 317] width 17 height 18
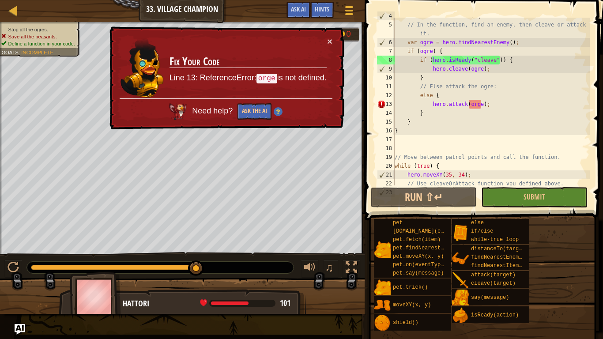
scroll to position [33, 0]
click at [478, 105] on div "function cleaveOrAttack ( ) { // In the function, find an enemy, then cleave or…" at bounding box center [491, 103] width 197 height 185
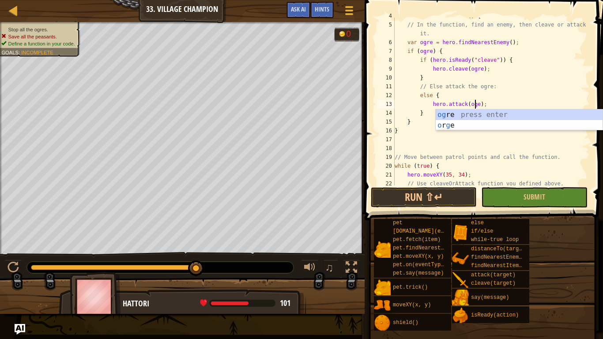
type textarea "hero.attack(ogre);"
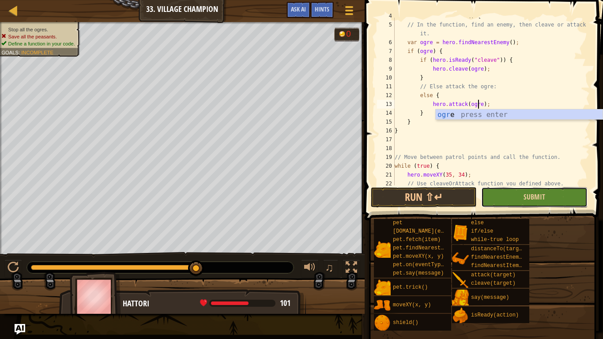
click at [492, 200] on button "Submit" at bounding box center [534, 197] width 106 height 20
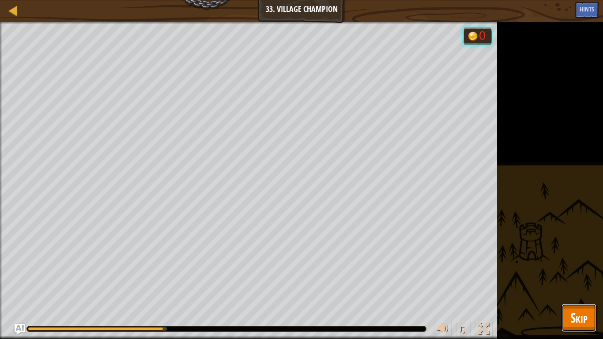
click at [576, 285] on span "Skip" at bounding box center [578, 317] width 17 height 18
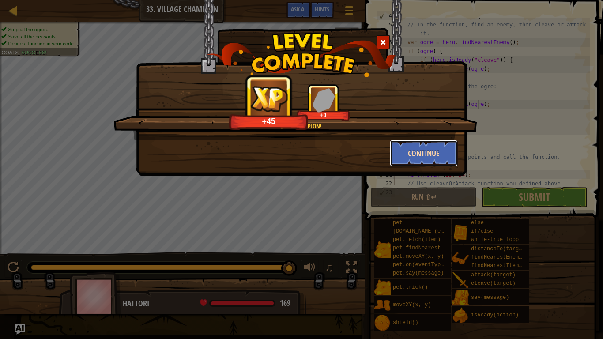
click at [416, 150] on button "Continue" at bounding box center [424, 153] width 68 height 26
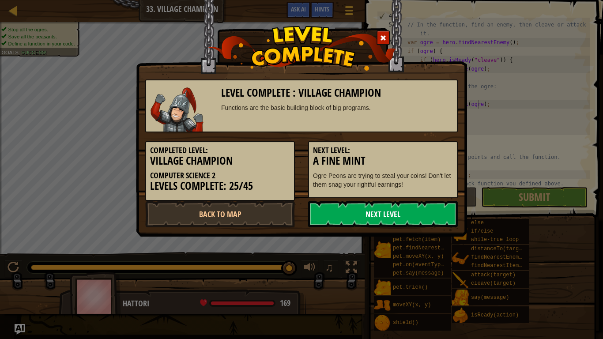
click at [400, 216] on link "Next Level" at bounding box center [383, 214] width 150 height 26
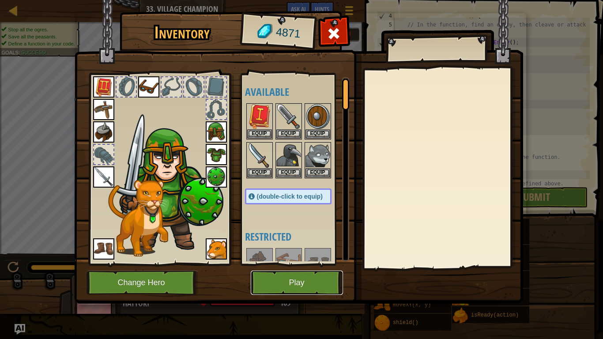
click at [293, 280] on button "Play" at bounding box center [297, 283] width 92 height 24
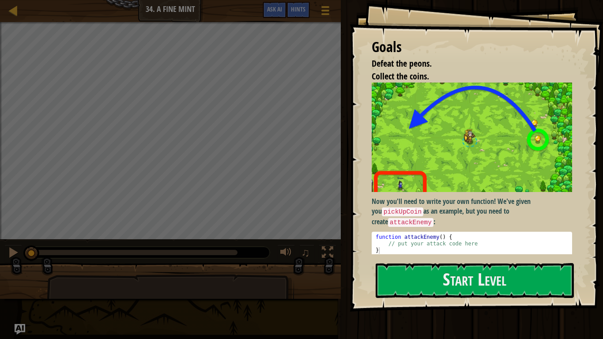
click at [381, 234] on div "function attackEnemy ( ) { // put your attack code here }" at bounding box center [472, 250] width 196 height 33
click at [381, 234] on div "function attackEnemy ( ) { // put your attack code here }" at bounding box center [472, 244] width 196 height 20
click at [381, 234] on div "function attackEnemy ( ) { // put your attack code here }" at bounding box center [472, 250] width 196 height 33
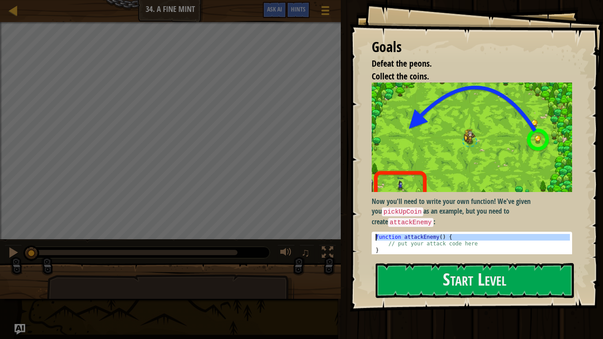
click at [381, 234] on div "function attackEnemy ( ) { // put your attack code here }" at bounding box center [472, 244] width 196 height 20
type textarea "function attackEnemy() {"
click at [393, 234] on div "function attackEnemy ( ) { // put your attack code here }" at bounding box center [472, 250] width 196 height 33
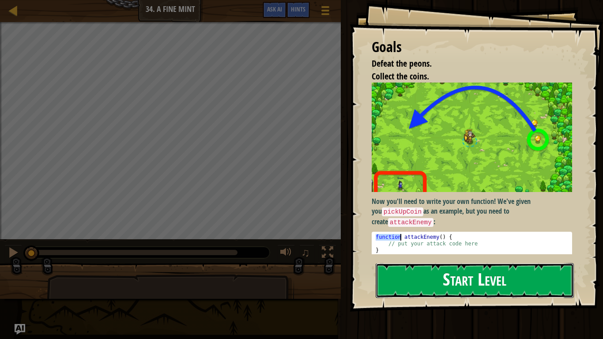
click at [425, 275] on button "Start Level" at bounding box center [475, 280] width 198 height 35
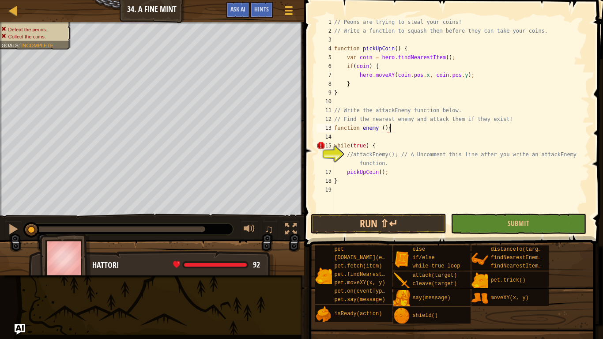
scroll to position [4, 8]
type textarea "function enemy() {"
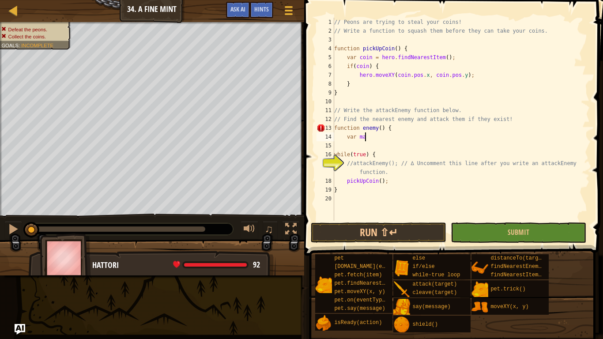
scroll to position [4, 4]
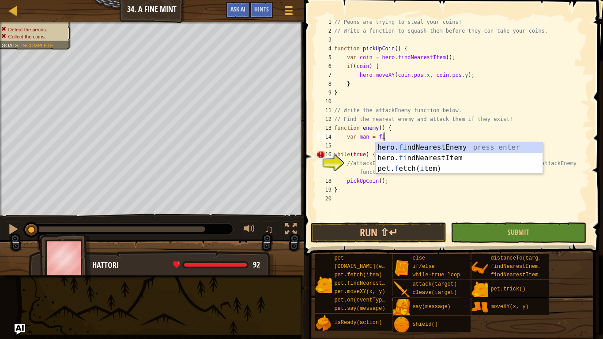
type textarea "var man = find"
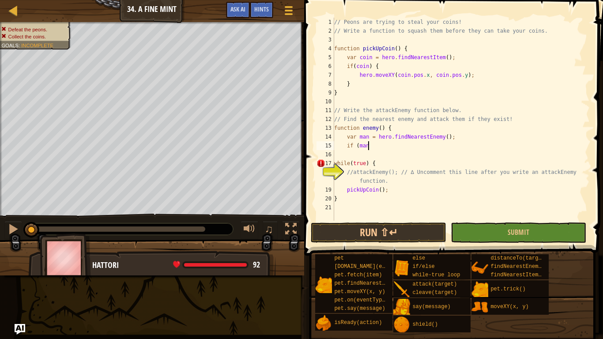
type textarea "if (man)"
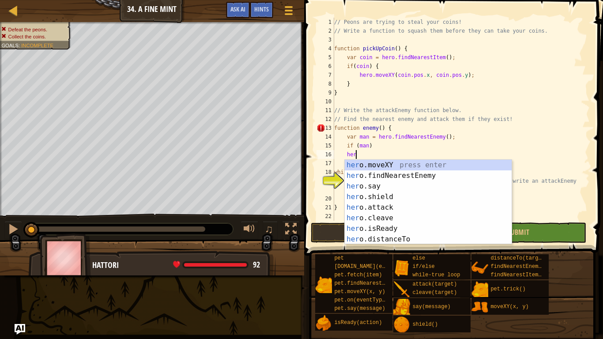
scroll to position [4, 3]
click at [395, 208] on div "hero .moveXY press enter hero .findNearestEnemy press enter hero .say press ent…" at bounding box center [428, 213] width 167 height 106
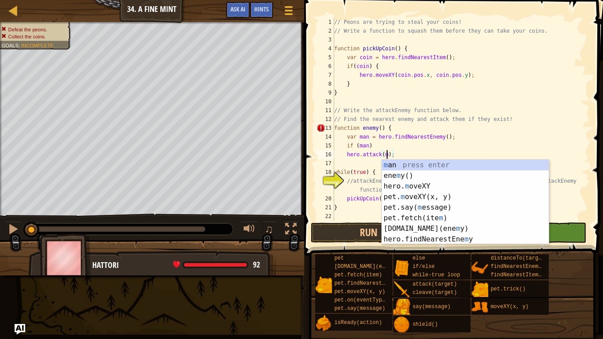
type textarea "hero.attack(man);"
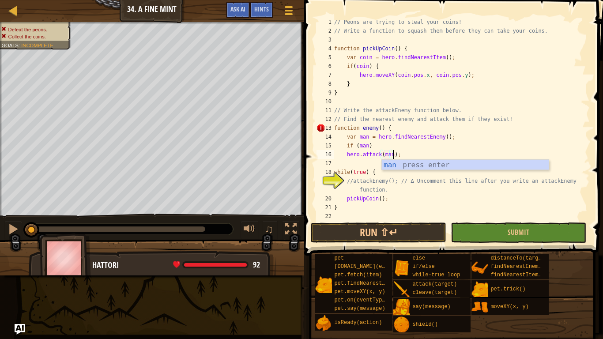
scroll to position [4, 8]
click at [355, 165] on div "// Peons are trying to steal your coins! // Write a function to squash them bef…" at bounding box center [460, 128] width 257 height 221
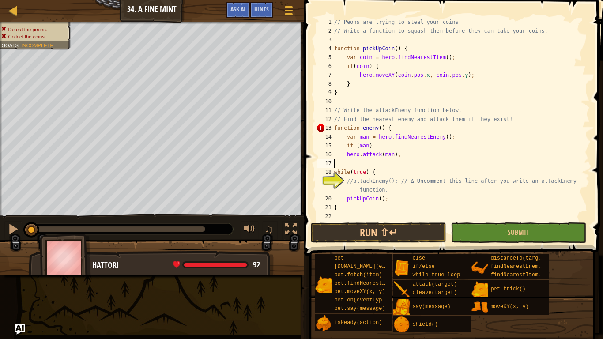
click at [369, 163] on div "// Peons are trying to steal your coins! // Write a function to squash them bef…" at bounding box center [460, 128] width 257 height 221
click at [402, 188] on div "// Peons are trying to steal your coins! // Write a function to squash them bef…" at bounding box center [460, 128] width 257 height 221
type textarea "//attackEnemy(); // ∆ Uncomment this line after you write an attackEnemy functi…"
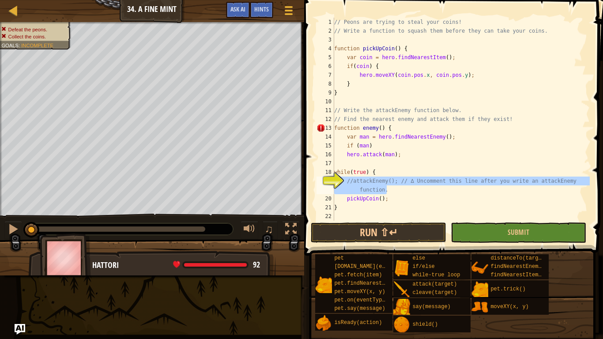
drag, startPoint x: 402, startPoint y: 188, endPoint x: 347, endPoint y: 182, distance: 54.6
click at [347, 182] on div "// Peons are trying to steal your coins! // Write a function to squash them bef…" at bounding box center [460, 128] width 257 height 221
click at [391, 165] on div "// Peons are trying to steal your coins! // Write a function to squash them bef…" at bounding box center [460, 128] width 257 height 221
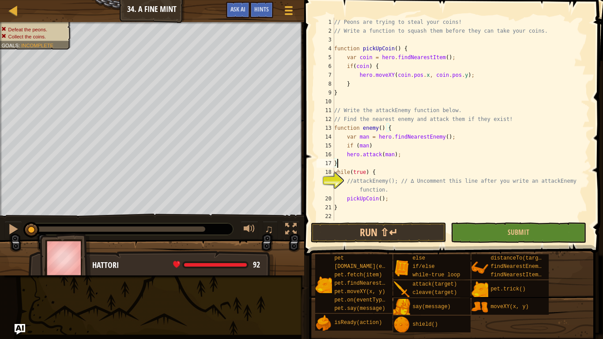
click at [399, 193] on div "// Peons are trying to steal your coins! // Write a function to squash them bef…" at bounding box center [460, 128] width 257 height 221
click at [396, 199] on div "// Peons are trying to steal your coins! // Write a function to squash them bef…" at bounding box center [460, 128] width 257 height 221
click at [396, 188] on div "// Peons are trying to steal your coins! // Write a function to squash them bef…" at bounding box center [460, 128] width 257 height 221
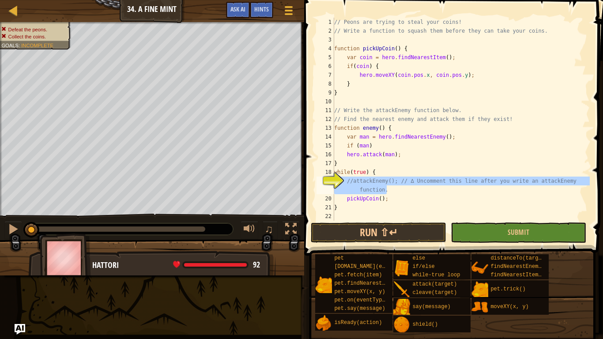
drag, startPoint x: 396, startPoint y: 188, endPoint x: 347, endPoint y: 182, distance: 48.9
click at [347, 182] on div "// Peons are trying to steal your coins! // Write a function to squash them bef…" at bounding box center [460, 128] width 257 height 221
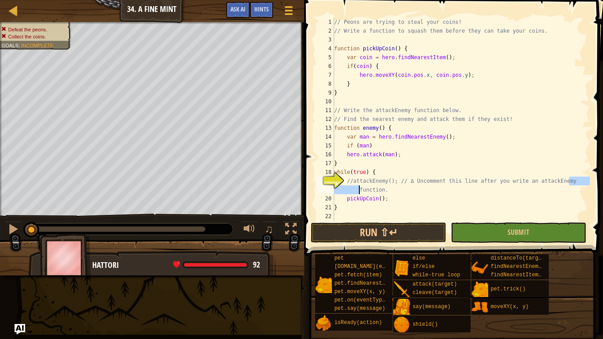
click at [388, 189] on div "// Peons are trying to steal your coins! // Write a function to squash them bef…" at bounding box center [460, 128] width 257 height 221
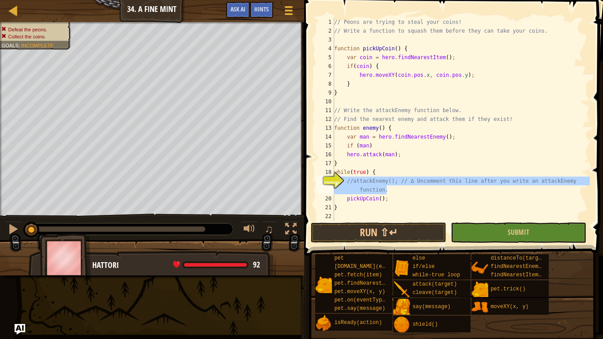
drag, startPoint x: 388, startPoint y: 189, endPoint x: 348, endPoint y: 180, distance: 40.6
click at [348, 180] on div "// Peons are trying to steal your coins! // Write a function to squash them bef…" at bounding box center [460, 128] width 257 height 221
type textarea "e"
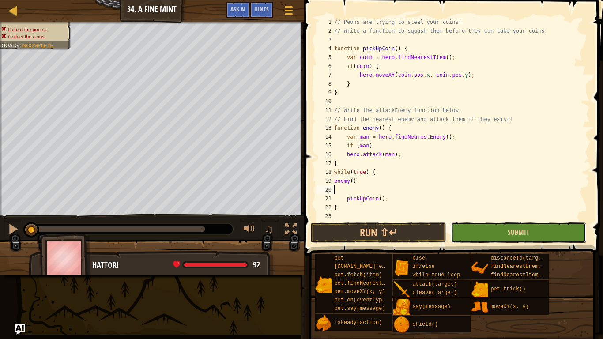
click at [489, 234] on button "Submit" at bounding box center [518, 232] width 135 height 20
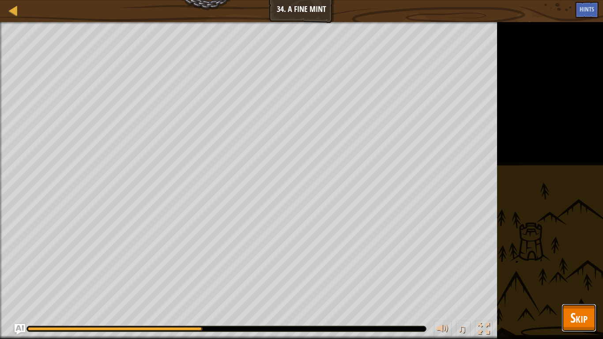
click at [576, 285] on span "Skip" at bounding box center [578, 317] width 17 height 18
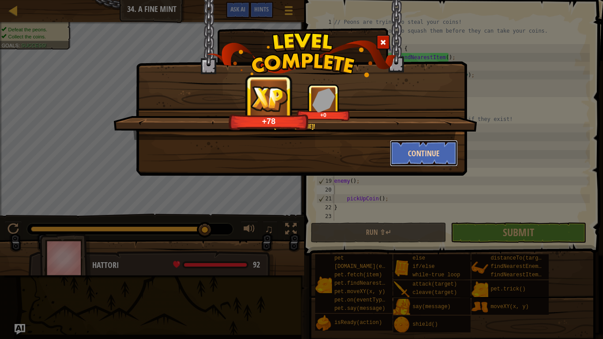
click at [423, 152] on button "Continue" at bounding box center [424, 153] width 68 height 26
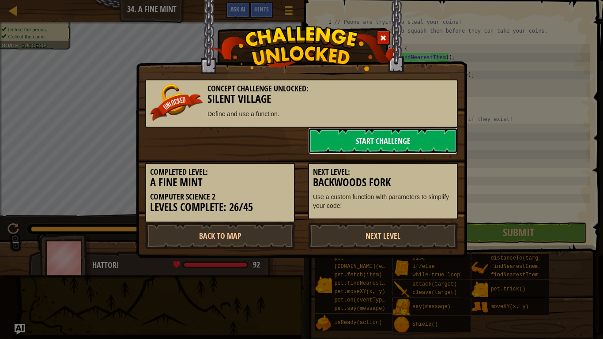
click at [426, 143] on link "Start Challenge" at bounding box center [383, 141] width 150 height 26
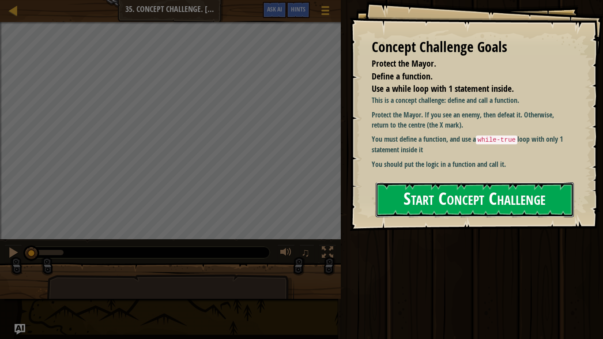
click at [418, 208] on button "Start Concept Challenge" at bounding box center [475, 199] width 198 height 35
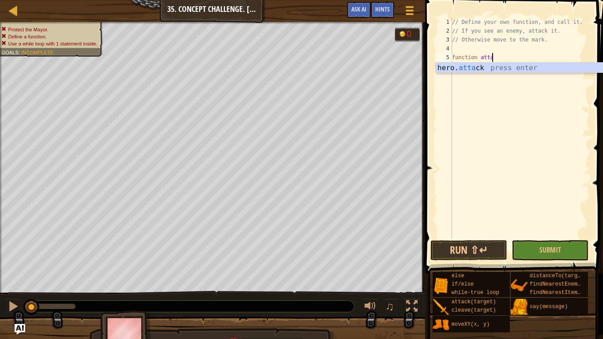
scroll to position [4, 6]
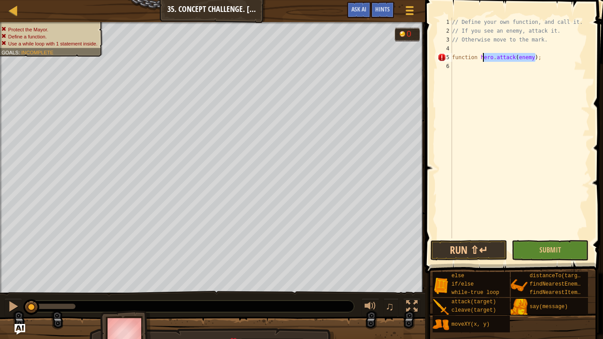
drag, startPoint x: 537, startPoint y: 57, endPoint x: 481, endPoint y: 57, distance: 55.2
click at [481, 57] on div "// Define your own function, and call it. // If you see an enemy, attack it. //…" at bounding box center [519, 137] width 139 height 238
click at [526, 58] on div "// Define your own function, and call it. // If you see an enemy, attack it. //…" at bounding box center [519, 137] width 139 height 238
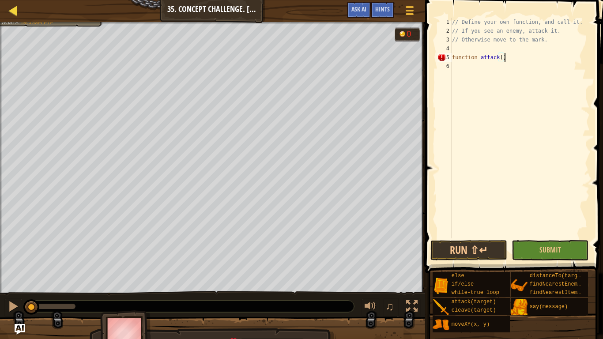
type textarea "function attack()"
click at [11, 15] on div at bounding box center [13, 10] width 11 height 11
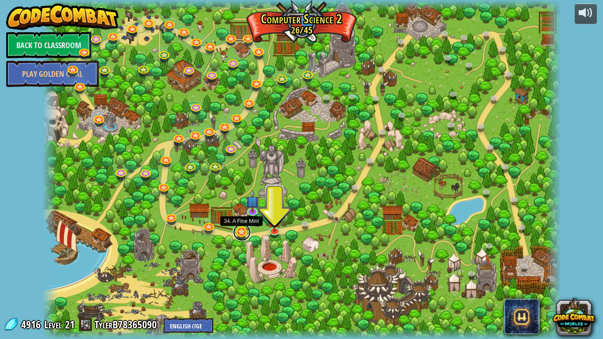
click at [244, 232] on link at bounding box center [242, 232] width 18 height 18
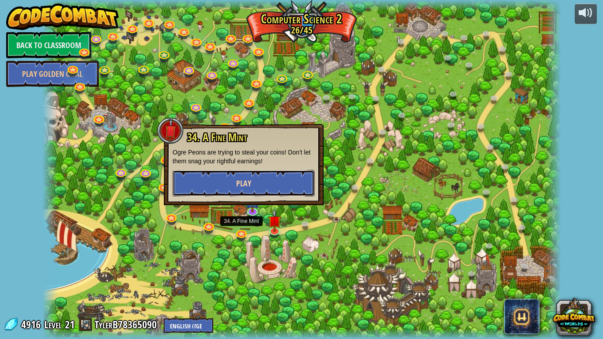
click at [254, 189] on button "Play" at bounding box center [244, 183] width 142 height 26
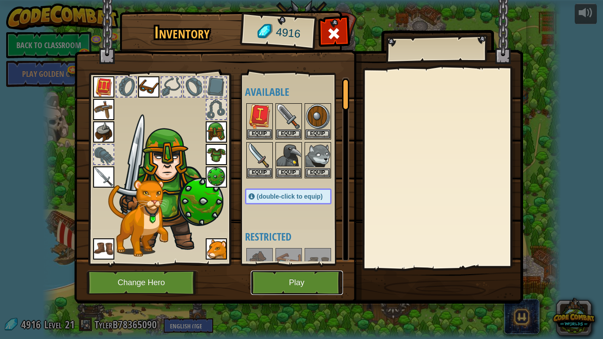
click at [285, 285] on button "Play" at bounding box center [297, 283] width 92 height 24
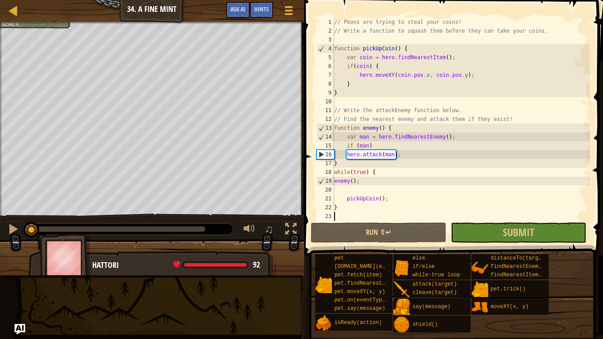
click at [14, 17] on div "Map Computer Science 2 34. A Fine Mint Game Menu Done Hints Ask AI" at bounding box center [152, 11] width 304 height 22
click at [12, 13] on div at bounding box center [13, 10] width 11 height 11
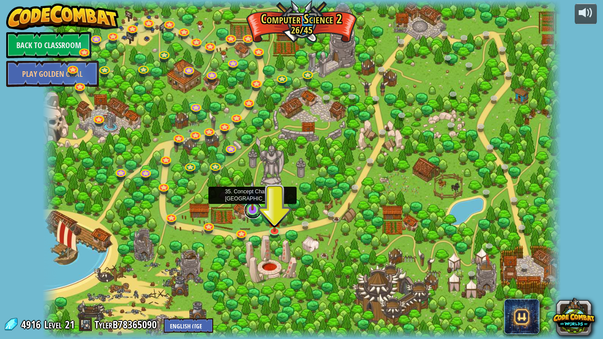
click at [250, 212] on link at bounding box center [253, 210] width 18 height 18
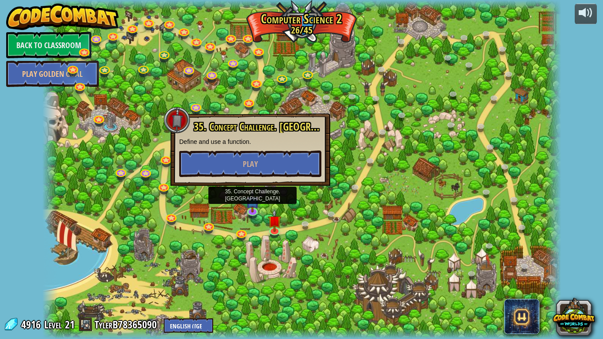
click at [243, 149] on div "35. Concept Challenge. Silent Village Define and use a function. Play" at bounding box center [250, 149] width 142 height 56
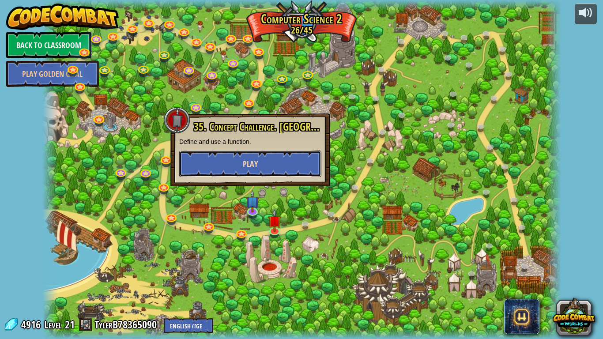
click at [245, 157] on button "Play" at bounding box center [250, 163] width 142 height 26
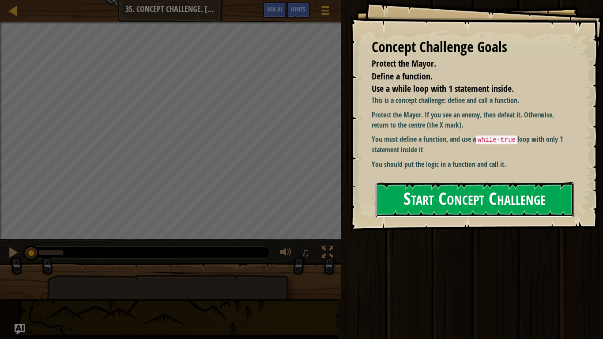
click at [401, 184] on button "Start Concept Challenge" at bounding box center [475, 199] width 198 height 35
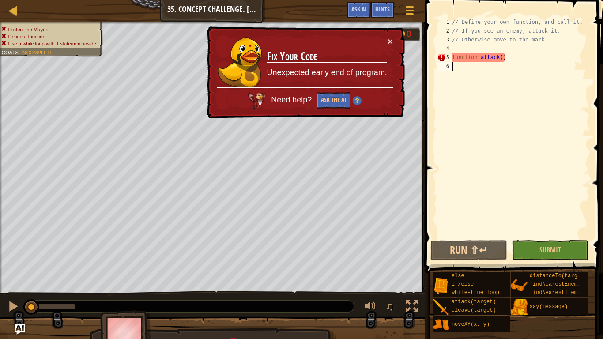
click at [530, 57] on div "// Define your own function, and call it. // If you see an enemy, attack it. //…" at bounding box center [519, 137] width 139 height 238
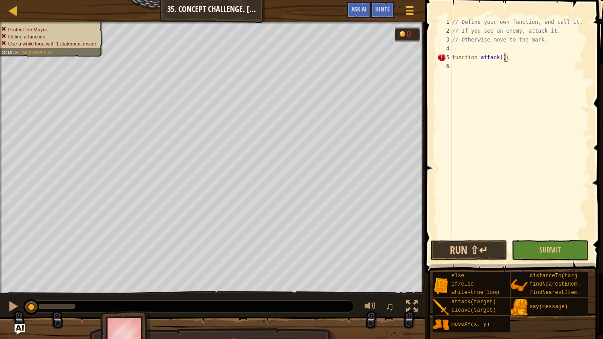
type textarea "function attack() {"
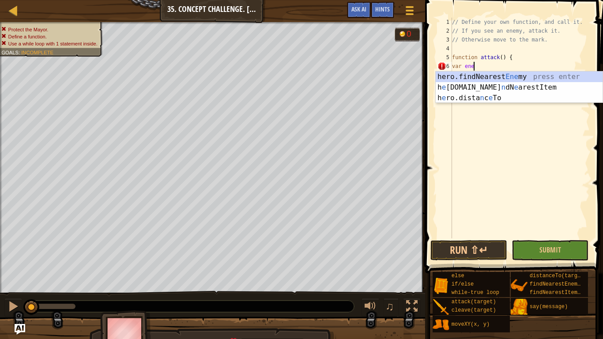
scroll to position [4, 4]
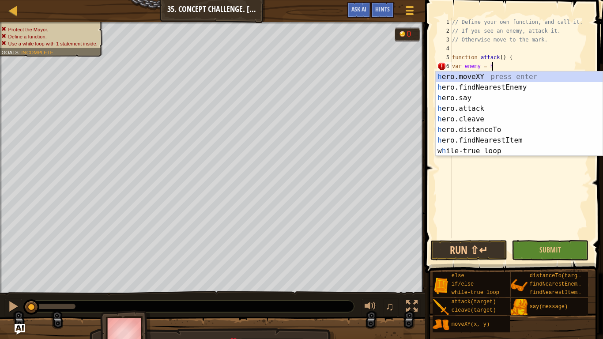
type textarea "var enemy = hero"
click at [538, 84] on div "hero .moveXY press enter hero .findNearestEnemy press enter hero .say press ent…" at bounding box center [519, 124] width 167 height 106
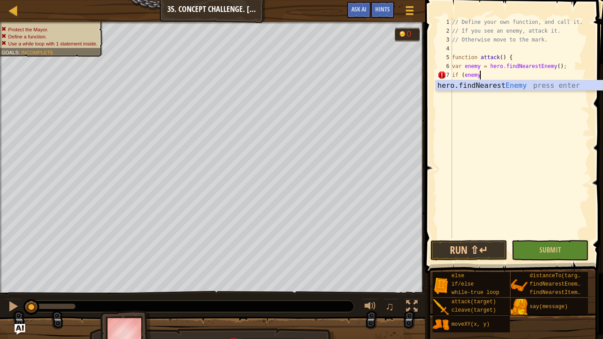
scroll to position [4, 4]
type textarea "if (enemy)"
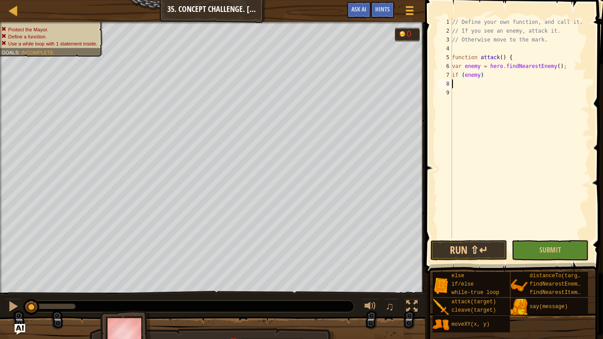
scroll to position [4, 0]
click at [504, 75] on div "// Define your own function, and call it. // If you see an enemy, attack it. //…" at bounding box center [519, 137] width 139 height 238
type textarea "if (enemy){"
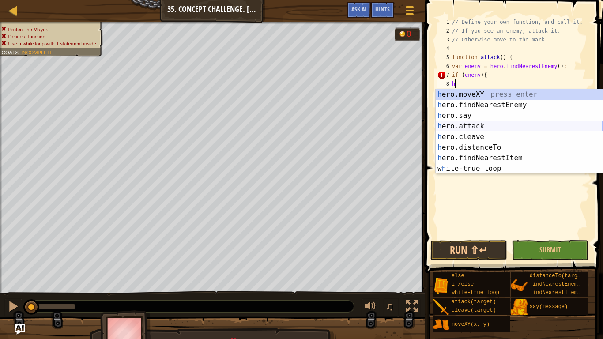
click at [483, 126] on div "h ero.moveXY press enter h ero.findNearestEnemy press enter h ero.say press ent…" at bounding box center [519, 142] width 167 height 106
type textarea "hero.attack(enemy);"
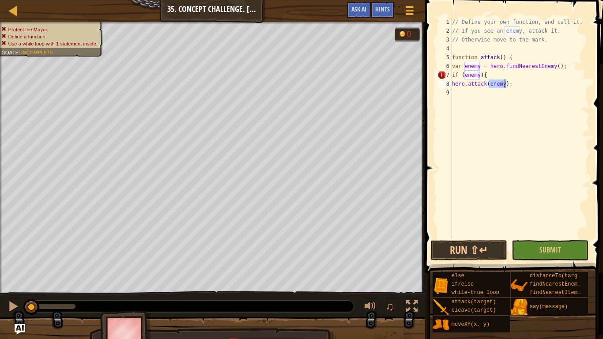
click at [522, 82] on div "// Define your own function, and call it. // If you see an enemy, attack it. //…" at bounding box center [519, 137] width 139 height 238
type textarea "}"
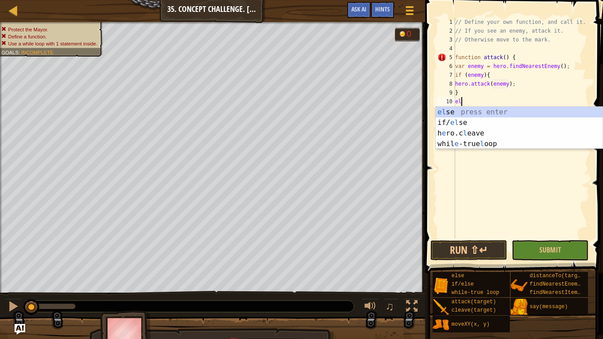
scroll to position [4, 1]
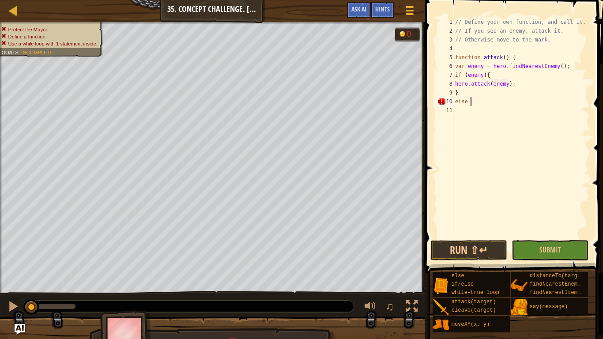
type textarea "else {"
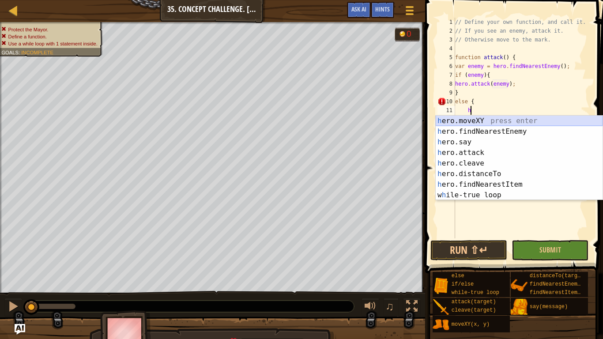
click at [479, 122] on div "h ero.moveXY press enter h ero.findNearestEnemy press enter h ero.say press ent…" at bounding box center [519, 169] width 167 height 106
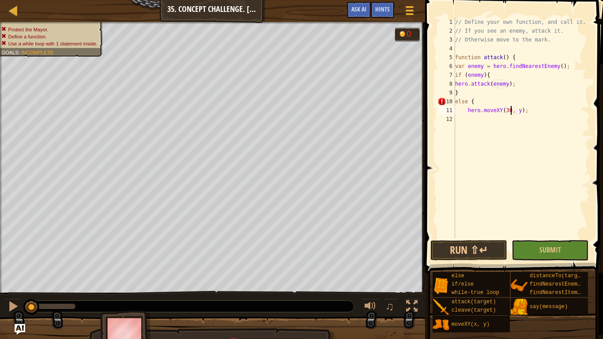
scroll to position [4, 8]
type textarea "hero.moveXY(30, 26);"
click at [487, 120] on div "// Define your own function, and call it. // If you see an enemy, attack it. //…" at bounding box center [521, 137] width 136 height 238
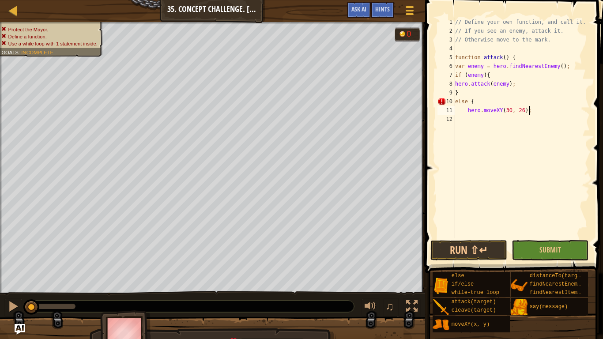
click at [537, 112] on div "// Define your own function, and call it. // If you see an enemy, attack it. //…" at bounding box center [521, 137] width 136 height 238
type textarea "hero.moveXY(30, 26);"
type textarea "}"
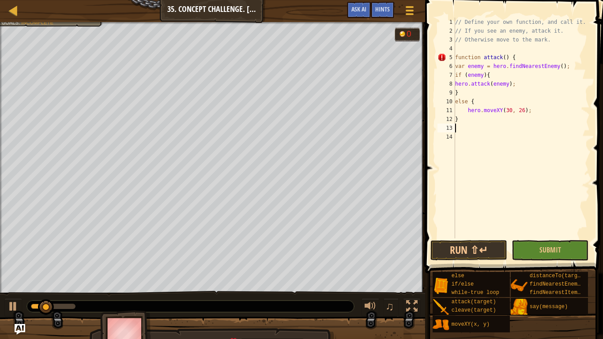
type textarea "}"
type textarea "wh"
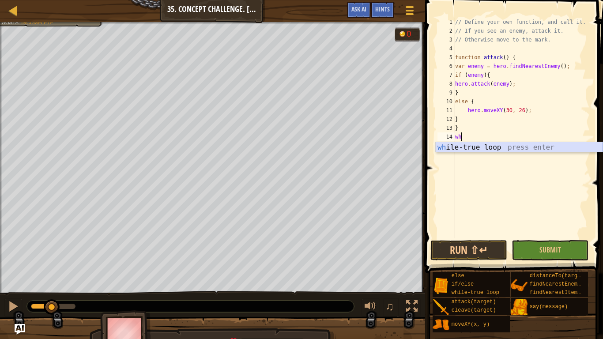
click at [501, 147] on div "wh ile-true loop press enter" at bounding box center [519, 158] width 167 height 32
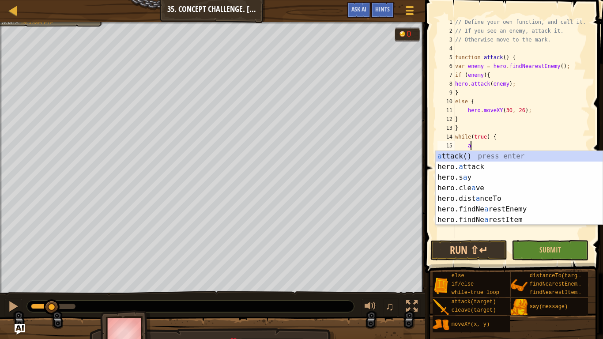
type textarea "at"
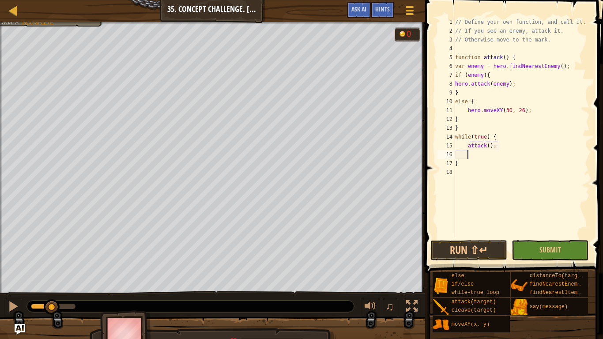
scroll to position [4, 1]
click at [503, 245] on button "Run ⇧↵" at bounding box center [468, 250] width 77 height 20
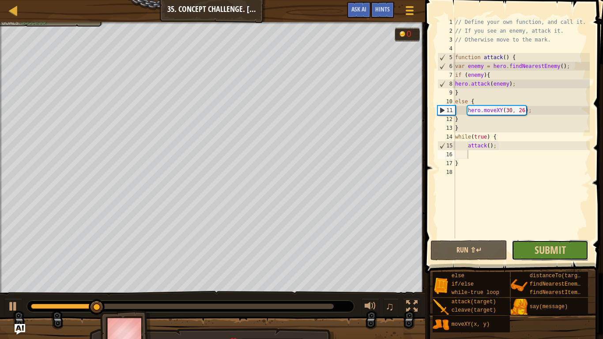
click at [520, 250] on button "Submit" at bounding box center [549, 250] width 77 height 20
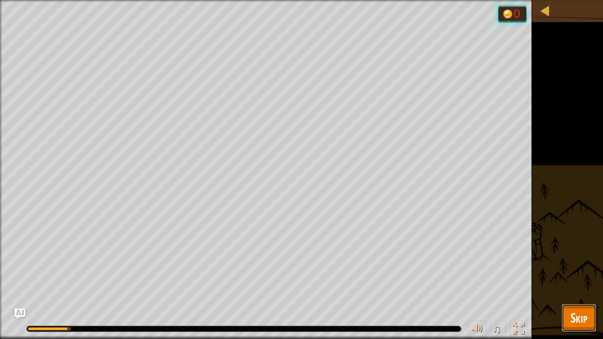
click at [572, 285] on span "Skip" at bounding box center [578, 317] width 17 height 18
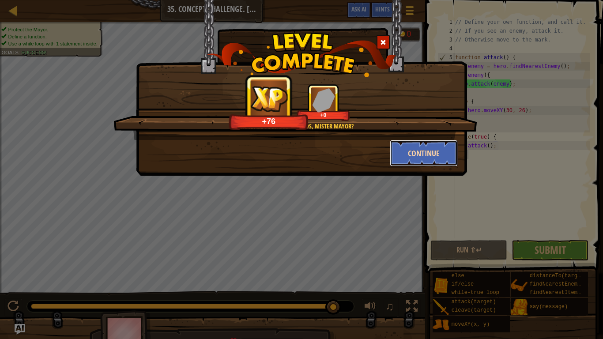
click at [425, 155] on button "Continue" at bounding box center [424, 153] width 68 height 26
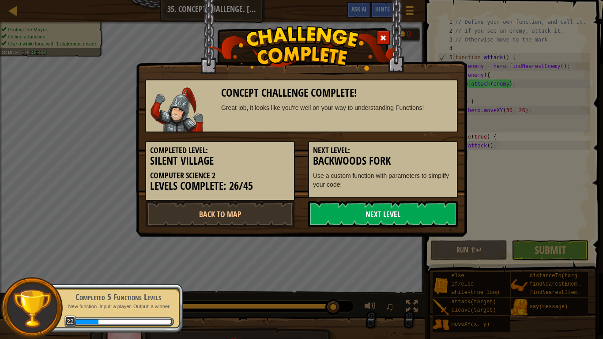
click at [379, 212] on link "Next Level" at bounding box center [383, 214] width 150 height 26
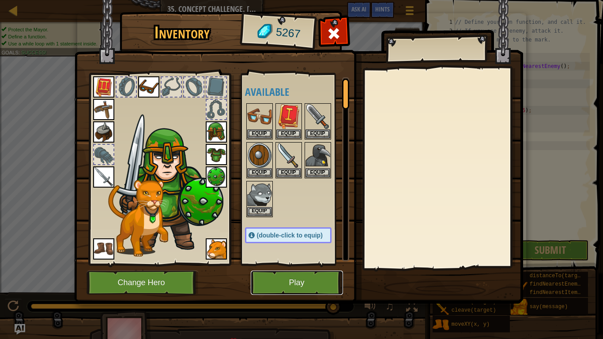
click at [284, 279] on button "Play" at bounding box center [297, 283] width 92 height 24
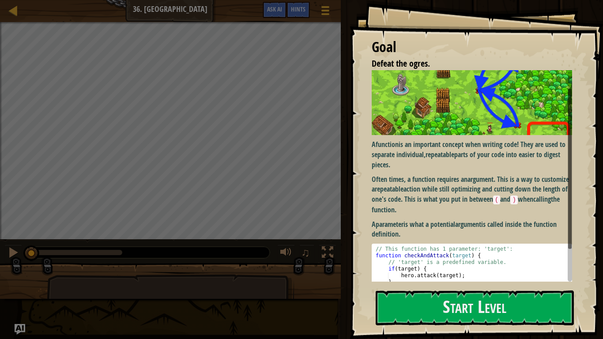
scroll to position [27, 0]
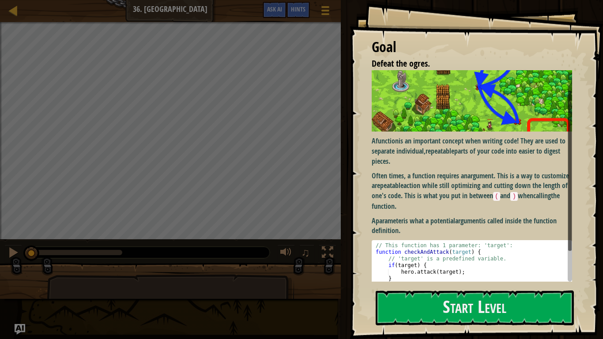
click at [391, 252] on div "// This function has 1 parameter: 'target': function checkAndAttack ( target ) …" at bounding box center [472, 285] width 196 height 86
drag, startPoint x: 391, startPoint y: 252, endPoint x: 425, endPoint y: 258, distance: 35.0
click at [425, 258] on div "// This function has 1 parameter: 'target': function checkAndAttack ( target ) …" at bounding box center [472, 285] width 196 height 86
click at [426, 257] on div "// This function has 1 parameter: 'target': function checkAndAttack ( target ) …" at bounding box center [472, 278] width 196 height 73
click at [407, 259] on div "// This function has 1 parameter: 'target': function checkAndAttack ( target ) …" at bounding box center [472, 285] width 196 height 86
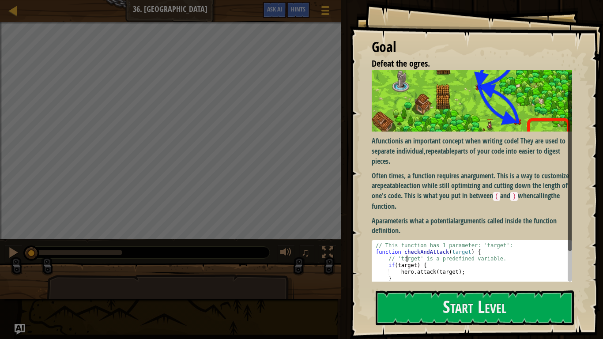
click at [390, 266] on div "// This function has 1 parameter: 'target': function checkAndAttack ( target ) …" at bounding box center [472, 285] width 196 height 86
drag, startPoint x: 390, startPoint y: 266, endPoint x: 408, endPoint y: 266, distance: 18.1
click at [408, 266] on div "// This function has 1 parameter: 'target': function checkAndAttack ( target ) …" at bounding box center [472, 285] width 196 height 86
click at [405, 272] on div "// This function has 1 parameter: 'target': function checkAndAttack ( target ) …" at bounding box center [472, 285] width 196 height 86
type textarea "hero.attack(target);"
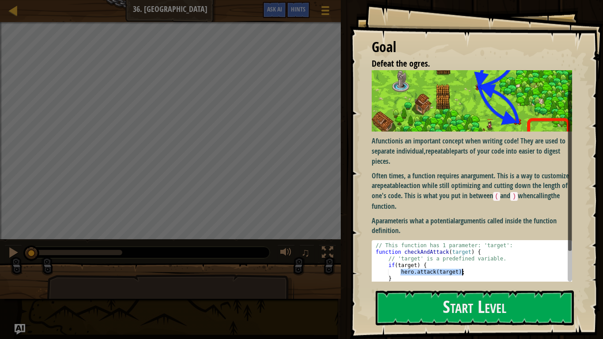
drag, startPoint x: 405, startPoint y: 272, endPoint x: 459, endPoint y: 270, distance: 53.9
click at [459, 270] on div "// This function has 1 parameter: 'target': function checkAndAttack ( target ) …" at bounding box center [472, 285] width 196 height 86
click at [428, 285] on button "Start Level" at bounding box center [475, 307] width 198 height 35
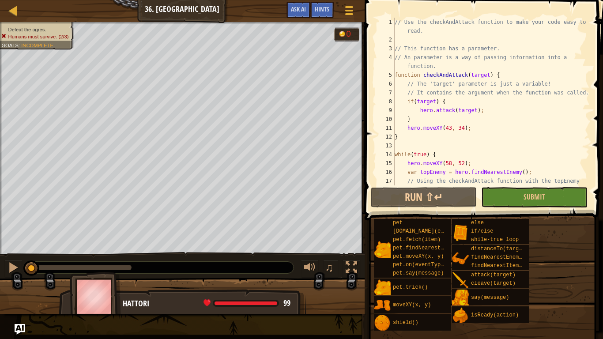
scroll to position [0, 0]
click at [408, 23] on div "// Use the checkAndAttack function to make your code easy to read. // This func…" at bounding box center [491, 119] width 197 height 203
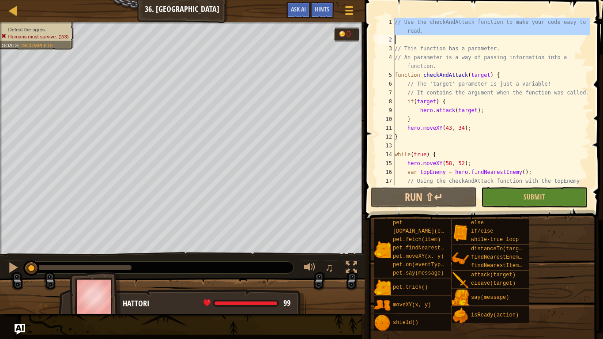
click at [408, 23] on div "// Use the checkAndAttack function to make your code easy to read. // This func…" at bounding box center [491, 102] width 197 height 168
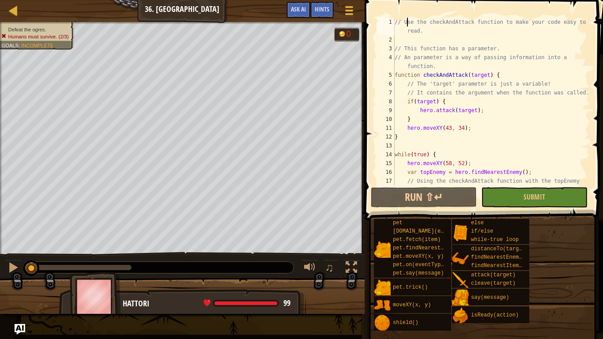
click at [407, 49] on div "// Use the checkAndAttack function to make your code easy to read. // This func…" at bounding box center [491, 119] width 197 height 203
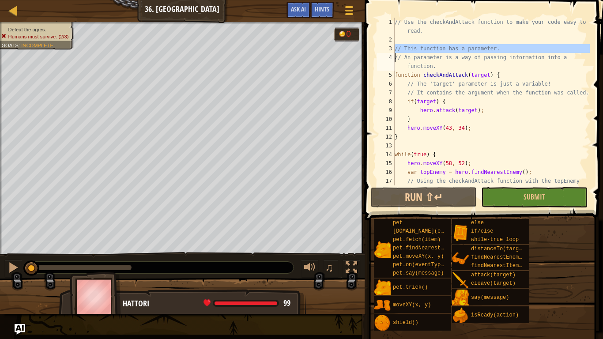
click at [407, 49] on div "// Use the checkAndAttack function to make your code easy to read. // This func…" at bounding box center [491, 102] width 197 height 168
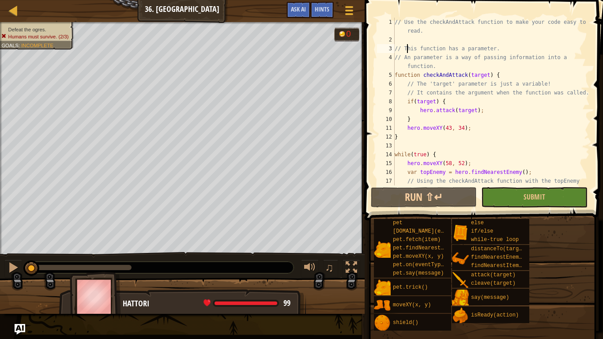
click at [430, 64] on div "// Use the checkAndAttack function to make your code easy to read. // This func…" at bounding box center [491, 119] width 197 height 203
type textarea "// An parameter is a way of passing information into a function."
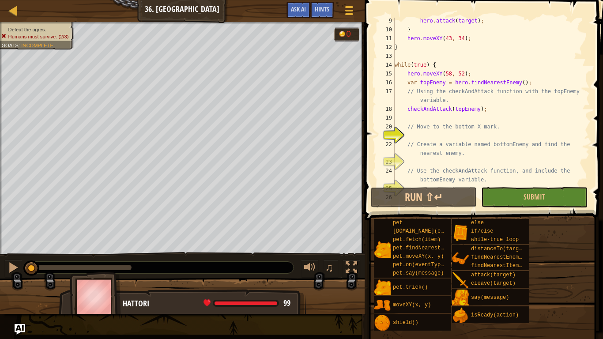
scroll to position [90, 0]
click at [439, 137] on div "hero . attack ( target ) ; } hero . moveXY ( 43 , 34 ) ; } while ( true ) { her…" at bounding box center [491, 108] width 197 height 185
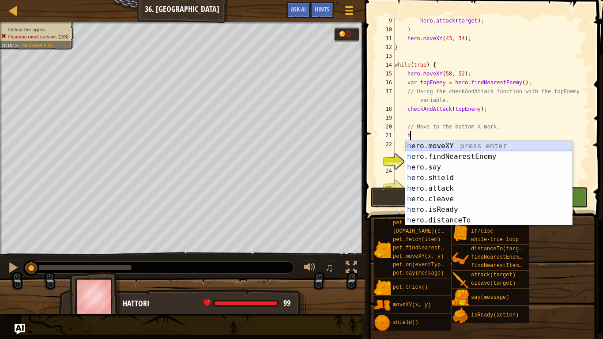
click at [445, 146] on div "h ero.moveXY press enter h ero.findNearestEnemy press enter h ero.say press ent…" at bounding box center [488, 194] width 167 height 106
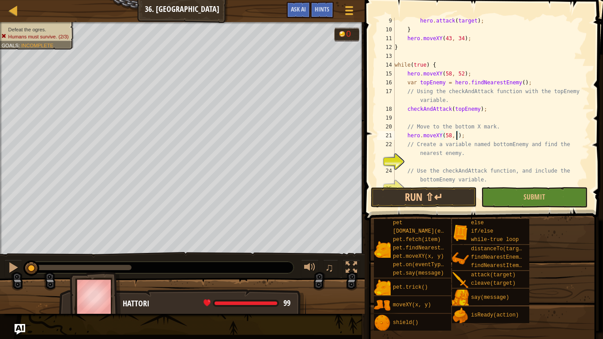
scroll to position [4, 10]
click at [521, 157] on div "hero . attack ( target ) ; } hero . moveXY ( 43 , 34 ) ; } while ( true ) { her…" at bounding box center [491, 108] width 197 height 185
type textarea "// Create a variable named bottomEnemy and find the nearest enemy."
click at [510, 159] on div "hero . attack ( target ) ; } hero . moveXY ( 43 , 34 ) ; } while ( true ) { her…" at bounding box center [491, 108] width 197 height 185
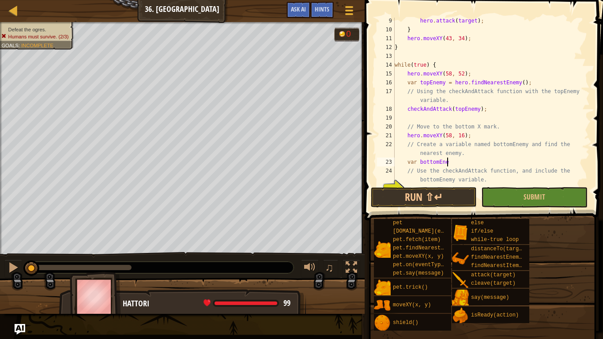
type textarea "var bottomEnemy"
click at [522, 157] on div "hero . attack ( target ) ; } hero . moveXY ( 43 , 34 ) ; } while ( true ) { her…" at bounding box center [491, 113] width 197 height 194
click at [522, 161] on div "hero . attack ( target ) ; } hero . moveXY ( 43 , 34 ) ; } while ( true ) { her…" at bounding box center [491, 113] width 197 height 194
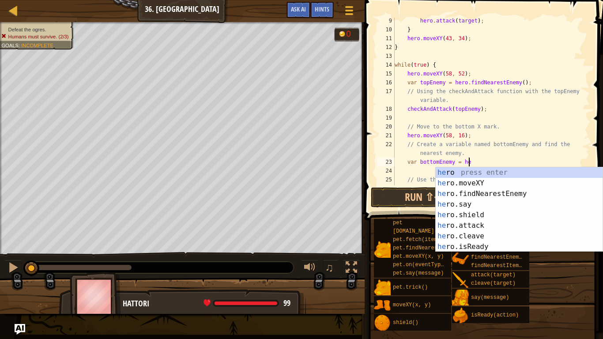
type textarea "var bottomEnemy = her"
click at [504, 196] on div "her o press enter her o.moveXY press enter her o.findNearestEnemy press enter h…" at bounding box center [519, 220] width 167 height 106
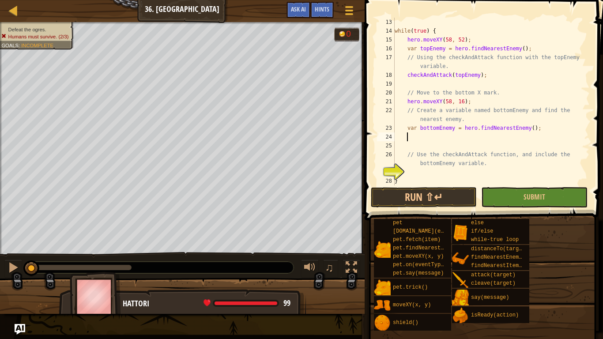
scroll to position [132, 0]
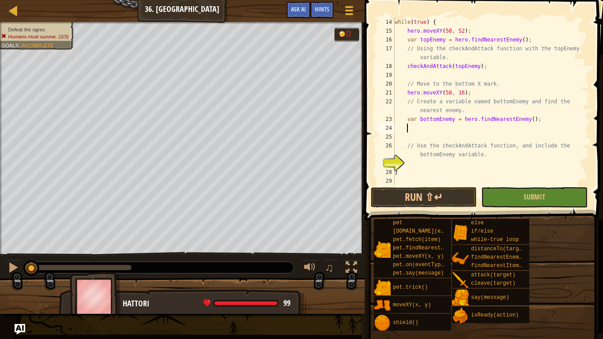
click at [481, 164] on div "while ( true ) { hero . moveXY ( 58 , 52 ) ; var topEnemy = hero . findNearestE…" at bounding box center [491, 110] width 197 height 185
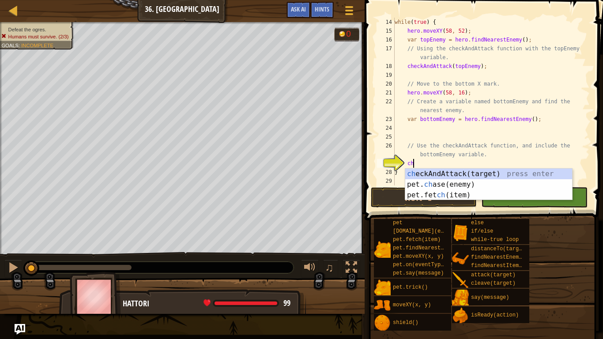
scroll to position [4, 3]
click at [486, 175] on div "che ckAndAttack(target) press enter pet. ch as e (enemy) press enter pet.fet ch…" at bounding box center [488, 195] width 167 height 53
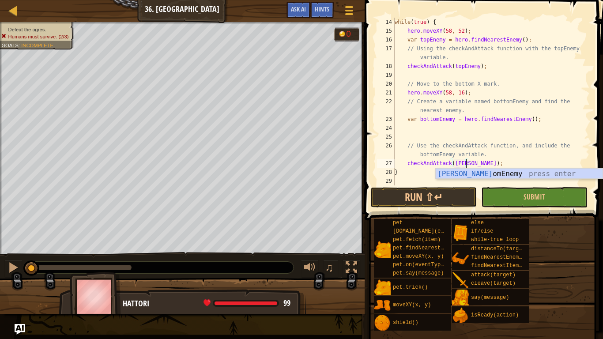
scroll to position [4, 10]
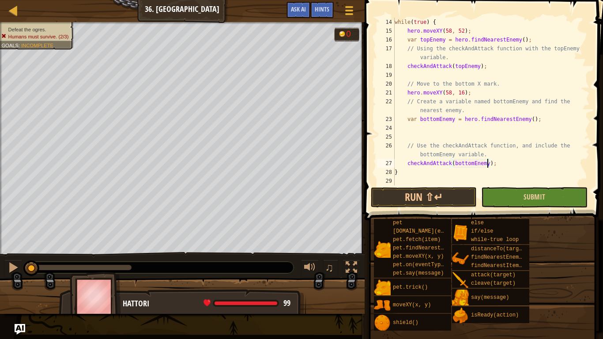
type textarea "checkAndAttack(bottomEnemy);"
click at [489, 197] on button "Submit" at bounding box center [534, 197] width 106 height 20
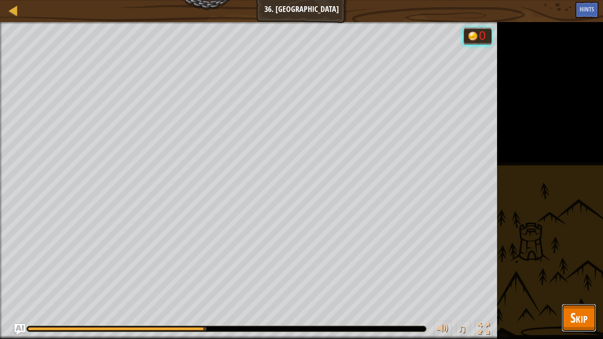
click at [580, 285] on span "Skip" at bounding box center [578, 317] width 17 height 18
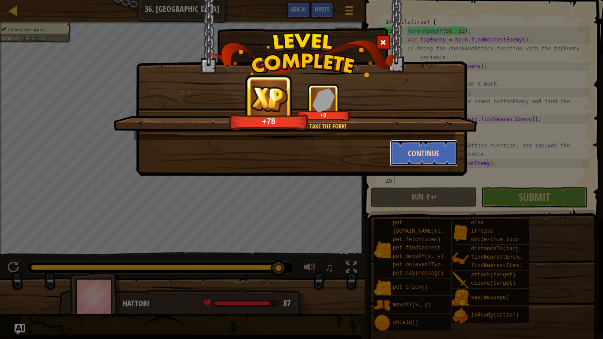
click at [426, 163] on button "Continue" at bounding box center [424, 153] width 68 height 26
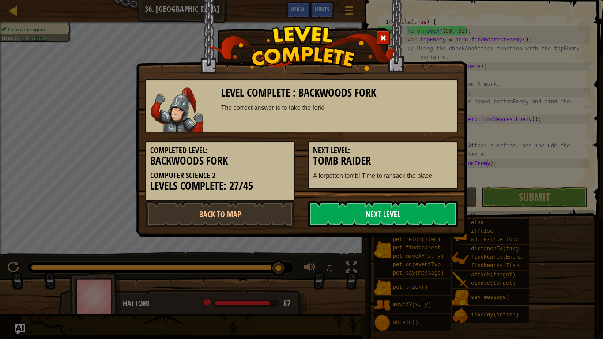
click at [400, 214] on link "Next Level" at bounding box center [383, 214] width 150 height 26
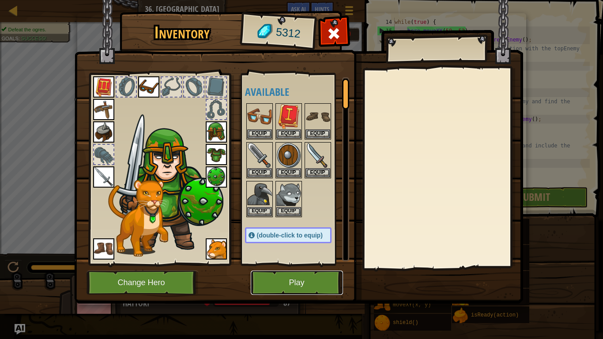
click at [307, 281] on button "Play" at bounding box center [297, 283] width 92 height 24
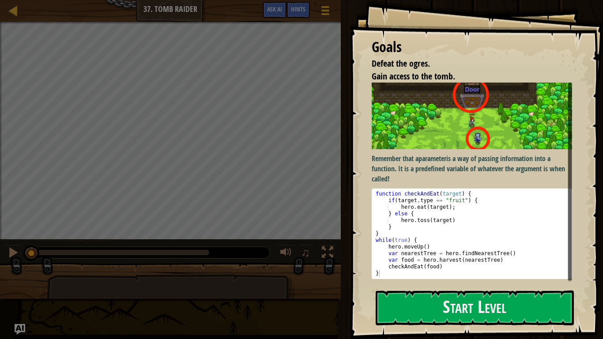
click at [413, 194] on div "function checkAndEat ( target ) { if ( target . type == "fruit" ) { hero . eat …" at bounding box center [472, 240] width 196 height 99
click at [413, 194] on div "function checkAndEat ( target ) { if ( target . type == "fruit" ) { hero . eat …" at bounding box center [472, 234] width 196 height 86
click at [413, 194] on div "function checkAndEat ( target ) { if ( target . type == "fruit" ) { hero . eat …" at bounding box center [472, 240] width 196 height 99
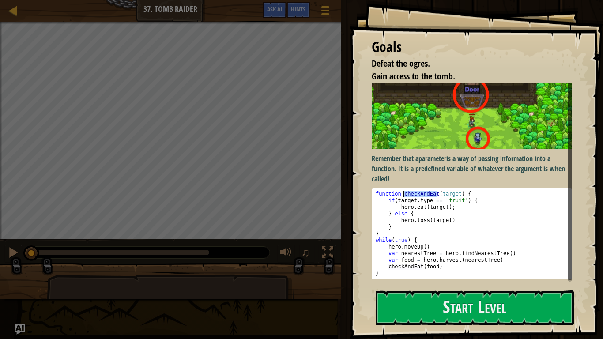
click at [413, 194] on div "function checkAndEat ( target ) { if ( target . type == "fruit" ) { hero . eat …" at bounding box center [472, 234] width 196 height 86
click at [413, 194] on div "function checkAndEat ( target ) { if ( target . type == "fruit" ) { hero . eat …" at bounding box center [472, 240] width 196 height 99
click at [413, 194] on div "function checkAndEat ( target ) { if ( target . type == "fruit" ) { hero . eat …" at bounding box center [472, 234] width 196 height 86
click at [407, 200] on div "function checkAndEat ( target ) { if ( target . type == "fruit" ) { hero . eat …" at bounding box center [472, 240] width 196 height 99
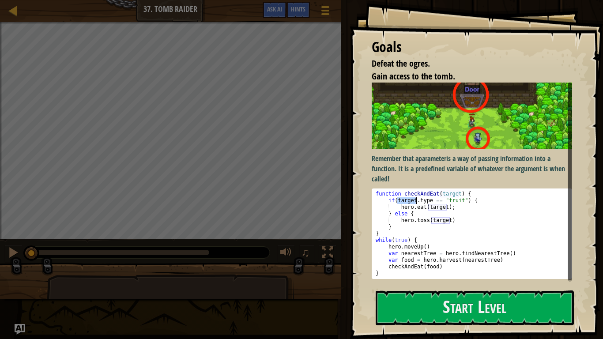
click at [451, 200] on div "function checkAndEat ( target ) { if ( target . type == "fruit" ) { hero . eat …" at bounding box center [472, 240] width 196 height 99
click at [451, 200] on div "function checkAndEat ( target ) { if ( target . type == "fruit" ) { hero . eat …" at bounding box center [472, 234] width 196 height 86
click at [432, 195] on div "function checkAndEat ( target ) { if ( target . type == "fruit" ) { hero . eat …" at bounding box center [472, 240] width 196 height 99
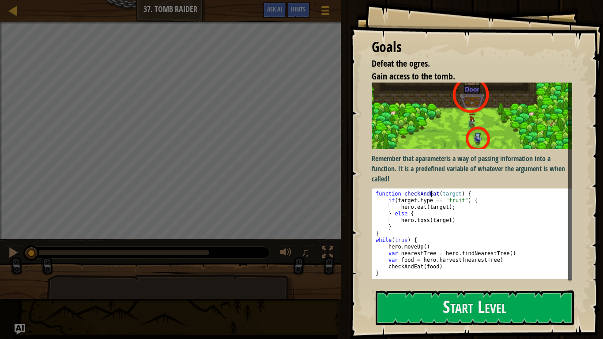
click at [432, 195] on div "function checkAndEat ( target ) { if ( target . type == "fruit" ) { hero . eat …" at bounding box center [472, 240] width 196 height 99
click at [432, 195] on div "function checkAndEat ( target ) { if ( target . type == "fruit" ) { hero . eat …" at bounding box center [472, 234] width 196 height 86
click at [432, 195] on div "function checkAndEat ( target ) { if ( target . type == "fruit" ) { hero . eat …" at bounding box center [472, 240] width 196 height 99
click at [420, 203] on div "function checkAndEat ( target ) { if ( target . type == "fruit" ) { hero . eat …" at bounding box center [472, 240] width 196 height 99
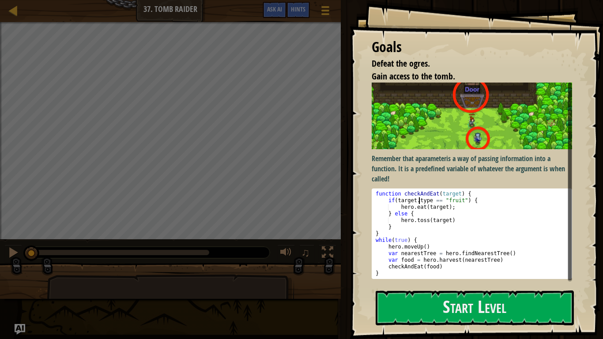
click at [420, 203] on div "function checkAndEat ( target ) { if ( target . type == "fruit" ) { hero . eat …" at bounding box center [472, 240] width 196 height 99
click at [420, 203] on div "function checkAndEat ( target ) { if ( target . type == "fruit" ) { hero . eat …" at bounding box center [472, 234] width 196 height 86
click at [410, 207] on div "function checkAndEat ( target ) { if ( target . type == "fruit" ) { hero . eat …" at bounding box center [472, 240] width 196 height 99
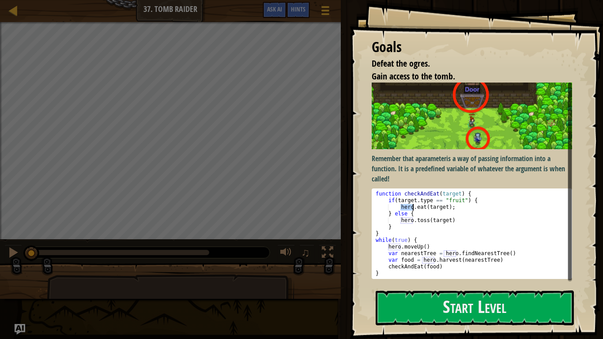
click at [410, 207] on div "function checkAndEat ( target ) { if ( target . type == "fruit" ) { hero . eat …" at bounding box center [472, 240] width 196 height 99
click at [410, 207] on div "function checkAndEat ( target ) { if ( target . type == "fruit" ) { hero . eat …" at bounding box center [472, 234] width 196 height 86
click at [402, 212] on div "function checkAndEat ( target ) { if ( target . type == "fruit" ) { hero . eat …" at bounding box center [472, 240] width 196 height 99
type textarea "} else {"
click at [402, 212] on div "function checkAndEat ( target ) { if ( target . type == "fruit" ) { hero . eat …" at bounding box center [472, 240] width 196 height 99
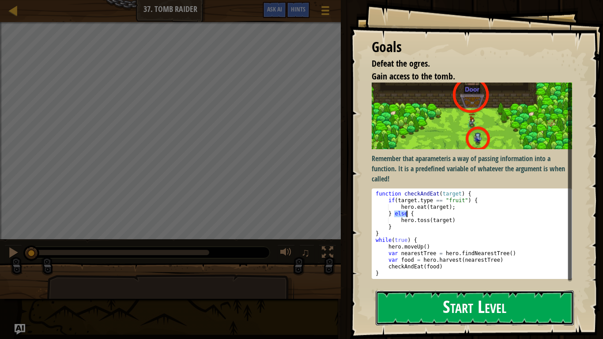
click at [423, 285] on button "Start Level" at bounding box center [475, 307] width 198 height 35
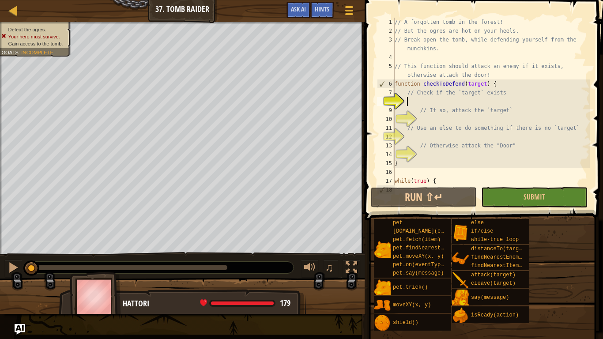
click at [436, 86] on div "// A forgotten tomb in the forest! // But the ogres are hot on your heels. // B…" at bounding box center [491, 110] width 197 height 185
type textarea "function checkToDefend(target) {"
click at [442, 86] on div "// A forgotten tomb in the forest! // But the ogres are hot on your heels. // B…" at bounding box center [491, 110] width 197 height 185
click at [440, 98] on div "// A forgotten tomb in the forest! // But the ogres are hot on your heels. // B…" at bounding box center [491, 110] width 197 height 185
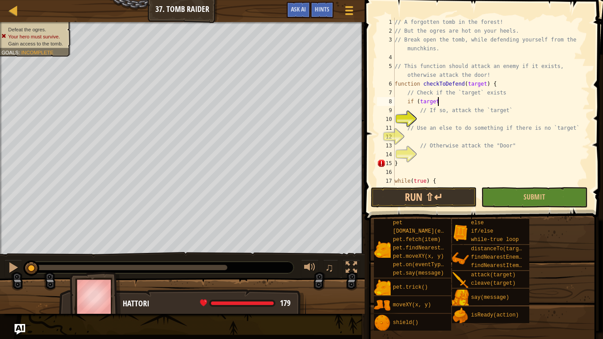
type textarea "if (target)"
click at [438, 120] on div "// A forgotten tomb in the forest! // But the ogres are hot on your heels. // B…" at bounding box center [491, 110] width 197 height 185
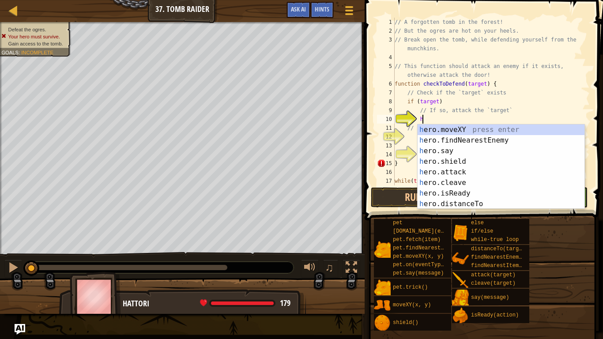
scroll to position [4, 4]
click at [452, 169] on div "her o.moveXY press enter her o.findNearestEnemy press enter her o.say press ent…" at bounding box center [500, 177] width 167 height 106
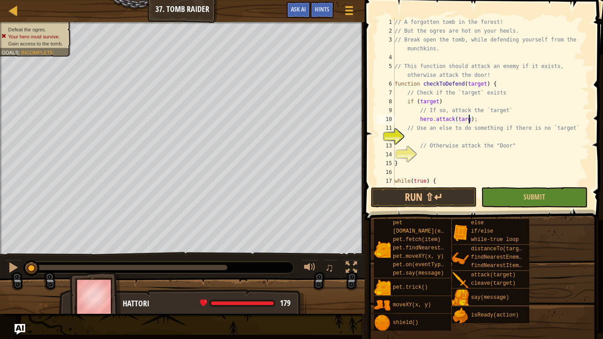
type textarea "hero.attack(target);"
click at [443, 133] on div "// A forgotten tomb in the forest! // But the ogres are hot on your heels. // B…" at bounding box center [491, 110] width 197 height 185
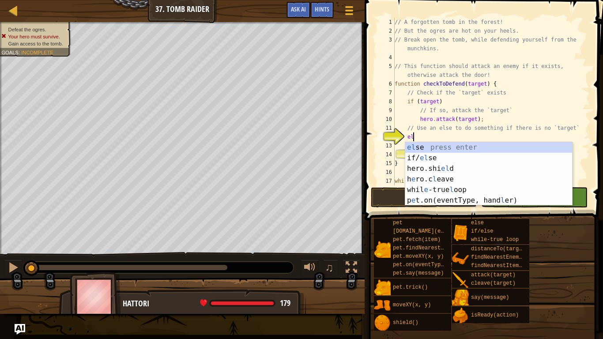
scroll to position [4, 3]
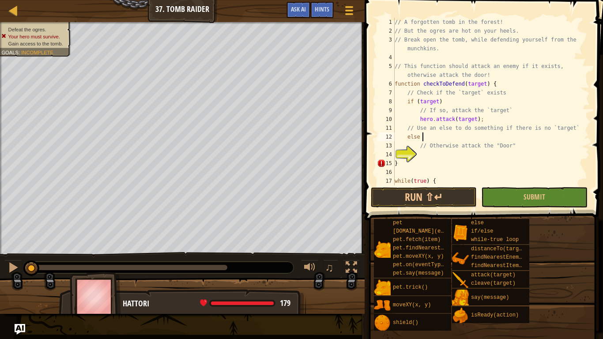
click at [446, 101] on div "// A forgotten tomb in the forest! // But the ogres are hot on your heels. // B…" at bounding box center [491, 110] width 197 height 185
click at [491, 118] on div "// A forgotten tomb in the forest! // But the ogres are hot on your heels. // B…" at bounding box center [491, 110] width 197 height 185
type textarea "hero.attack(target);"
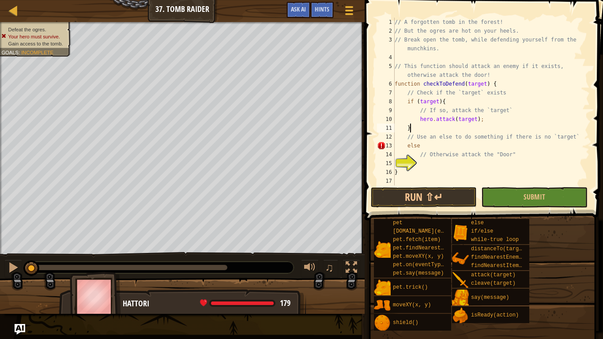
scroll to position [4, 4]
click at [458, 144] on div "// A forgotten tomb in the forest! // But the ogres are hot on your heels. // B…" at bounding box center [491, 110] width 197 height 185
type textarea "else {"
click at [477, 160] on div "// A forgotten tomb in the forest! // But the ogres are hot on your heels. // B…" at bounding box center [491, 110] width 197 height 185
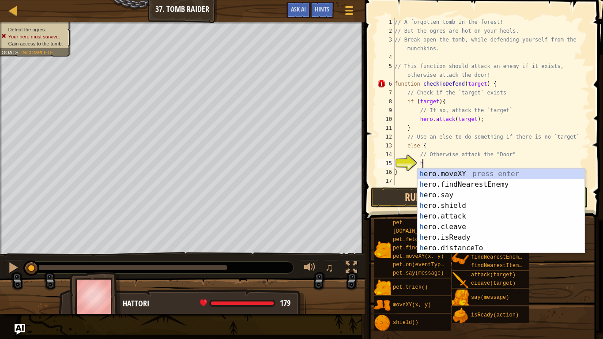
scroll to position [4, 4]
click at [466, 213] on div "her o.moveXY press enter her o.findNearestEnemy press enter her o.say press ent…" at bounding box center [500, 222] width 167 height 106
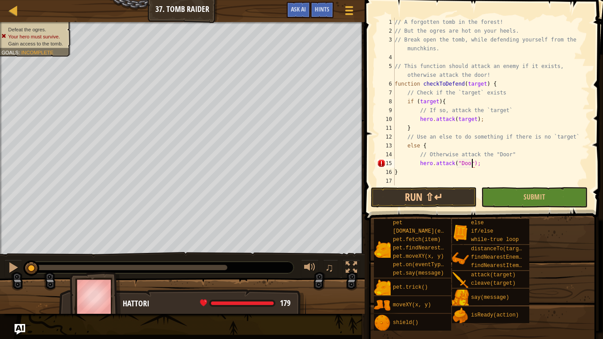
type textarea "hero.attack("Door");"
click at [507, 166] on div "// A forgotten tomb in the forest! // But the ogres are hot on your heels. // B…" at bounding box center [491, 110] width 197 height 185
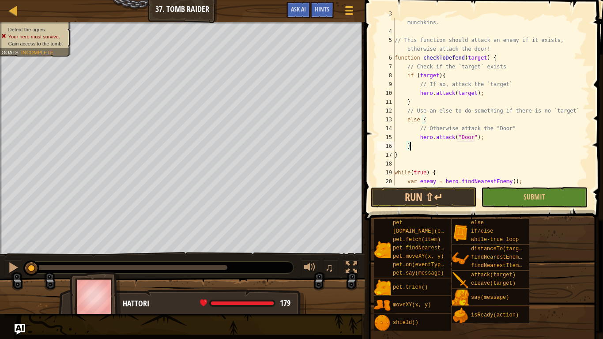
scroll to position [26, 0]
click at [450, 202] on button "Run ⇧↵" at bounding box center [424, 197] width 106 height 20
type textarea "}"
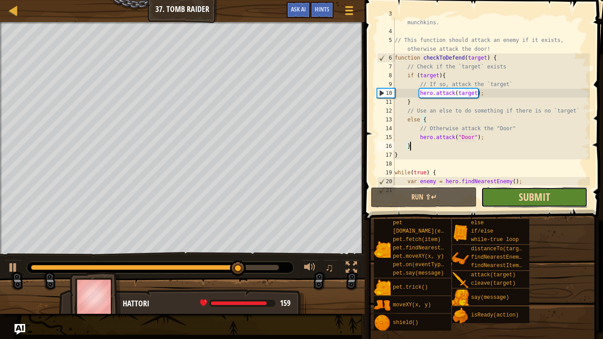
click at [535, 199] on span "Submit" at bounding box center [534, 197] width 31 height 14
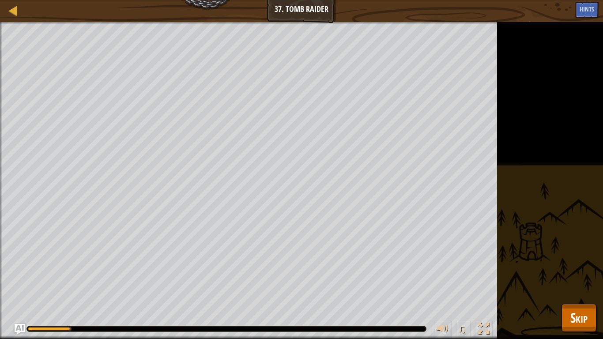
drag, startPoint x: 59, startPoint y: 326, endPoint x: 125, endPoint y: 325, distance: 65.8
click at [125, 285] on div "♫" at bounding box center [248, 326] width 497 height 26
click at [570, 285] on span "Skip" at bounding box center [578, 317] width 17 height 18
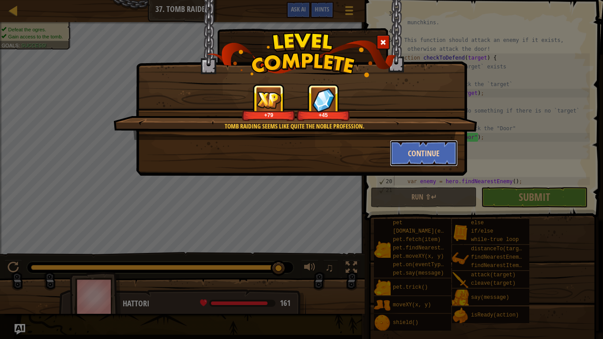
click at [409, 153] on button "Continue" at bounding box center [424, 153] width 68 height 26
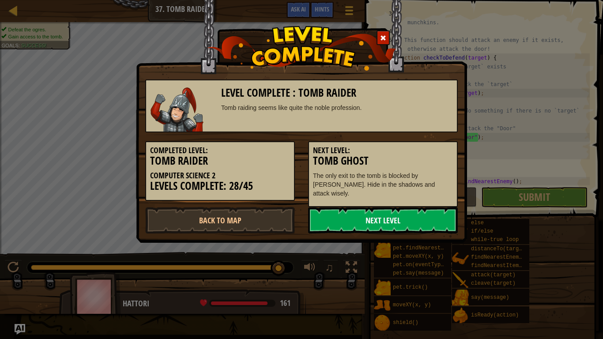
click at [406, 214] on link "Next Level" at bounding box center [383, 220] width 150 height 26
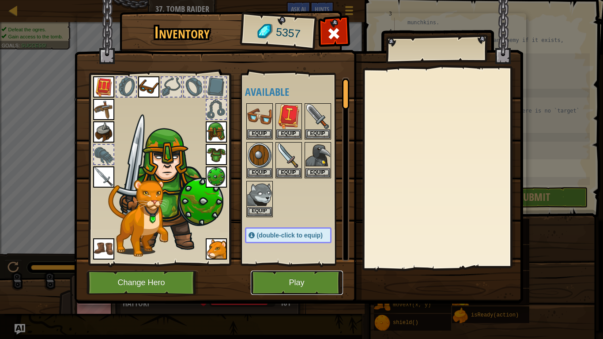
click at [311, 277] on button "Play" at bounding box center [297, 283] width 92 height 24
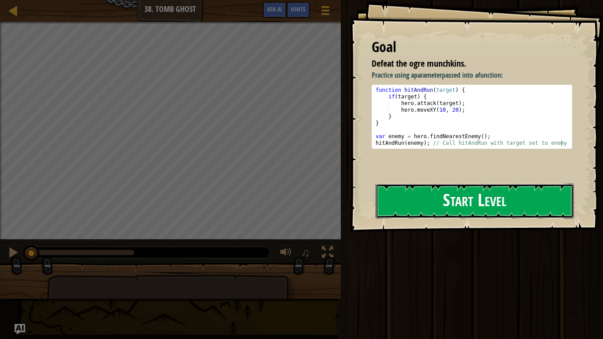
click at [466, 205] on button "Start Level" at bounding box center [475, 201] width 198 height 35
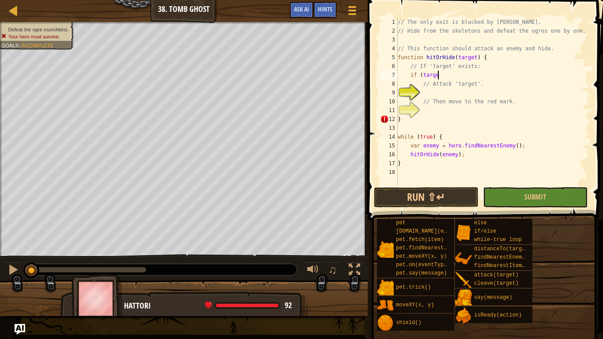
scroll to position [4, 6]
type textarea "if (target)"
click at [446, 91] on div "// The only exit is blocked by [PERSON_NAME] // Hide from the skeletons and def…" at bounding box center [493, 110] width 194 height 185
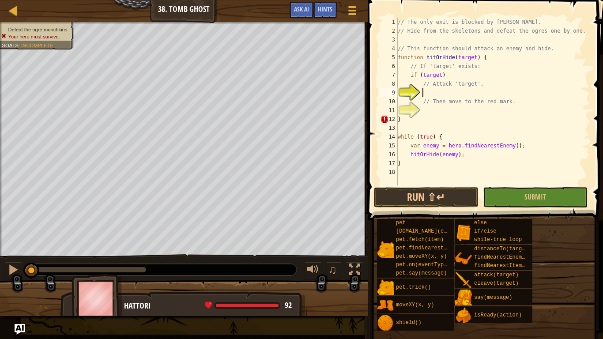
click at [453, 71] on div "// The only exit is blocked by [PERSON_NAME] // Hide from the skeletons and def…" at bounding box center [493, 110] width 194 height 185
type textarea "// Attack 'target'."
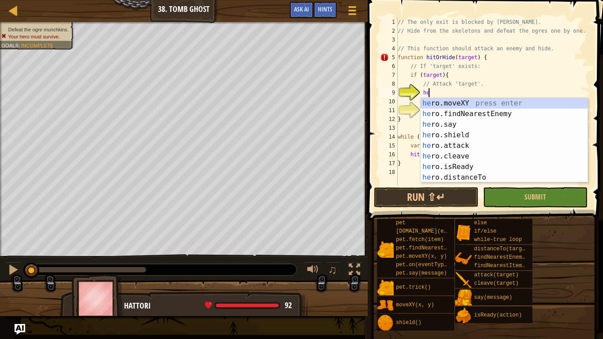
scroll to position [4, 5]
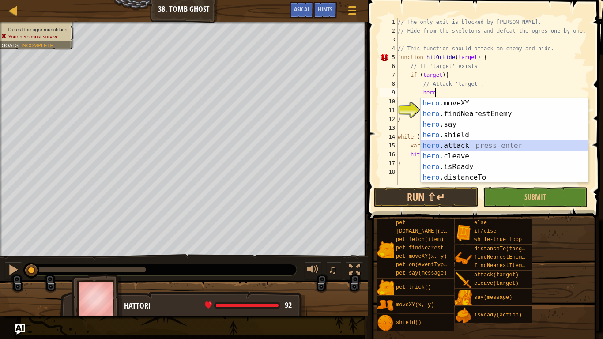
click at [465, 145] on div "hero .moveXY press enter hero .findNearestEnemy press enter hero .say press ent…" at bounding box center [504, 151] width 167 height 106
type textarea "hero.attack(enemy);"
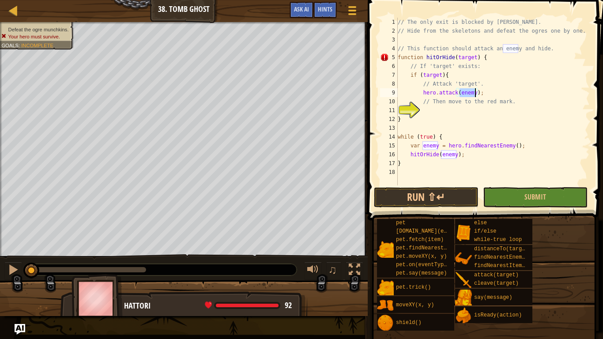
click at [499, 96] on div "// The only exit is blocked by [PERSON_NAME] // Hide from the skeletons and def…" at bounding box center [493, 110] width 194 height 185
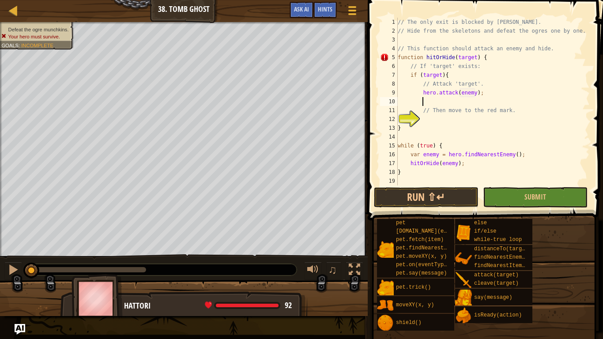
type textarea "}"
click at [495, 116] on div "// The only exit is blocked by [PERSON_NAME] // Hide from the skeletons and def…" at bounding box center [493, 110] width 194 height 185
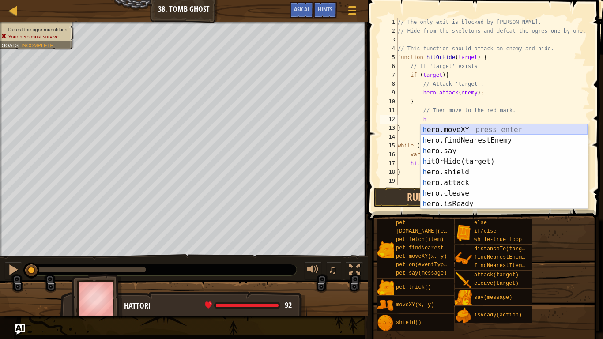
click at [457, 132] on div "h ero.moveXY press enter h ero.findNearestEnemy press enter h ero.say press ent…" at bounding box center [504, 177] width 167 height 106
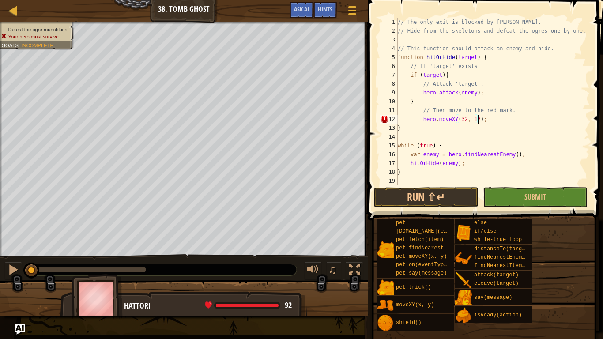
scroll to position [4, 11]
click at [431, 111] on div "// The only exit is blocked by [PERSON_NAME] // Hide from the skeletons and def…" at bounding box center [493, 110] width 194 height 185
click at [423, 74] on div "// The only exit is blocked by [PERSON_NAME] // Hide from the skeletons and def…" at bounding box center [493, 110] width 194 height 185
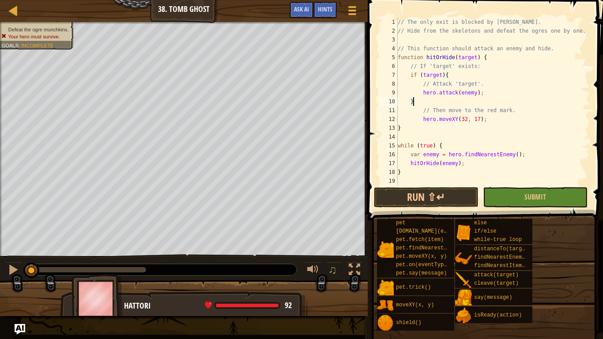
click at [462, 101] on div "// The only exit is blocked by [PERSON_NAME] // Hide from the skeletons and def…" at bounding box center [493, 110] width 194 height 185
type textarea "}"
click at [444, 201] on button "Run ⇧↵" at bounding box center [426, 197] width 105 height 20
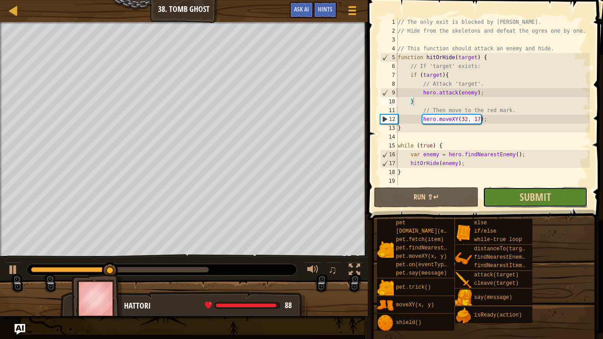
click at [564, 191] on button "Submit" at bounding box center [535, 197] width 105 height 20
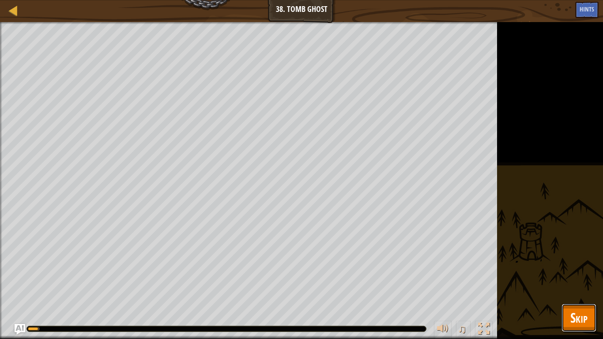
click at [577, 285] on span "Skip" at bounding box center [578, 317] width 17 height 18
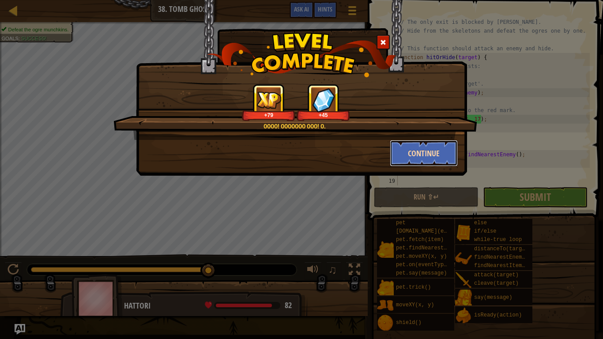
click at [407, 154] on button "Continue" at bounding box center [424, 153] width 68 height 26
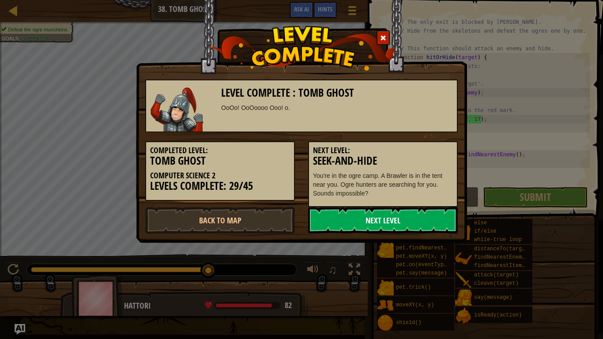
click at [352, 226] on link "Next Level" at bounding box center [383, 220] width 150 height 26
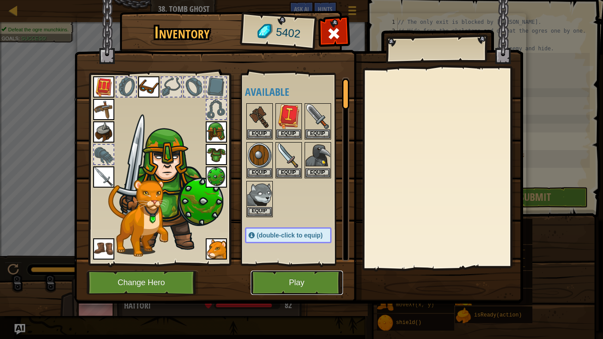
click at [295, 279] on button "Play" at bounding box center [297, 283] width 92 height 24
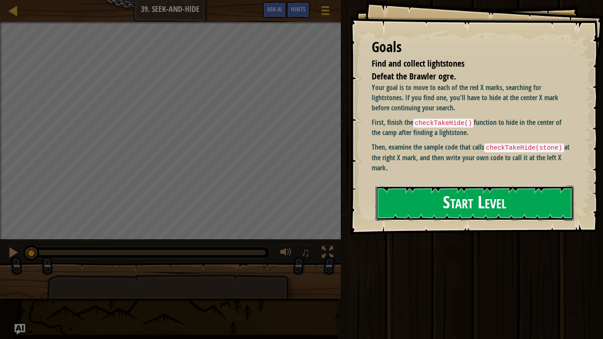
click at [398, 203] on button "Start Level" at bounding box center [475, 203] width 198 height 35
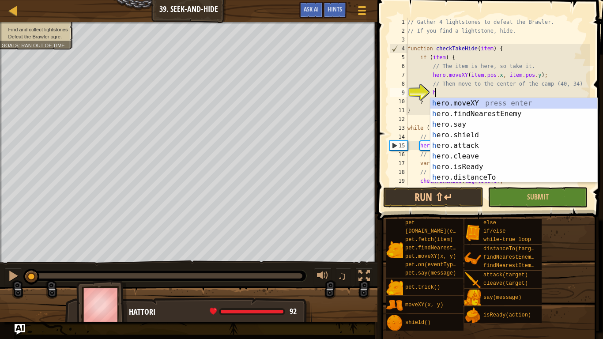
scroll to position [4, 4]
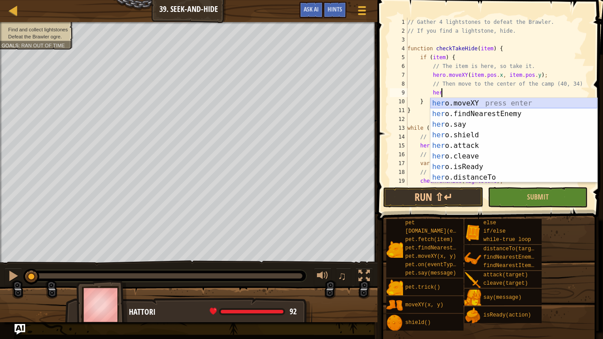
click at [508, 101] on div "her o.moveXY press enter her o.findNearestEnemy press enter her o.say press ent…" at bounding box center [513, 151] width 167 height 106
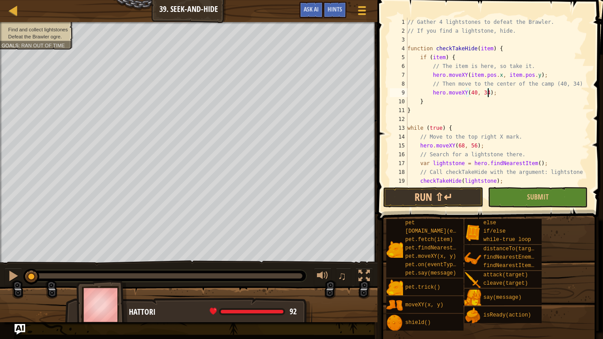
scroll to position [4, 11]
click at [474, 124] on div "// Gather 4 lightstones to defeat the Brawler. // If you find a lightstone, hid…" at bounding box center [498, 110] width 184 height 185
type textarea "while (true) {"
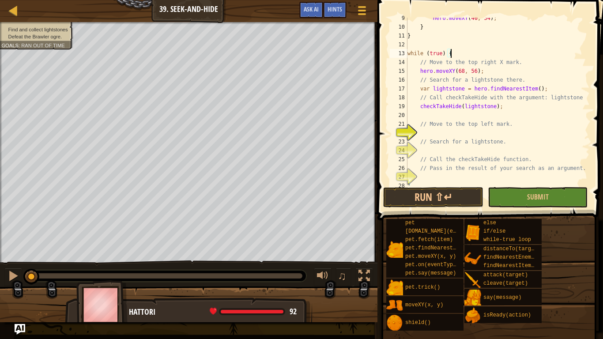
scroll to position [76, 0]
click at [471, 128] on div "hero . moveXY ( 40 , 34 ) ; } } while ( true ) { // Move to the top right X mar…" at bounding box center [498, 104] width 184 height 185
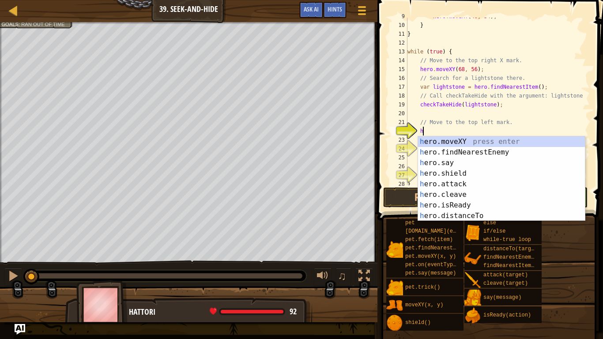
scroll to position [4, 3]
click at [445, 138] on div "her o.moveXY press enter her o.findNearestEnemy press enter her o.say press ent…" at bounding box center [501, 189] width 167 height 106
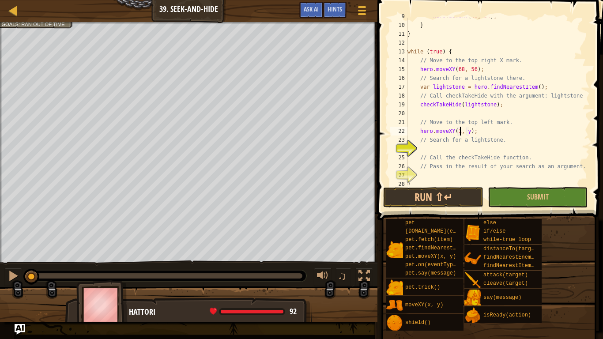
scroll to position [4, 8]
type textarea "hero.moveXY(12, 56);"
click at [451, 149] on div "hero . moveXY ( 40 , 34 ) ; } } while ( true ) { // Move to the top right X mar…" at bounding box center [498, 104] width 184 height 185
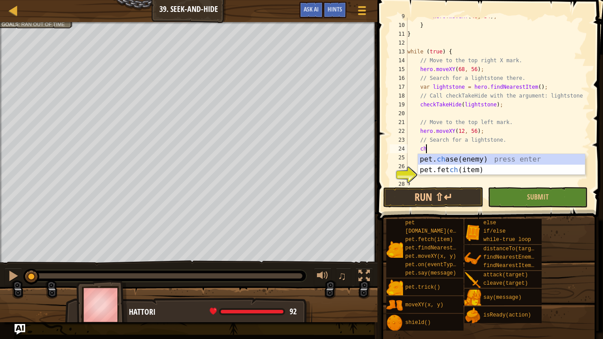
scroll to position [4, 3]
type textarea "c"
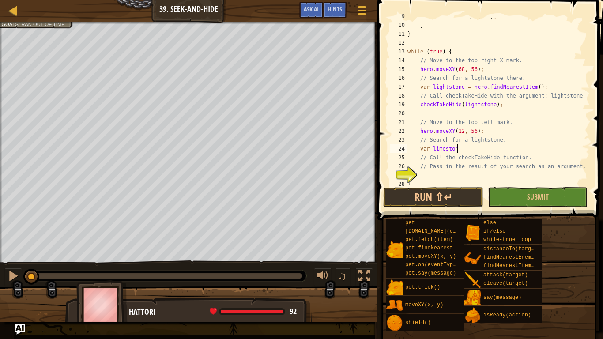
scroll to position [4, 7]
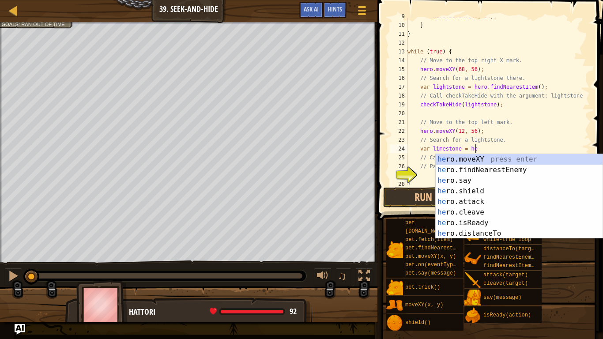
type textarea "var limestone = her"
click at [475, 172] on div "her o.moveXY press enter her o.findNearestEnemy press enter her o.say press ent…" at bounding box center [519, 207] width 167 height 106
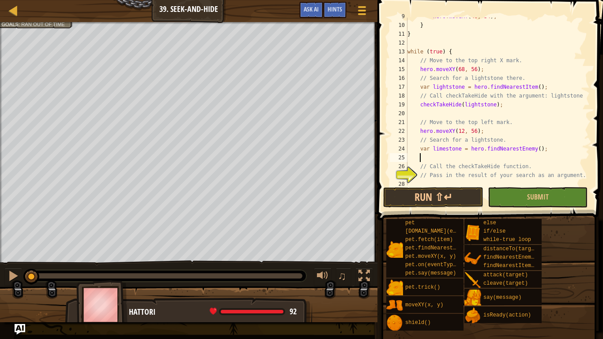
scroll to position [4, 1]
click at [522, 146] on div "hero . moveXY ( 40 , 34 ) ; } } while ( true ) { // Move to the top right X mar…" at bounding box center [498, 104] width 184 height 185
click at [522, 146] on div "hero . moveXY ( 40 , 34 ) ; } } while ( true ) { // Move to the top right X mar…" at bounding box center [498, 102] width 184 height 168
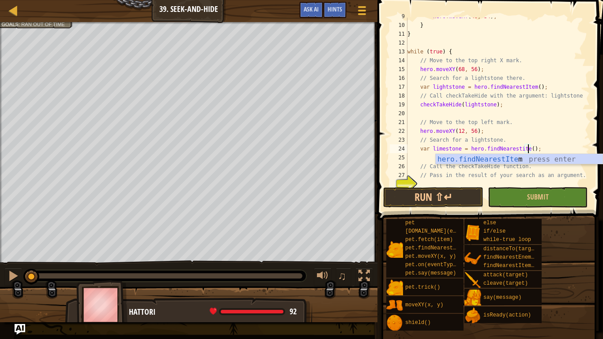
scroll to position [4, 18]
click at [570, 162] on div "hero.findNearestItem press enter" at bounding box center [519, 170] width 167 height 32
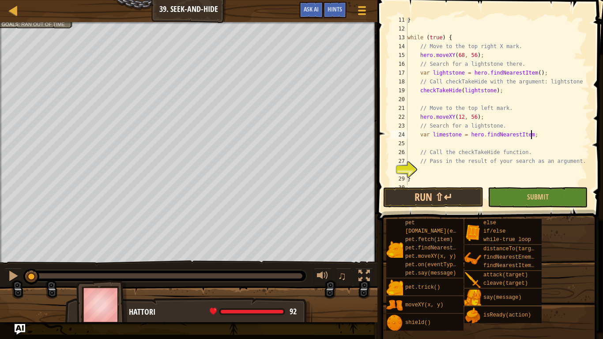
scroll to position [97, 0]
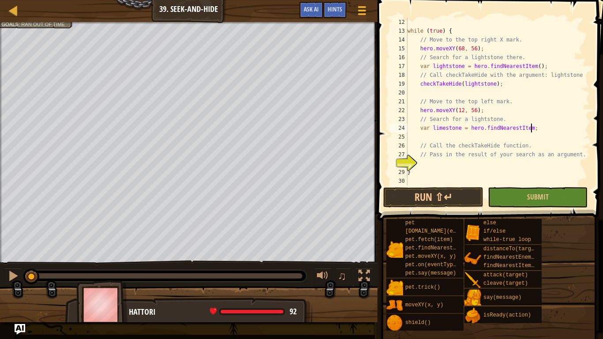
click at [552, 150] on div "while ( true ) { // Move to the top right X mark. hero . moveXY ( 68 , 56 ) ; /…" at bounding box center [498, 110] width 184 height 185
click at [549, 146] on div "while ( true ) { // Move to the top right X mark. hero . moveXY ( 68 , 56 ) ; /…" at bounding box center [498, 110] width 184 height 185
type textarea "// Call the checkTakeHide function."
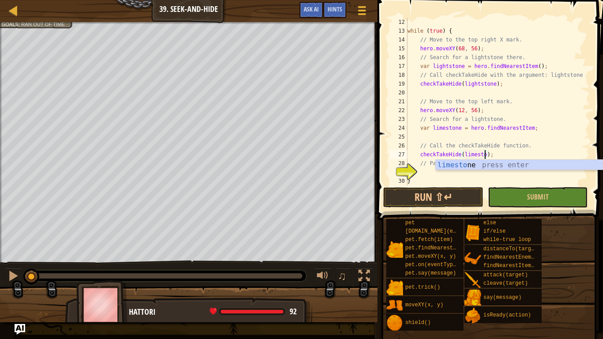
scroll to position [4, 12]
click at [577, 142] on div "while ( true ) { // Move to the top right X mark. hero . moveXY ( 68 , 56 ) ; /…" at bounding box center [498, 110] width 184 height 185
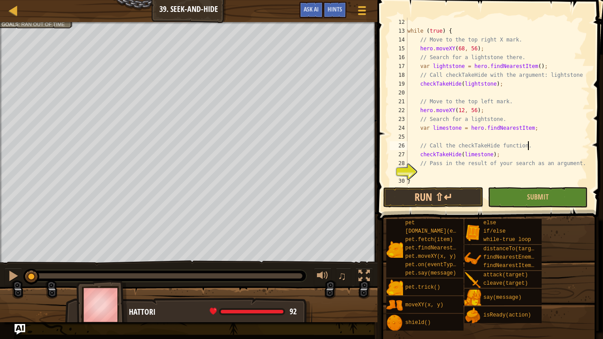
click at [536, 167] on div "while ( true ) { // Move to the top right X mark. hero . moveXY ( 68 , 56 ) ; /…" at bounding box center [498, 110] width 184 height 185
type textarea "// Pass in the result of your search as an argument."
click at [536, 170] on div "while ( true ) { // Move to the top right X mark. hero . moveXY ( 68 , 56 ) ; /…" at bounding box center [498, 110] width 184 height 185
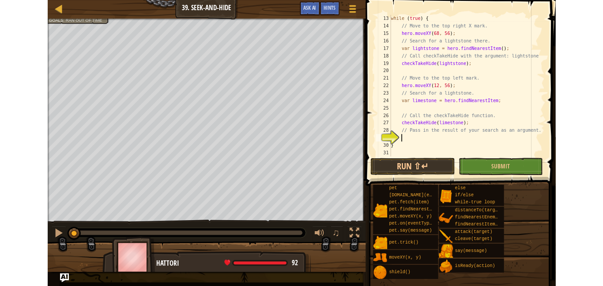
scroll to position [106, 0]
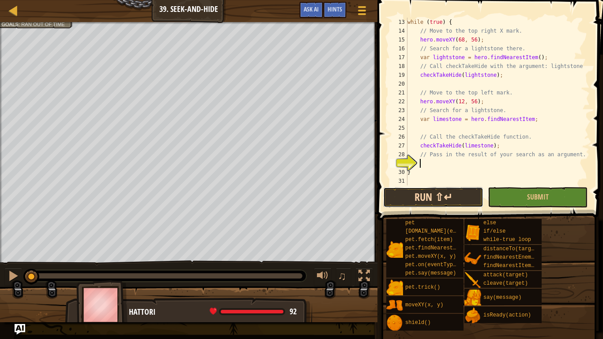
click at [435, 188] on button "Run ⇧↵" at bounding box center [433, 197] width 100 height 20
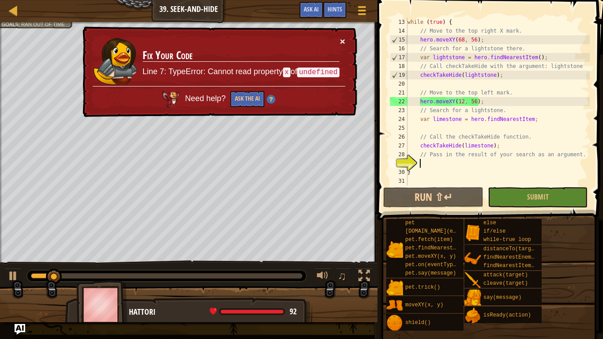
click at [340, 43] on button "×" at bounding box center [342, 41] width 5 height 9
